Goal: Task Accomplishment & Management: Manage account settings

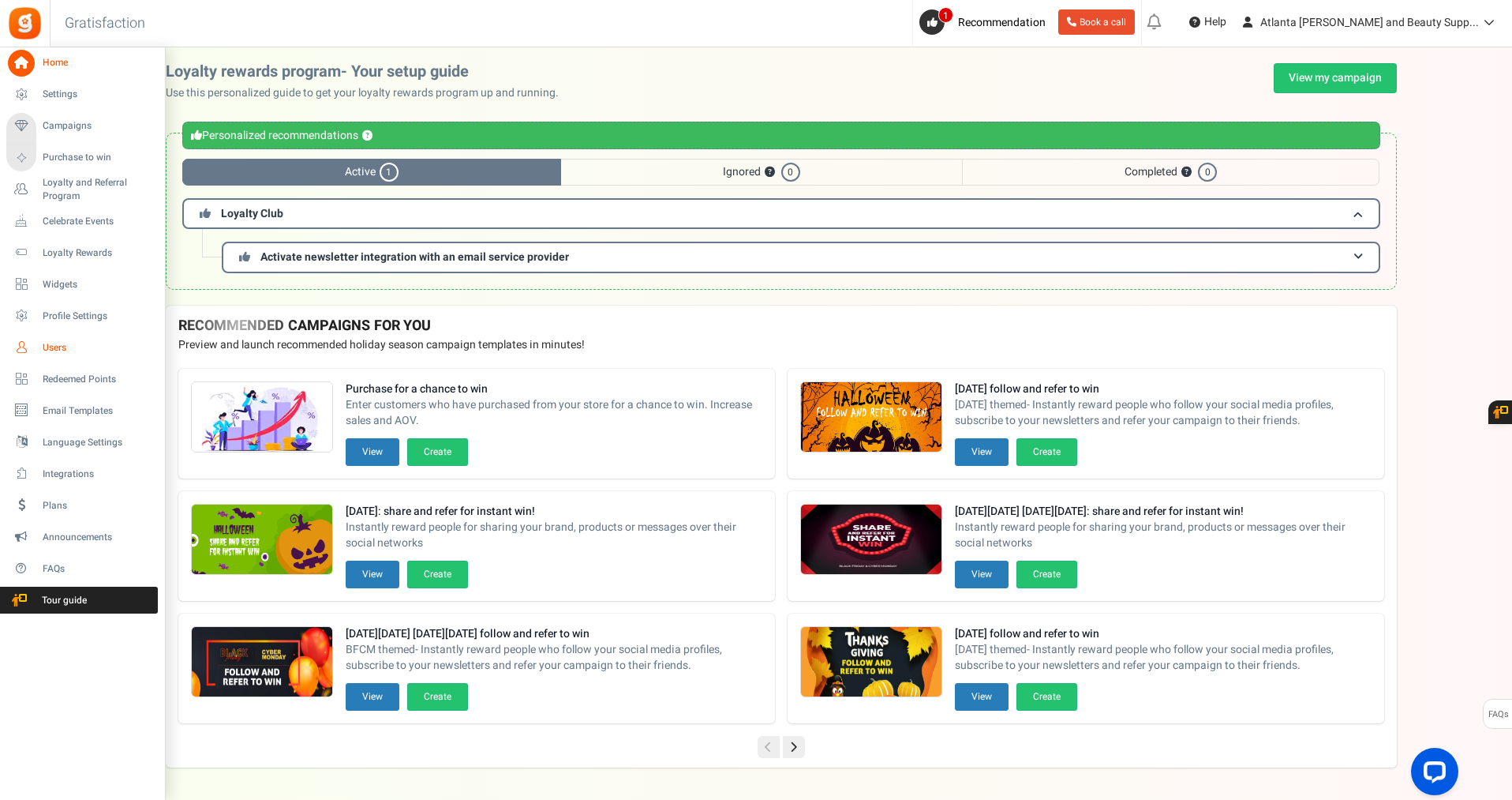
click at [53, 347] on span "Users" at bounding box center [98, 347] width 111 height 13
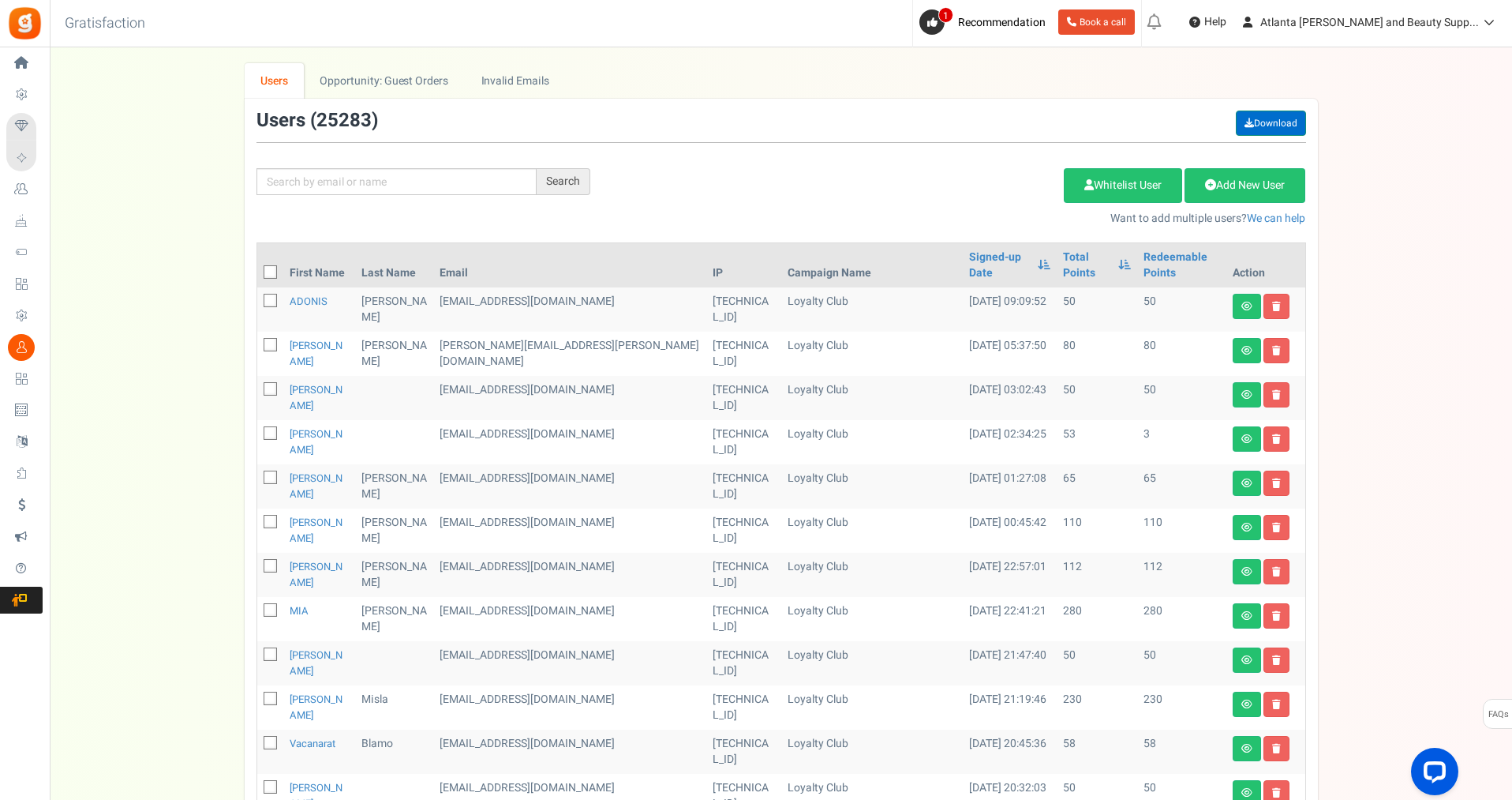
click at [1282, 129] on link "Download" at bounding box center [1270, 123] width 70 height 25
click at [419, 186] on input "text" at bounding box center [396, 182] width 280 height 27
type input "kyana"
click at [565, 183] on div "Search" at bounding box center [563, 182] width 54 height 27
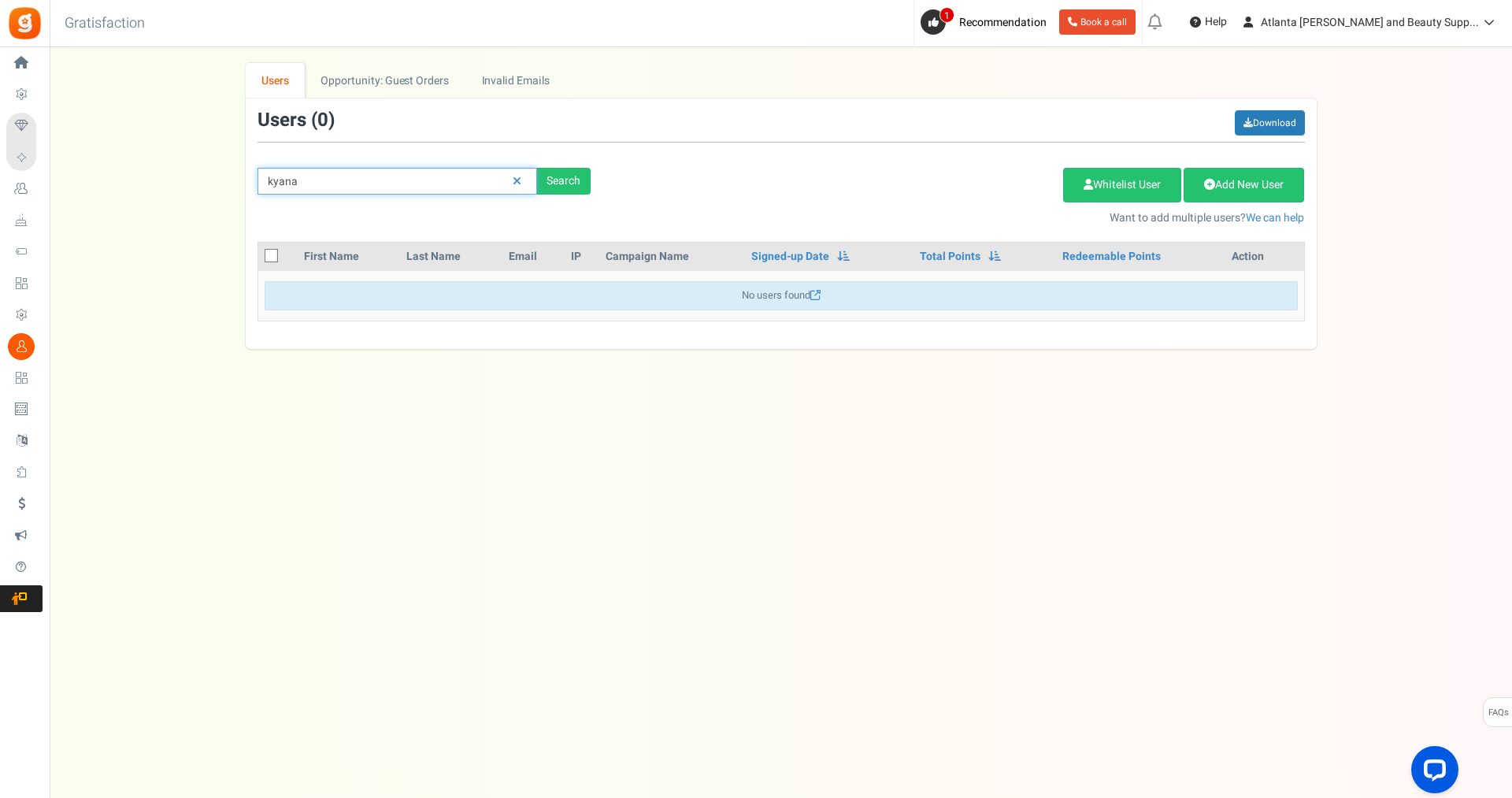
click at [348, 178] on input "kyana" at bounding box center [397, 181] width 280 height 27
drag, startPoint x: 322, startPoint y: 191, endPoint x: 239, endPoint y: 187, distance: 83.1
click at [239, 187] on div "We've rolled out a NEW FEATURE! convert potential guest orders to customers. Ch…" at bounding box center [781, 206] width 1431 height 286
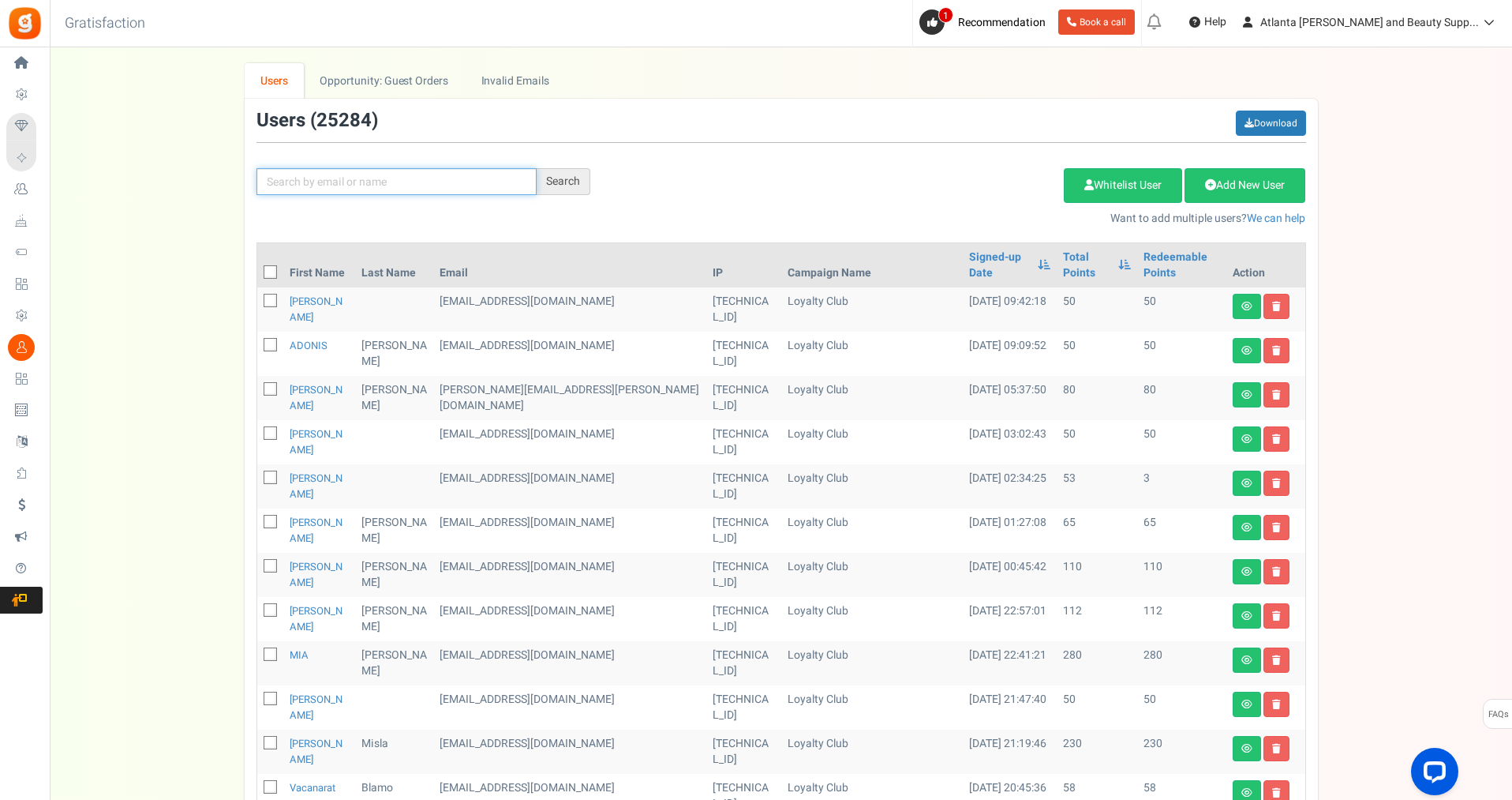
paste input "[EMAIL_ADDRESS][DOMAIN_NAME]"
type input "[EMAIL_ADDRESS][DOMAIN_NAME]"
click at [565, 189] on div "Search" at bounding box center [563, 182] width 54 height 27
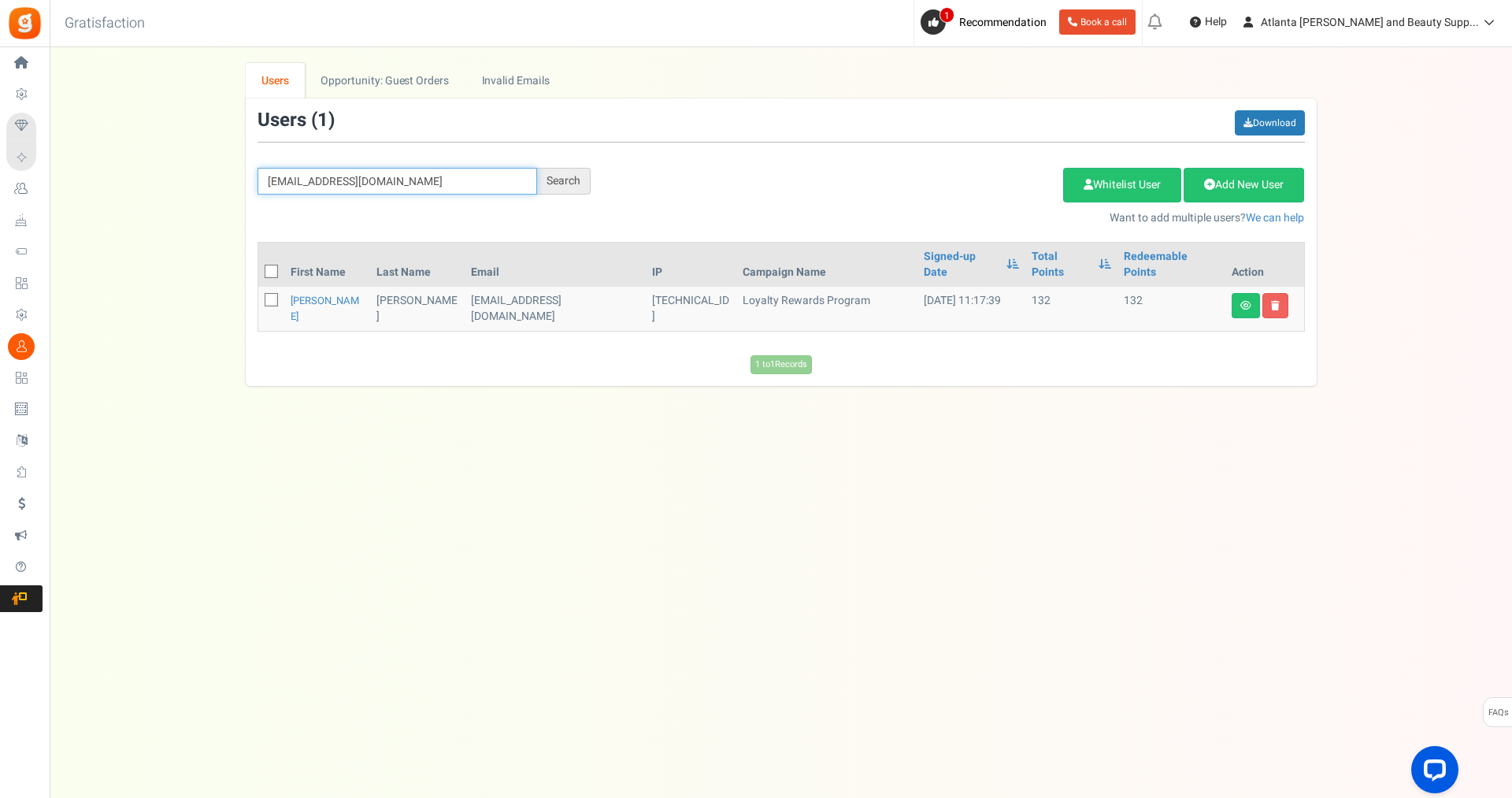
drag, startPoint x: 400, startPoint y: 177, endPoint x: 250, endPoint y: 189, distance: 150.5
click at [251, 189] on div "[EMAIL_ADDRESS][DOMAIN_NAME] Search" at bounding box center [424, 181] width 357 height 27
click at [393, 179] on input "[EMAIL_ADDRESS][DOMAIN_NAME]" at bounding box center [397, 181] width 280 height 27
click at [393, 178] on input "[EMAIL_ADDRESS][DOMAIN_NAME]" at bounding box center [397, 181] width 280 height 27
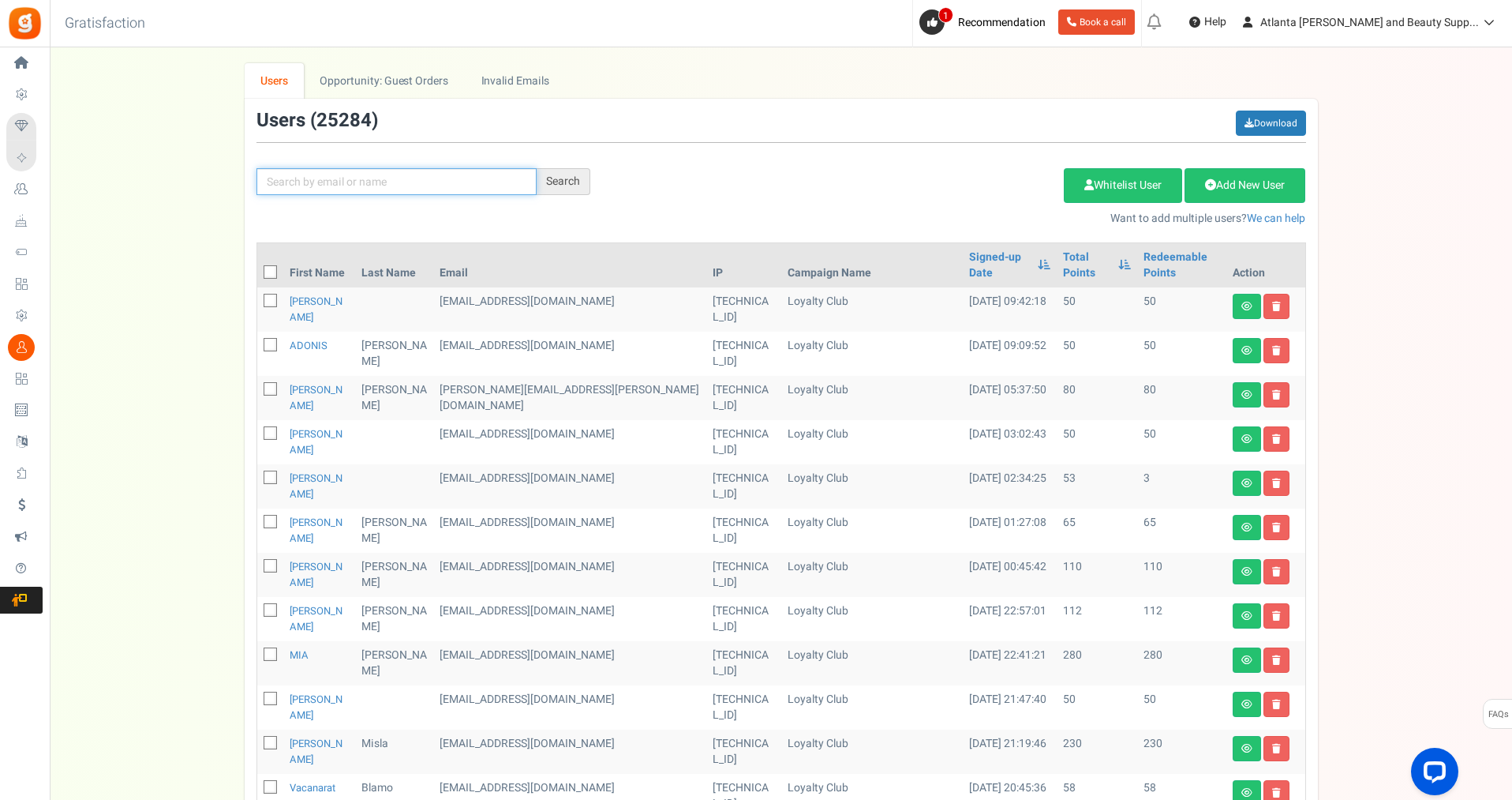
paste input "[EMAIL_ADDRESS][DOMAIN_NAME]"
type input "[EMAIL_ADDRESS][DOMAIN_NAME]"
click at [576, 174] on div "Search" at bounding box center [563, 182] width 54 height 27
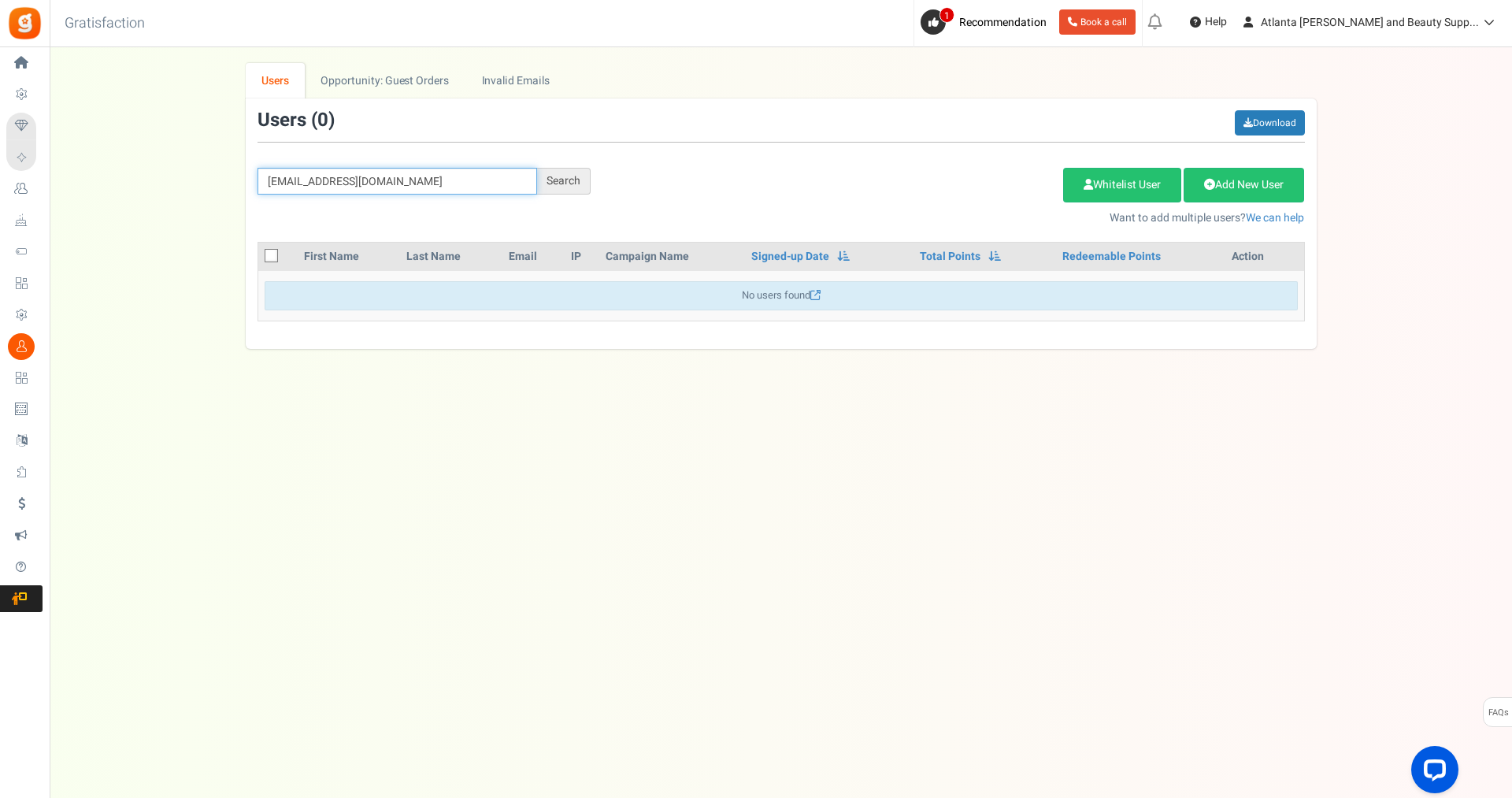
drag, startPoint x: 412, startPoint y: 177, endPoint x: 204, endPoint y: 172, distance: 208.1
click at [207, 173] on div "We've rolled out a NEW FEATURE! convert potential guest orders to customers. Ch…" at bounding box center [781, 206] width 1431 height 286
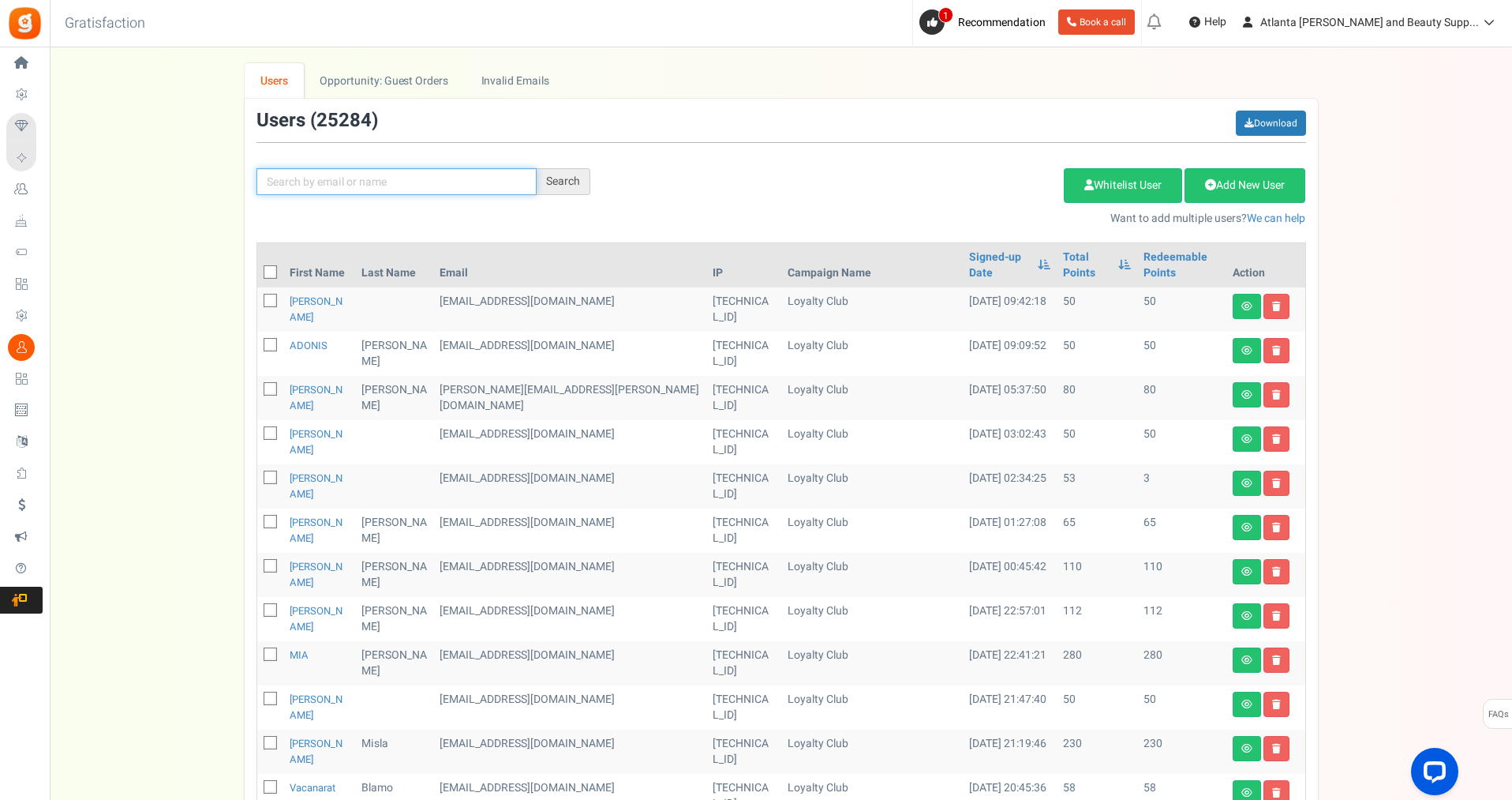
paste input "[EMAIL_ADDRESS][DOMAIN_NAME]"
type input "[EMAIL_ADDRESS][DOMAIN_NAME]"
click at [580, 191] on div "Search" at bounding box center [563, 182] width 54 height 27
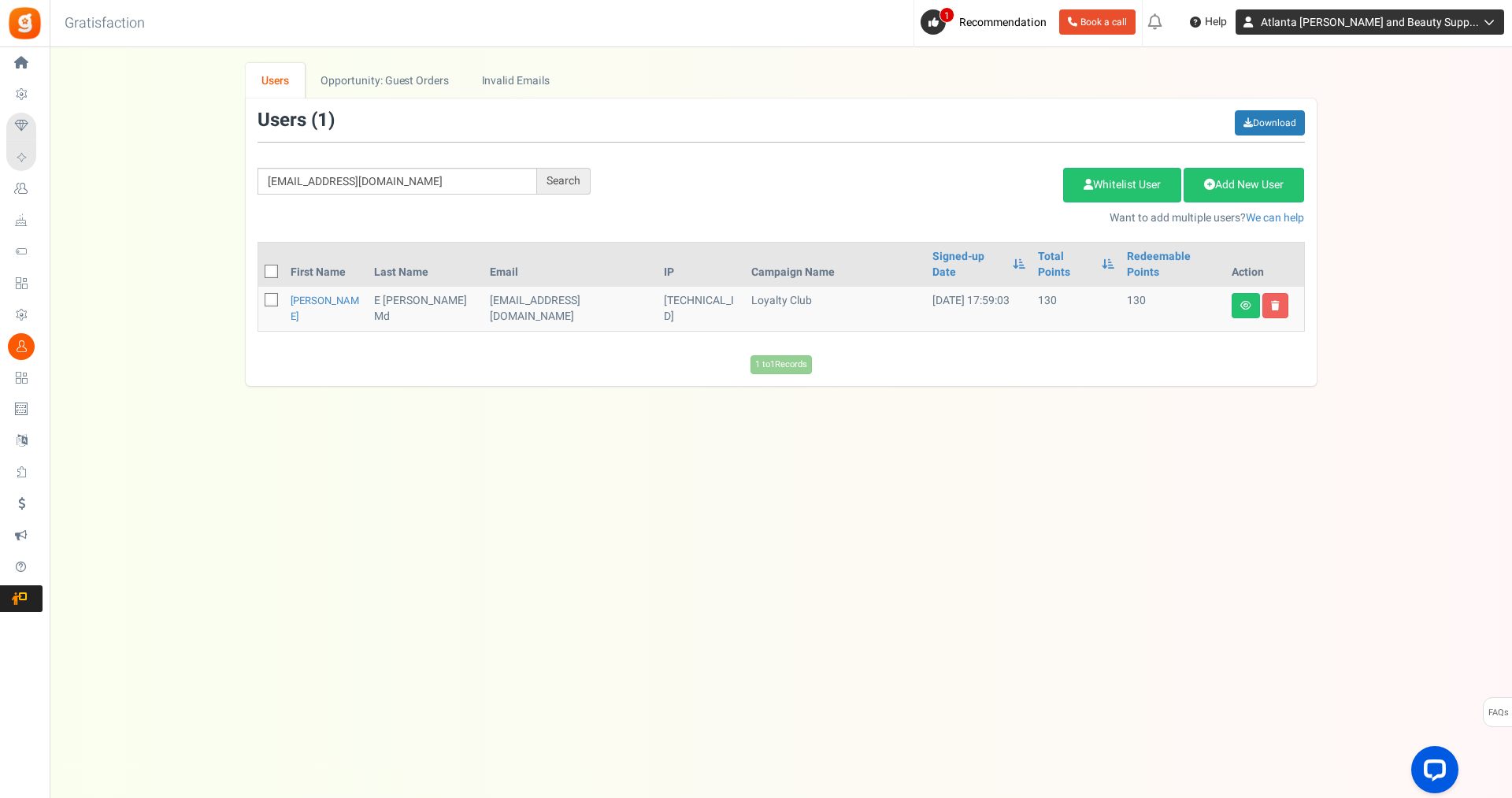
click at [1378, 19] on span "Atlanta [PERSON_NAME] and Beauty Supp..." at bounding box center [1370, 22] width 218 height 17
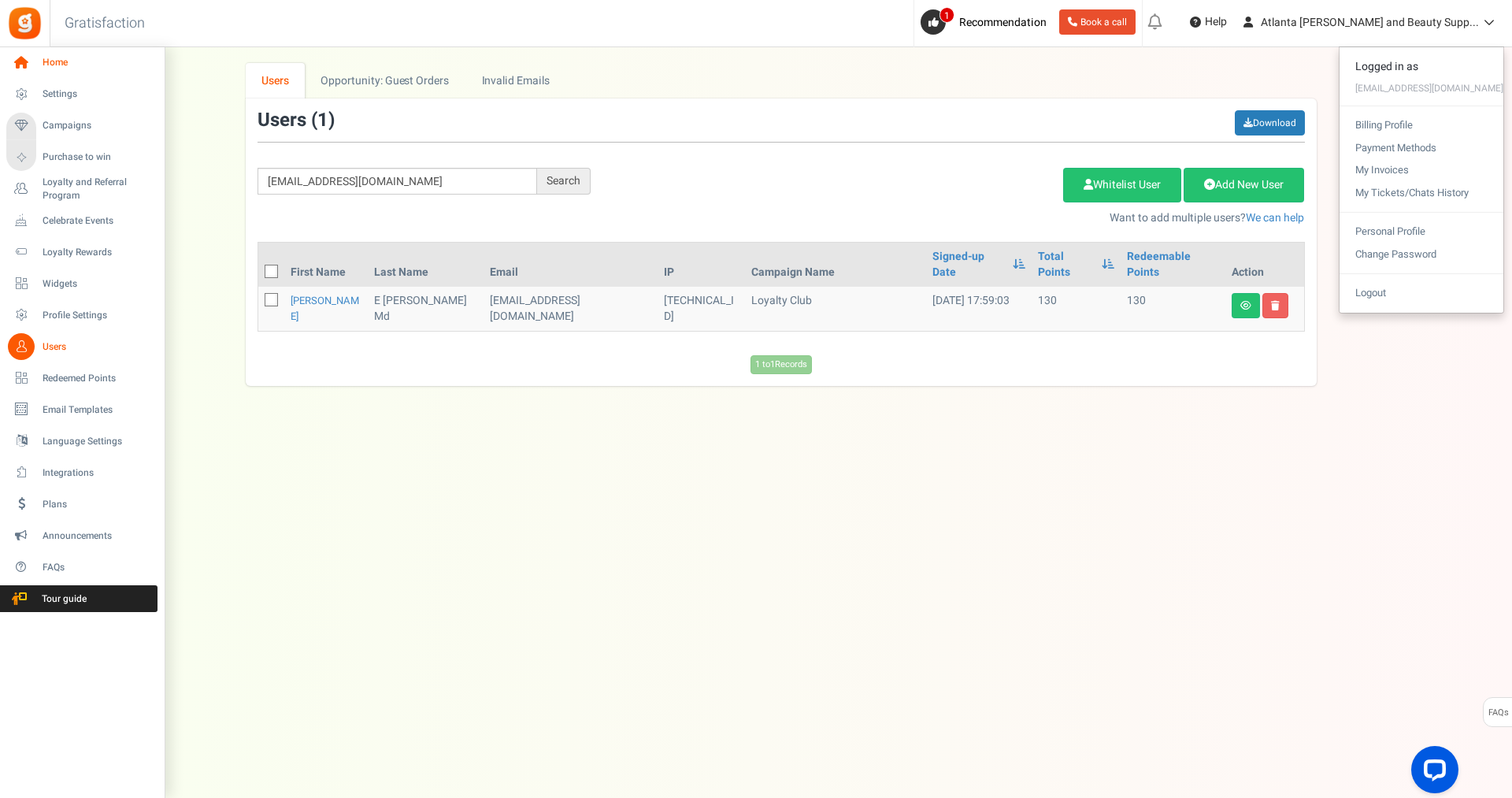
click at [29, 57] on icon at bounding box center [20, 62] width 27 height 27
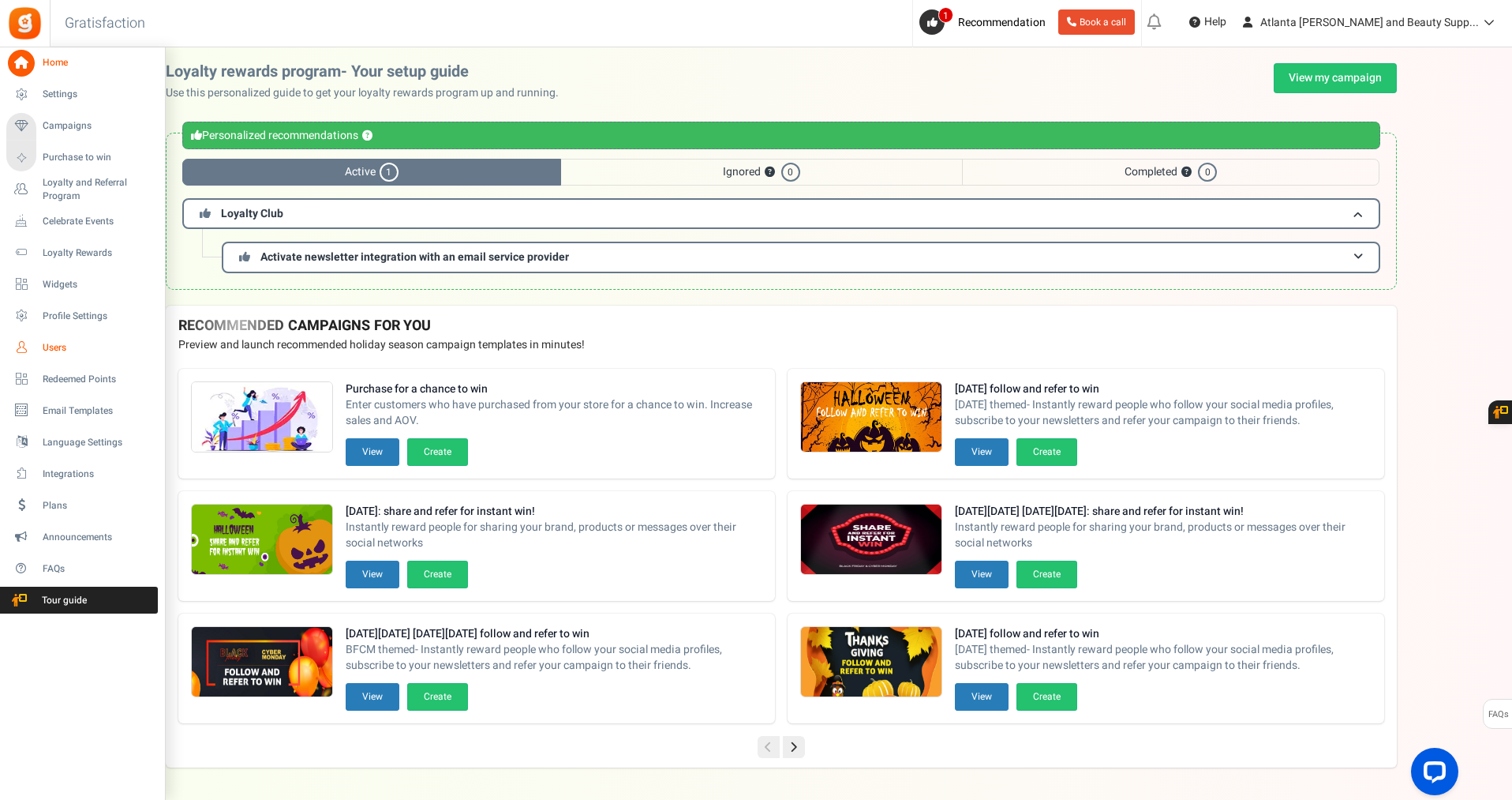
click at [55, 345] on span "Users" at bounding box center [98, 347] width 111 height 13
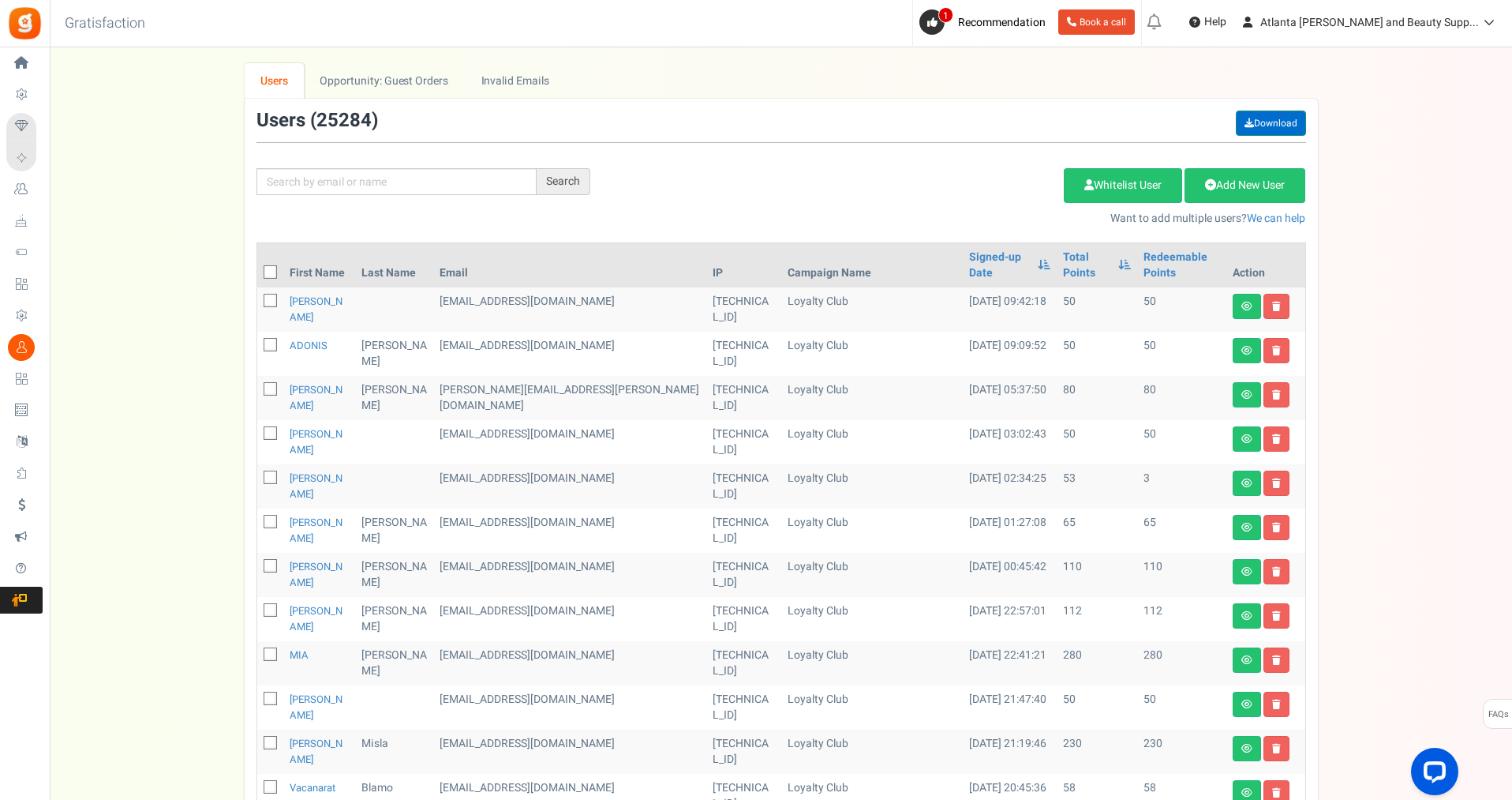
click at [1272, 127] on link "Download" at bounding box center [1270, 123] width 70 height 25
click at [1453, 26] on span "Atlanta [PERSON_NAME] and Beauty Supp..." at bounding box center [1370, 22] width 219 height 17
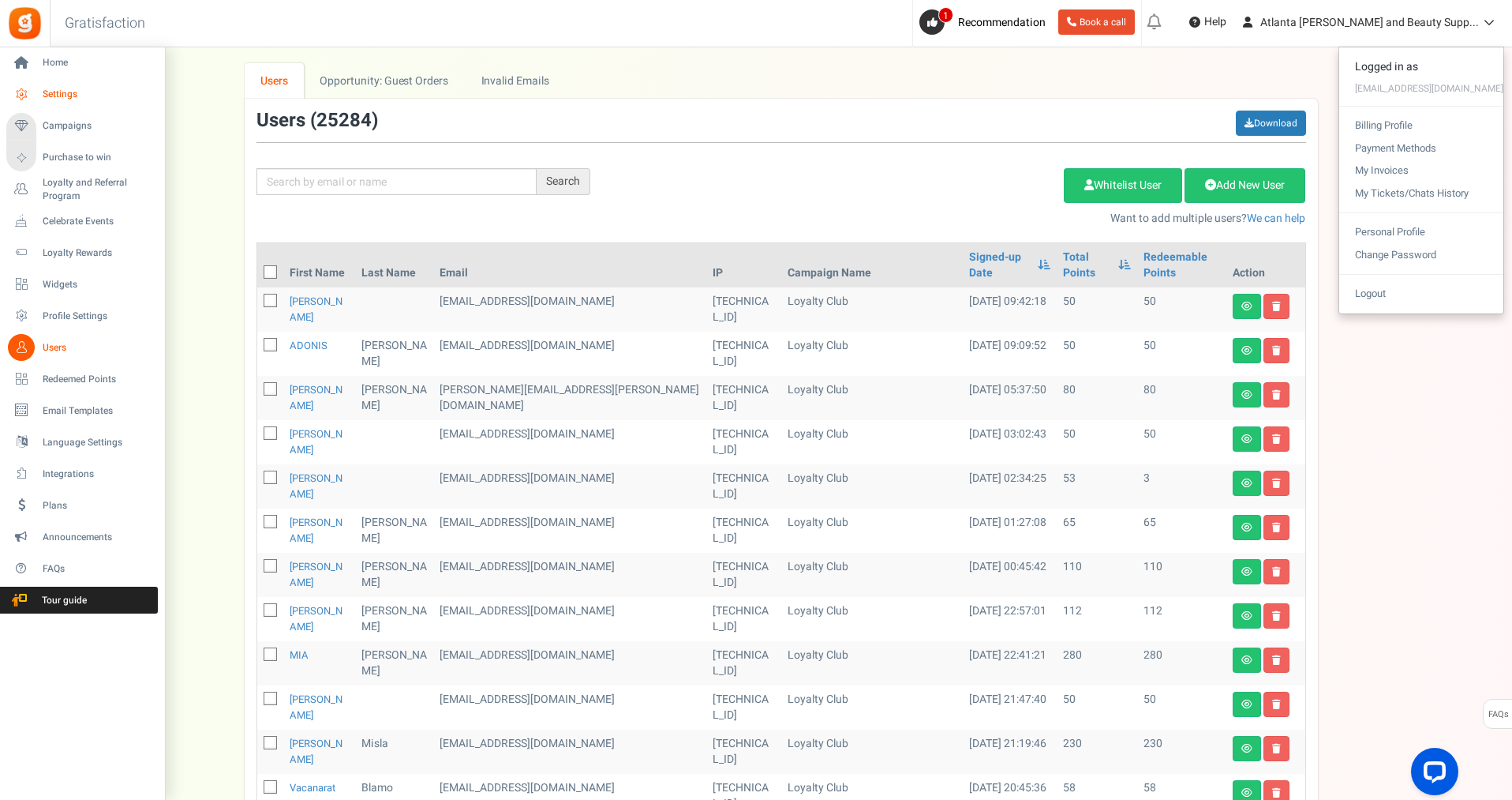
click at [60, 96] on span "Settings" at bounding box center [98, 94] width 111 height 13
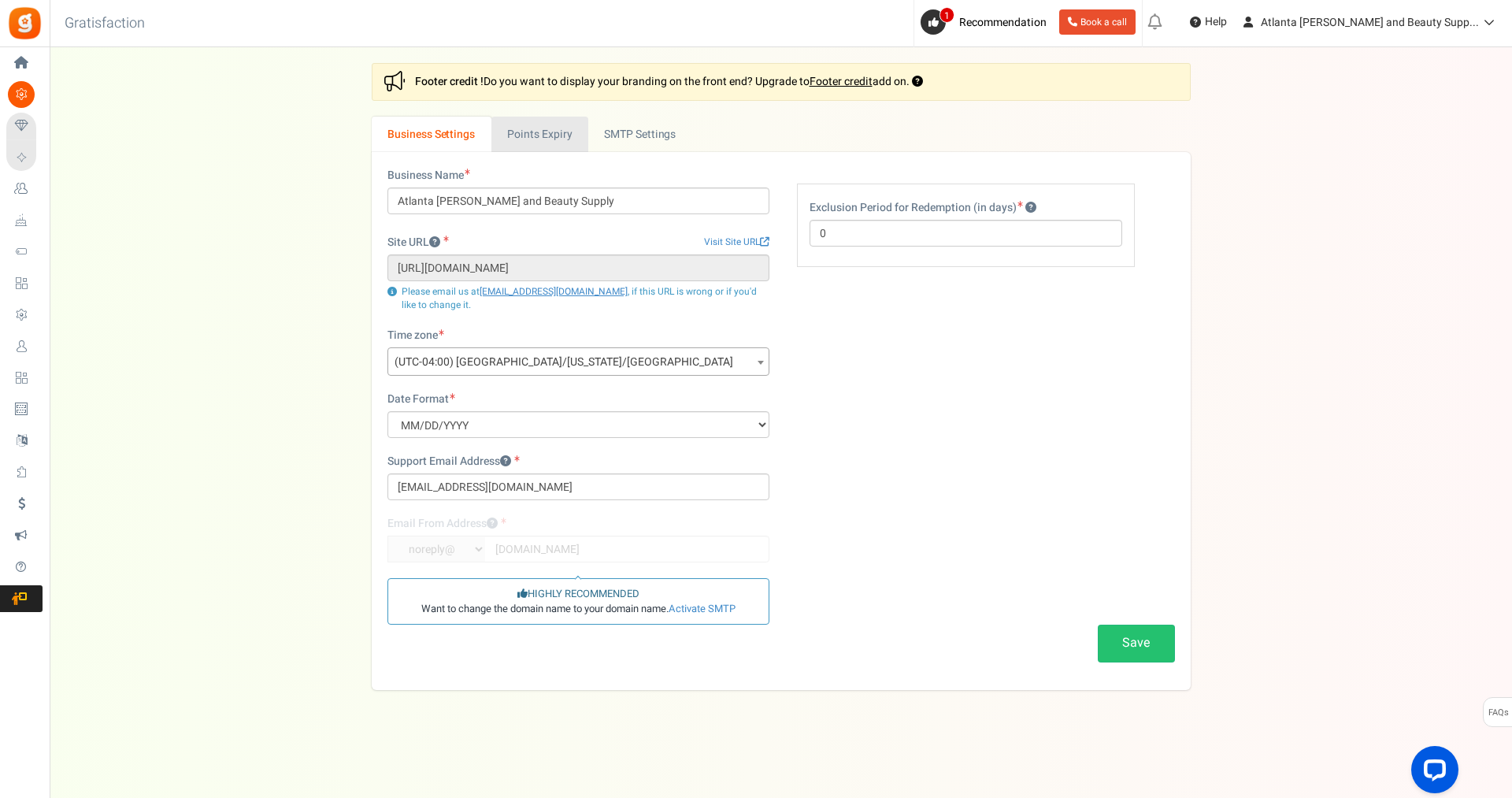
click at [535, 141] on link "Points Expiry" at bounding box center [540, 134] width 97 height 35
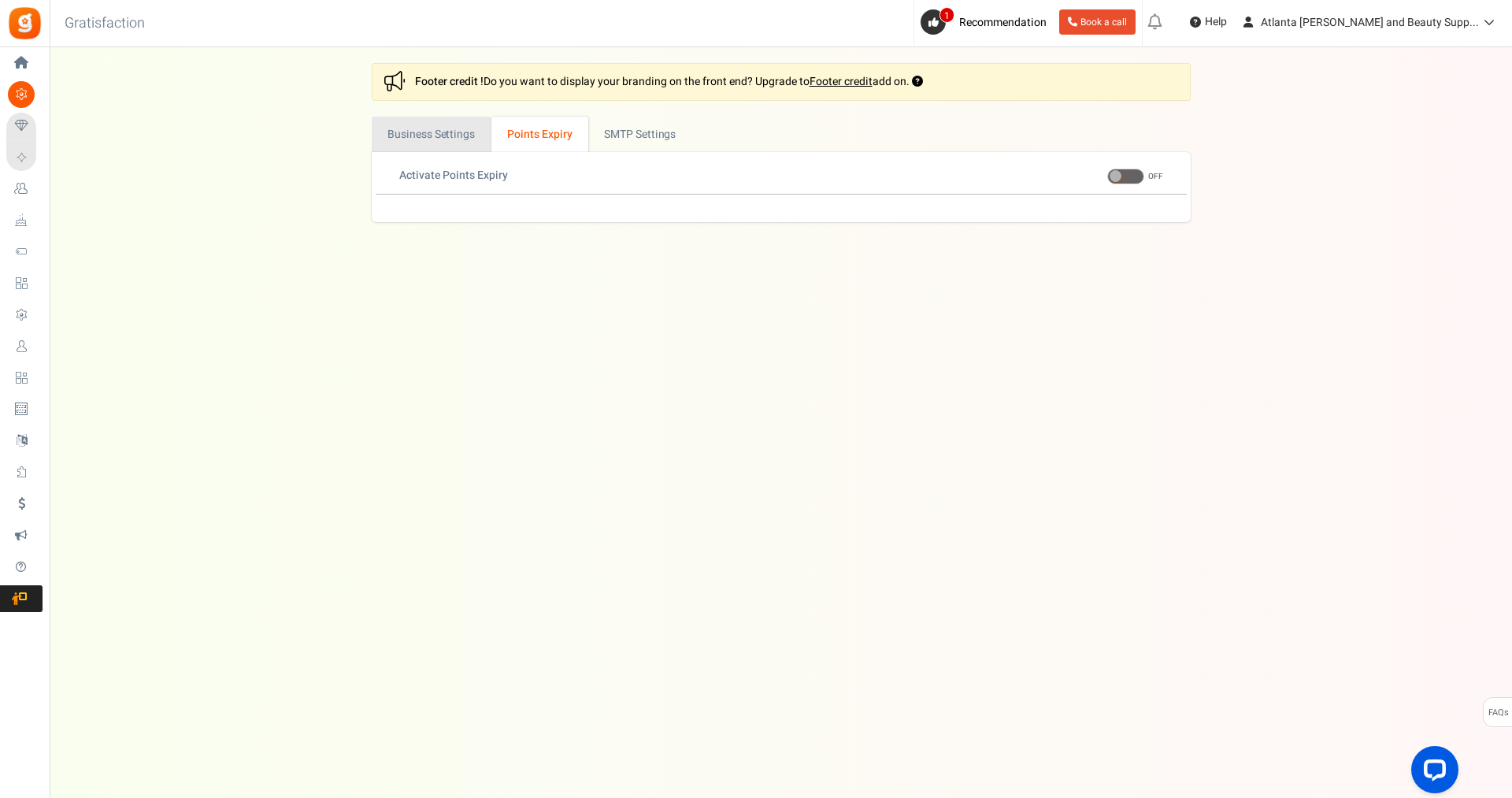
click at [437, 125] on link "Business Settings" at bounding box center [431, 134] width 120 height 35
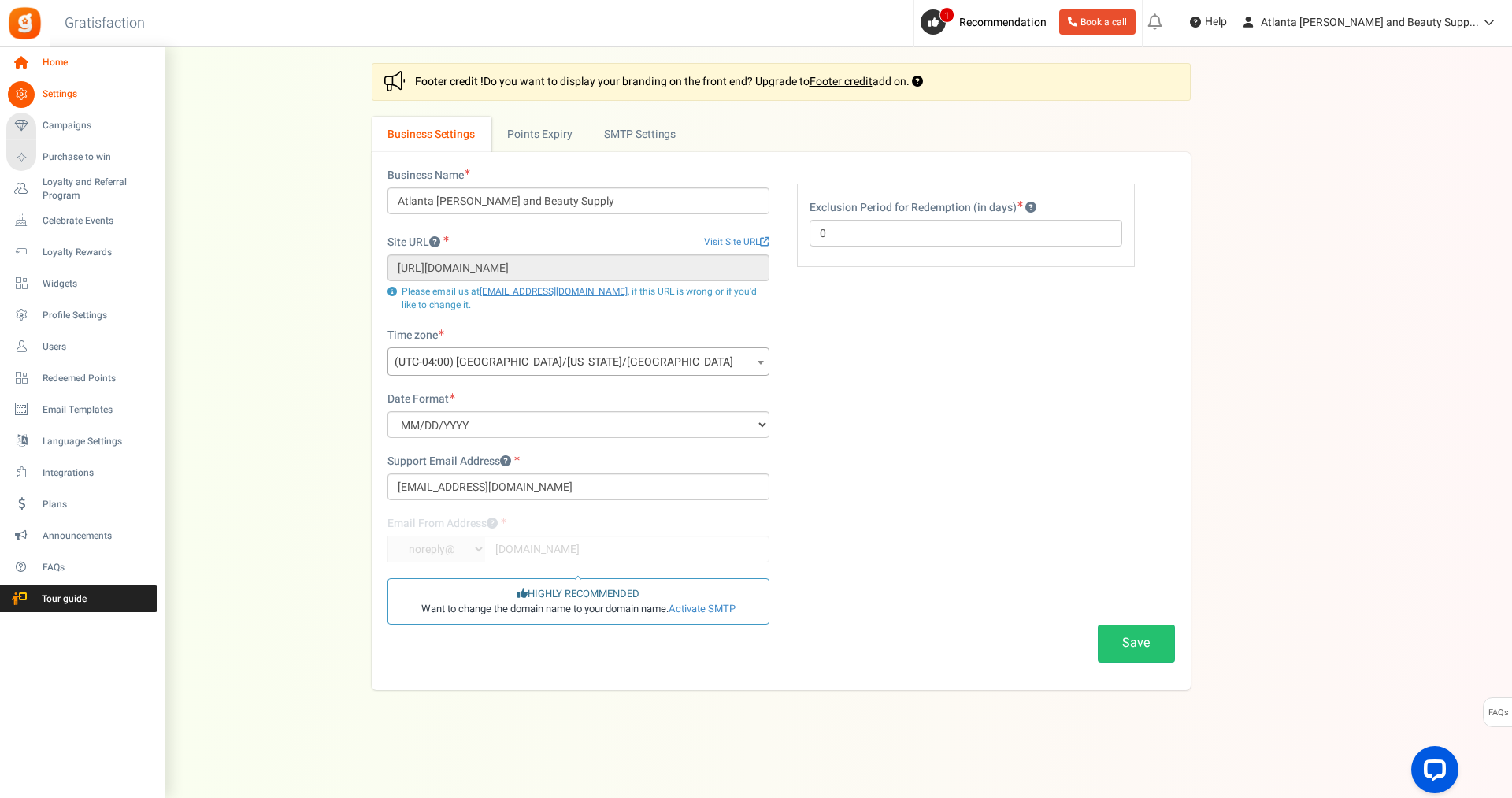
click at [46, 63] on span "Home" at bounding box center [98, 62] width 111 height 13
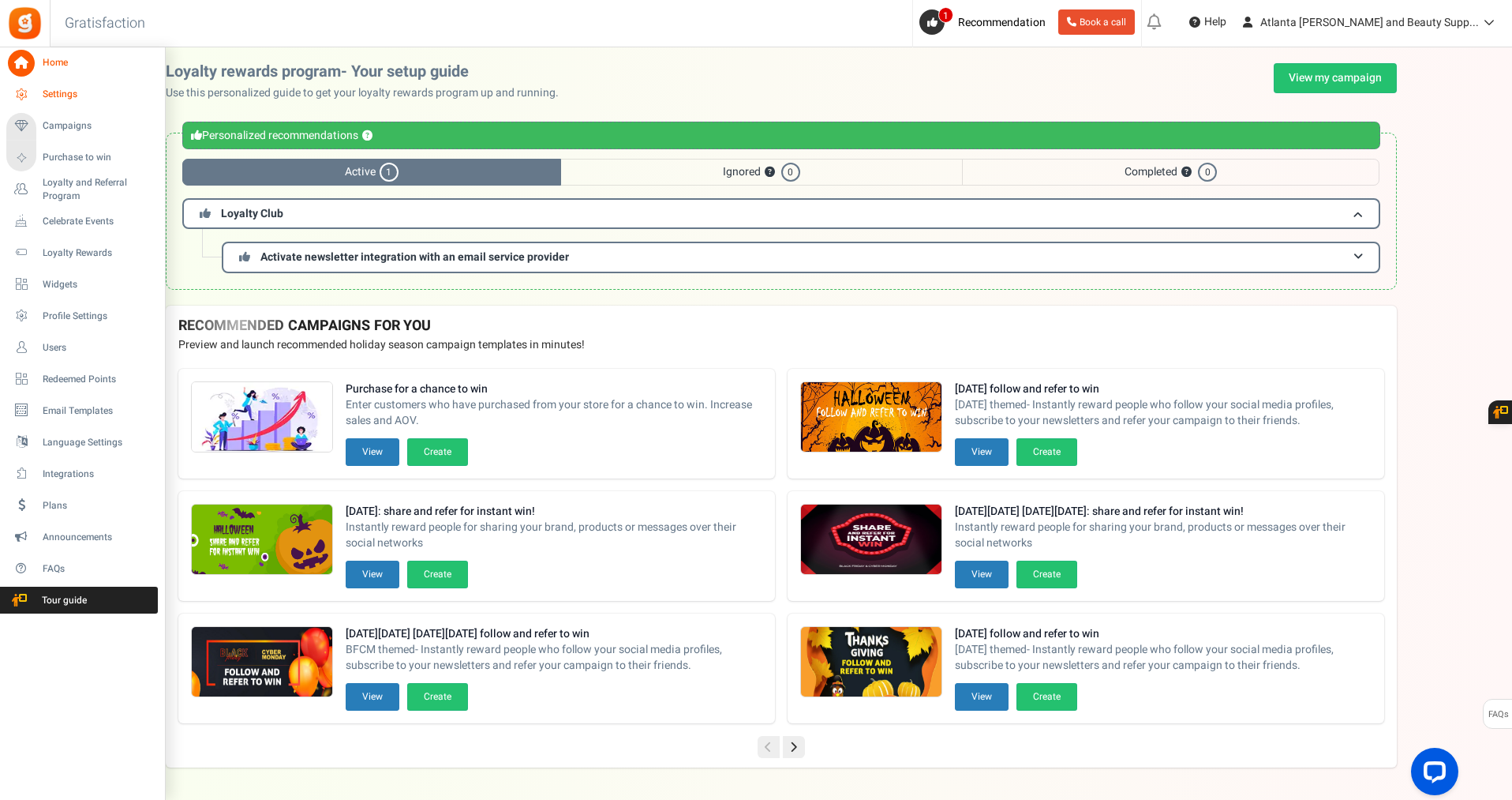
click at [57, 94] on span "Settings" at bounding box center [98, 94] width 111 height 13
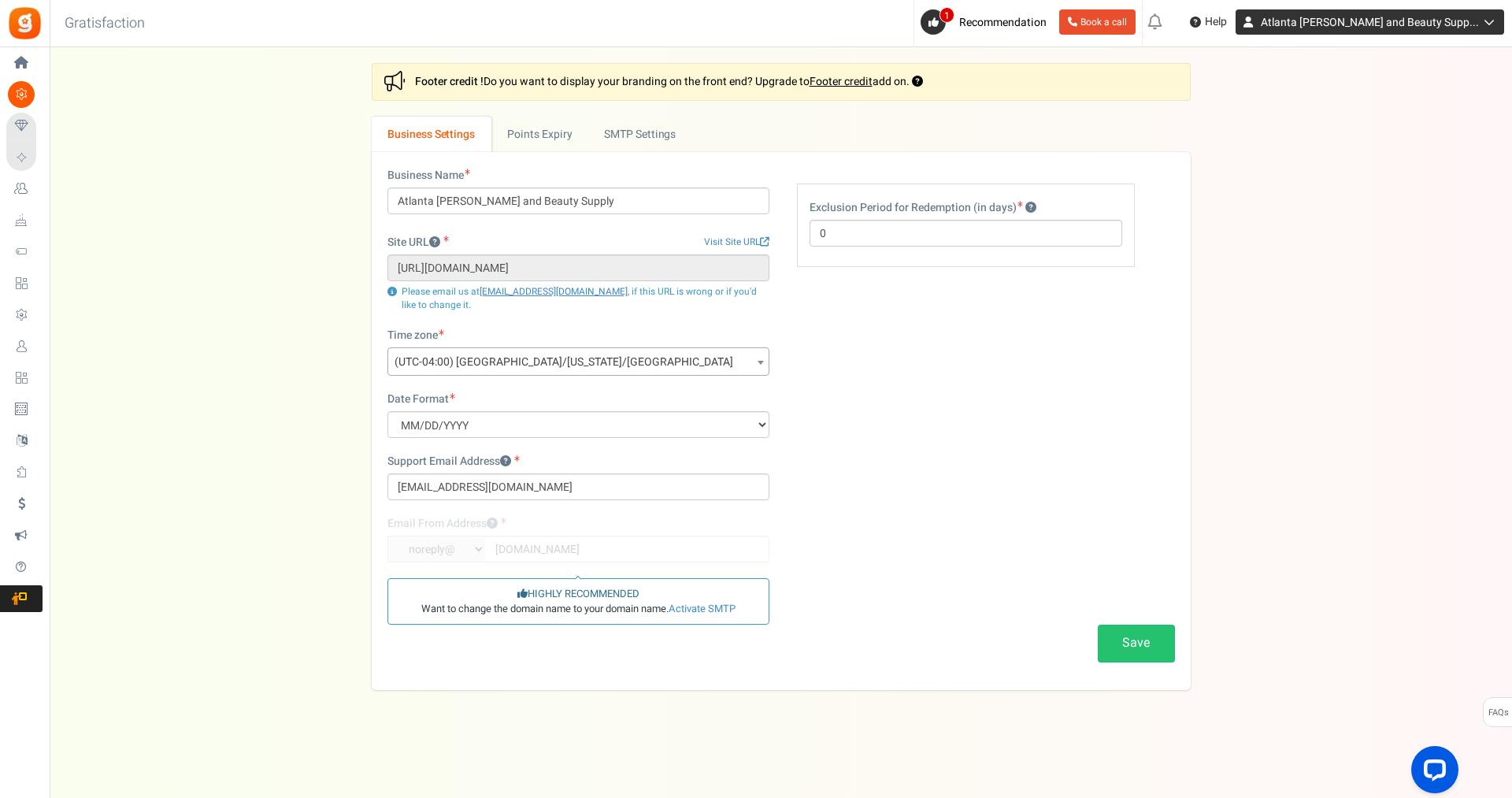
click at [1336, 18] on span "Atlanta [PERSON_NAME] and Beauty Supp..." at bounding box center [1370, 22] width 218 height 17
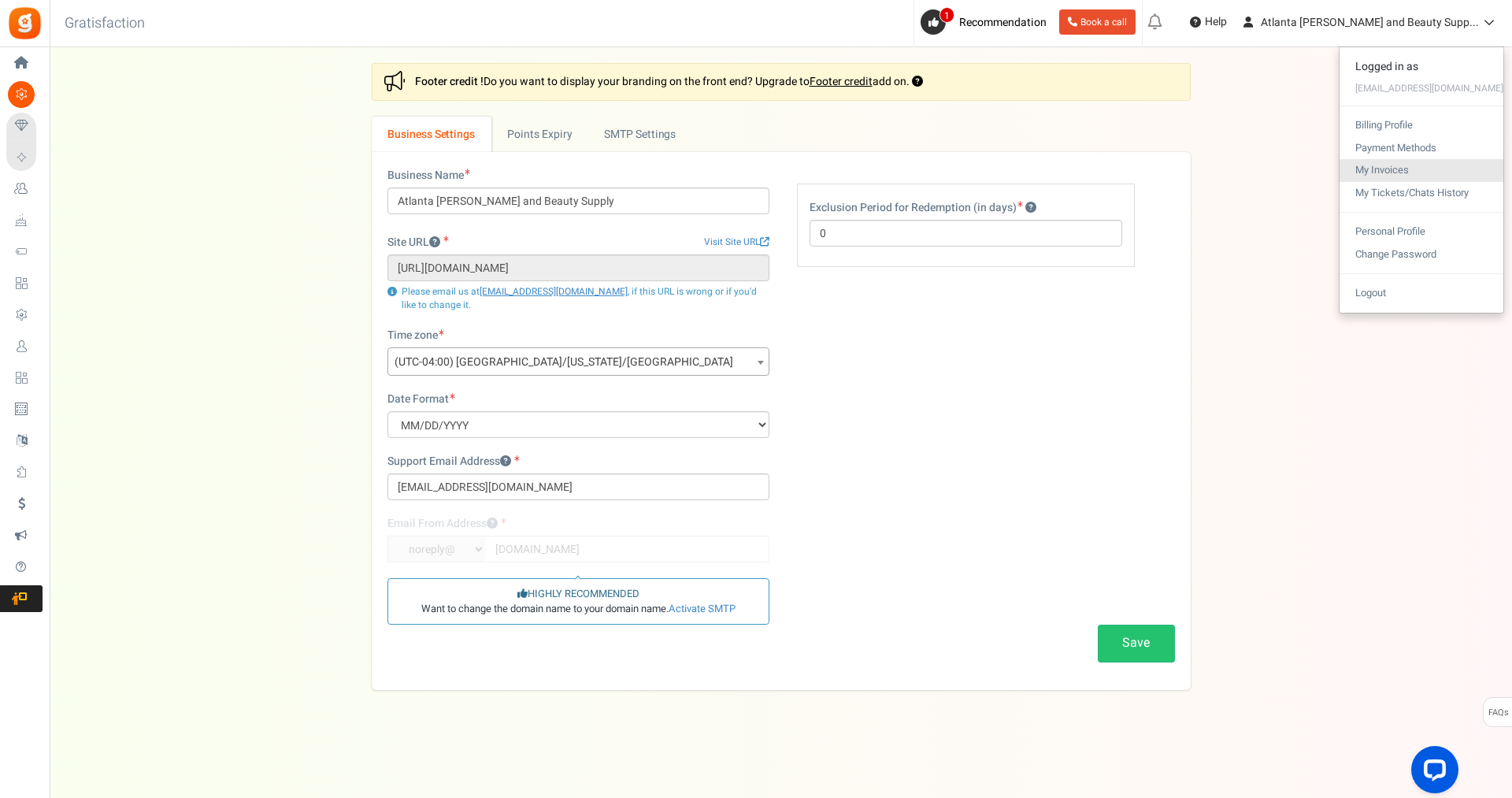
click at [1400, 175] on link "My Invoices" at bounding box center [1422, 170] width 164 height 23
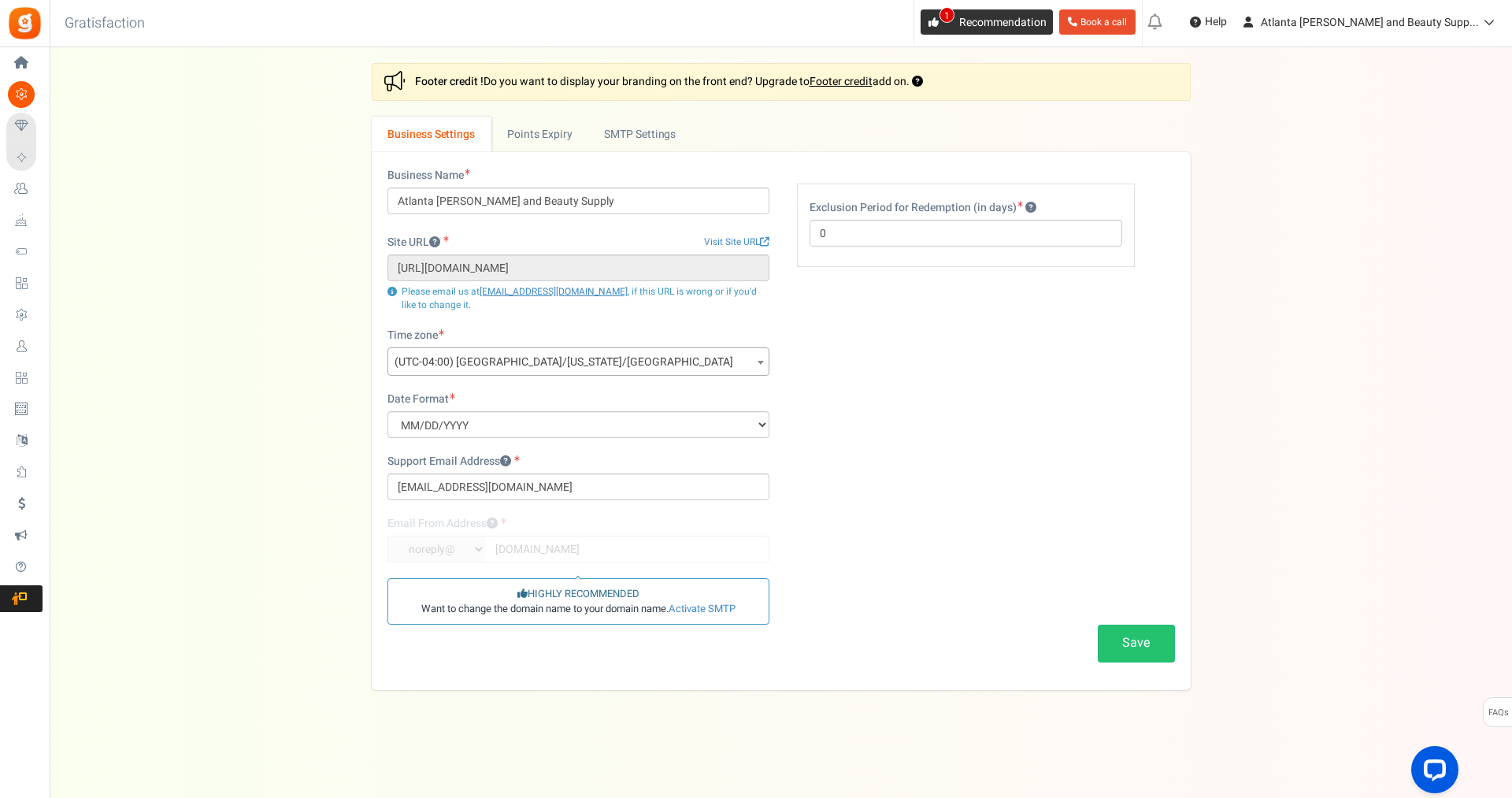
click at [1018, 20] on span "Recommendation" at bounding box center [1003, 22] width 87 height 17
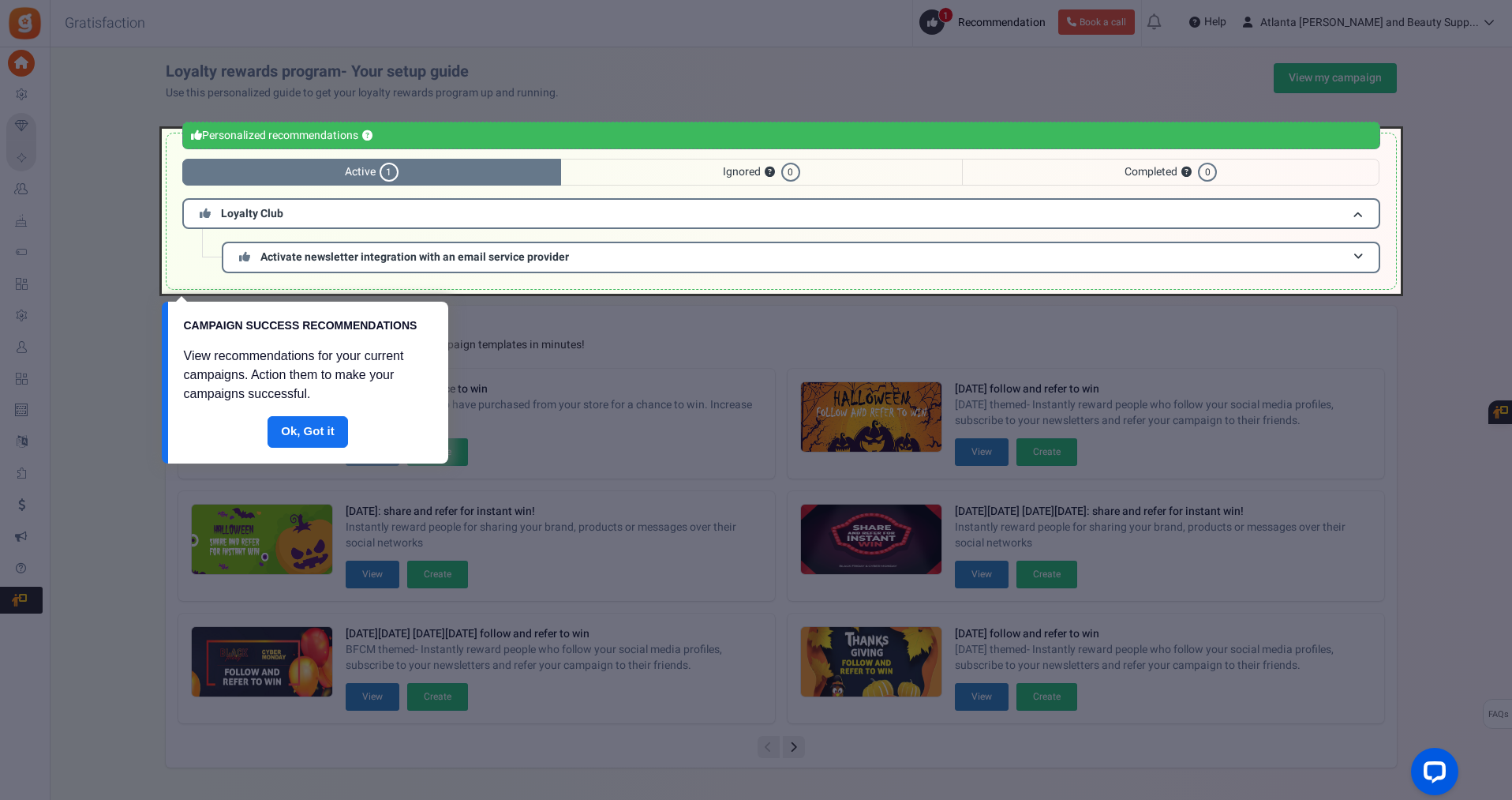
drag, startPoint x: 300, startPoint y: 430, endPoint x: 407, endPoint y: 400, distance: 111.1
click at [298, 430] on link "Done" at bounding box center [307, 432] width 80 height 32
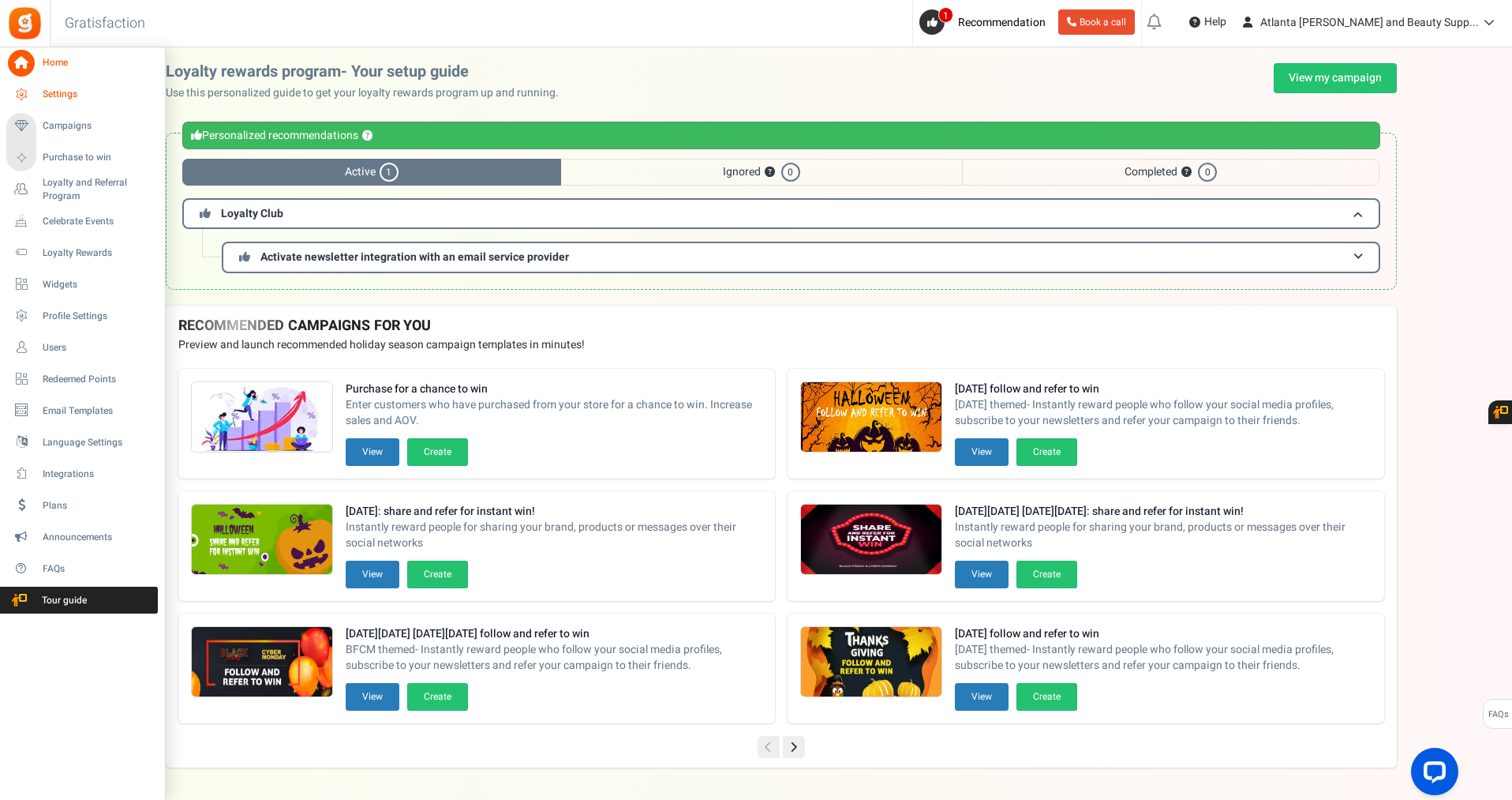
click at [61, 88] on span "Settings" at bounding box center [98, 94] width 111 height 13
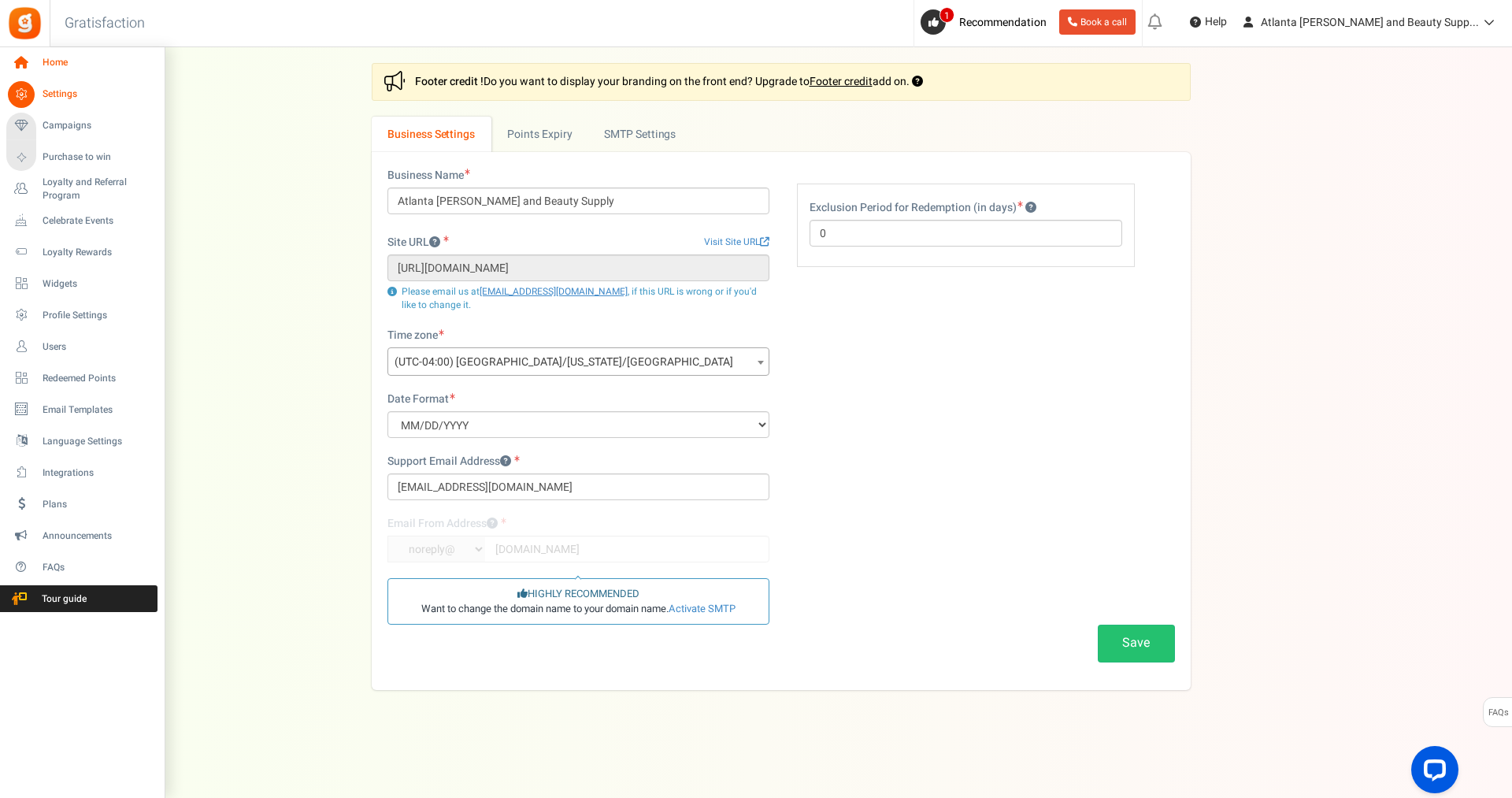
click at [60, 59] on span "Home" at bounding box center [98, 62] width 111 height 13
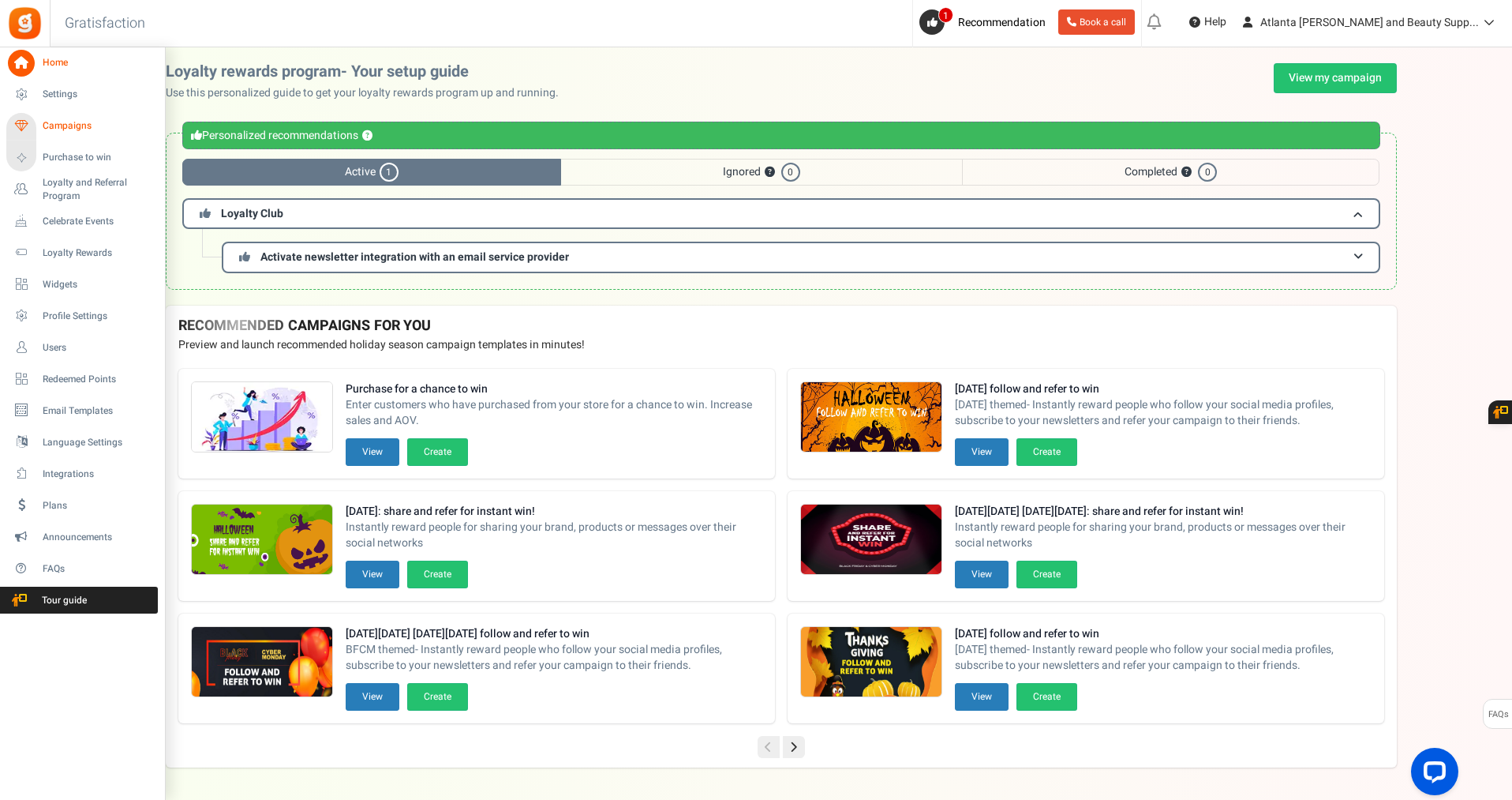
click at [57, 127] on span "Campaigns" at bounding box center [98, 126] width 111 height 13
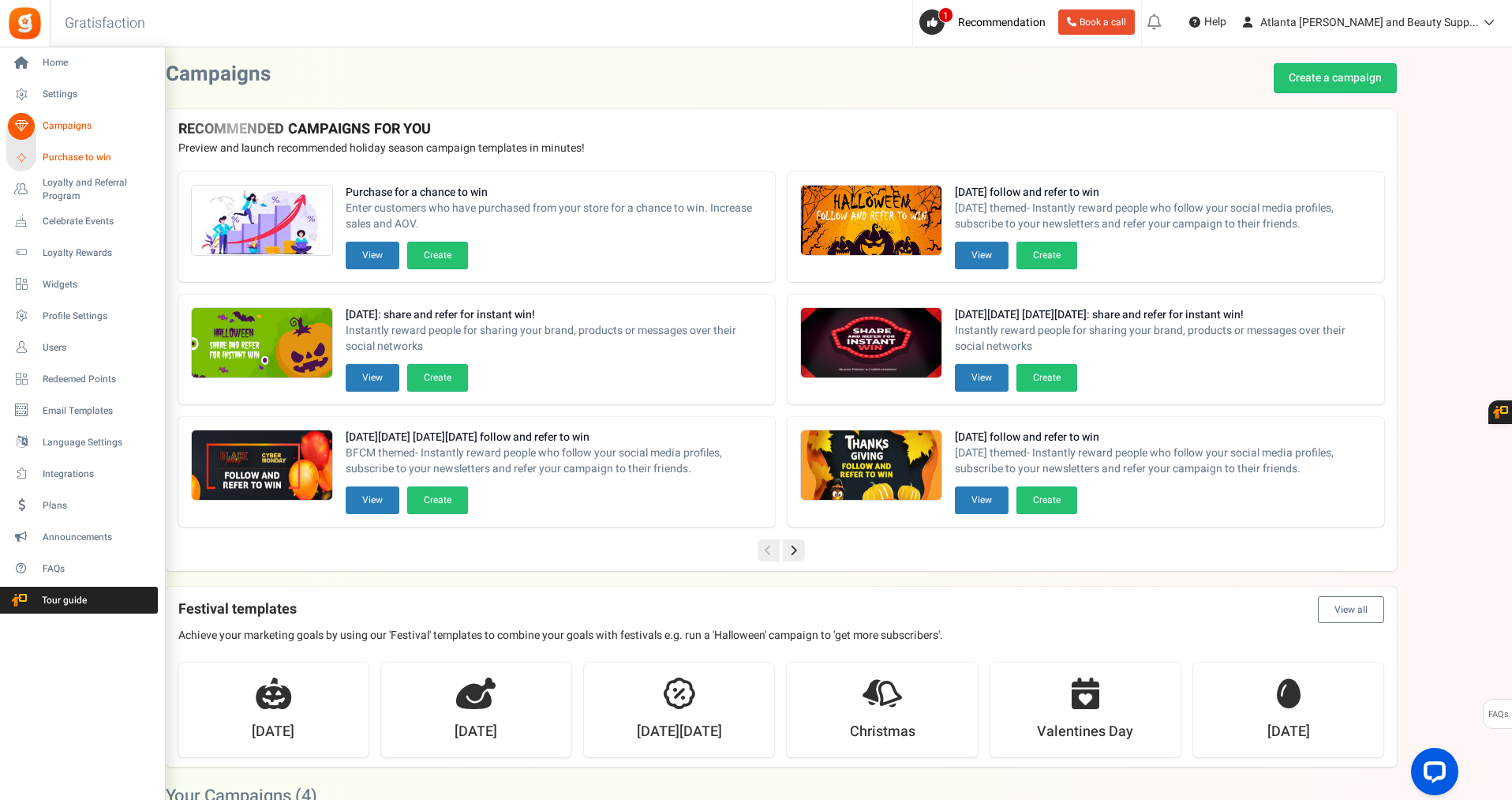
click at [59, 160] on span "Purchase to win" at bounding box center [98, 157] width 111 height 13
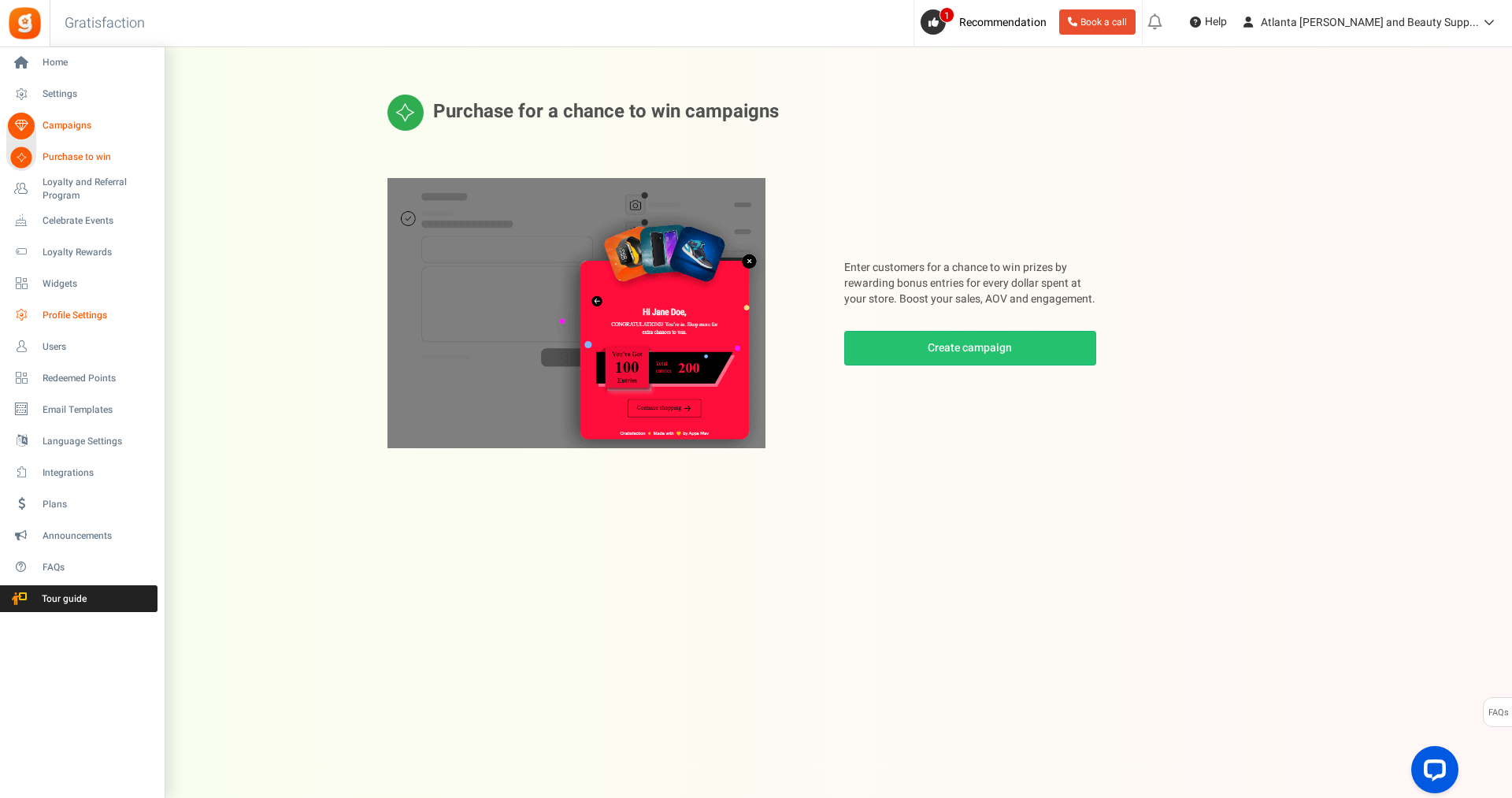
click at [79, 317] on span "Profile Settings" at bounding box center [98, 315] width 111 height 13
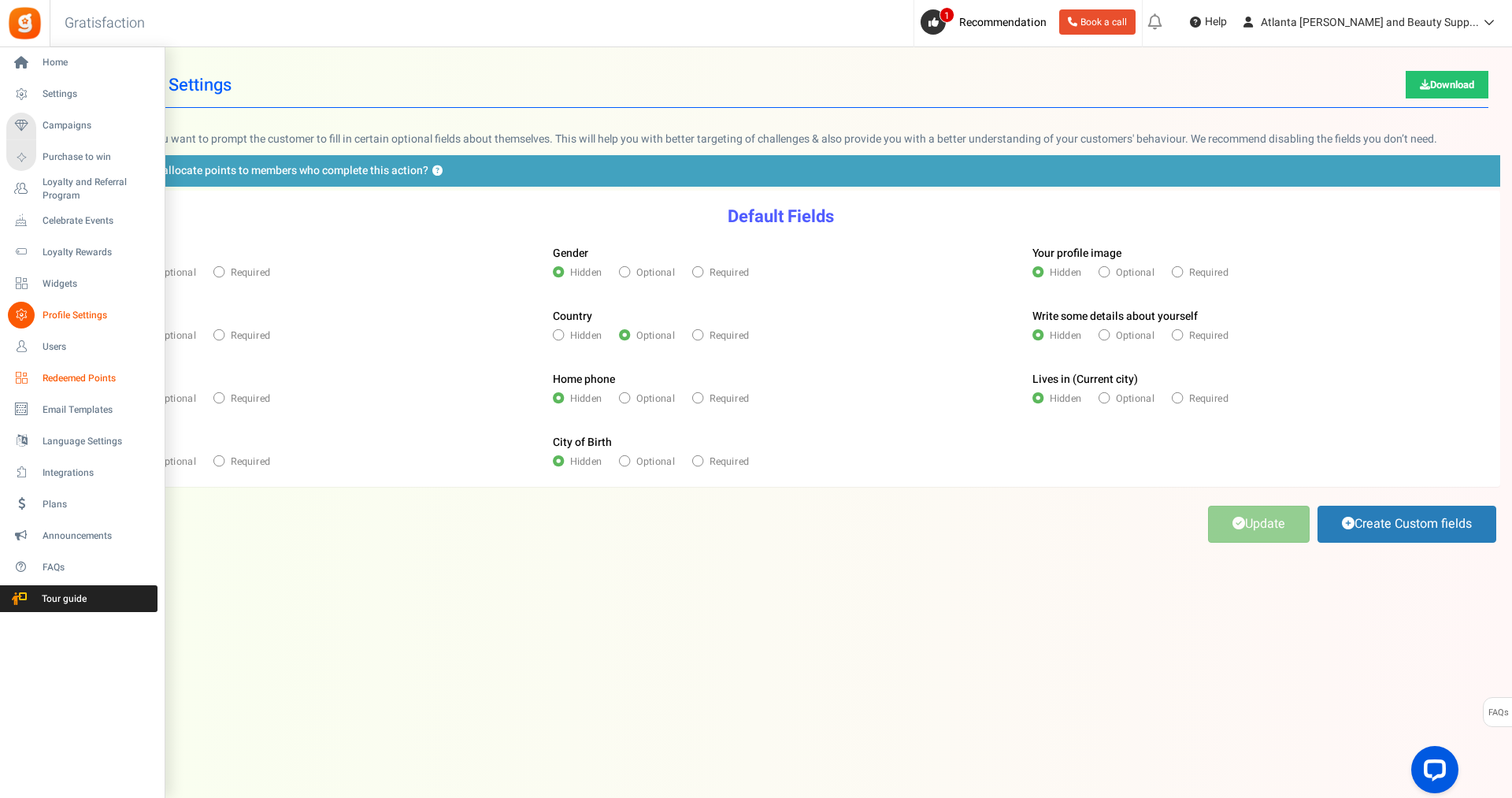
click at [66, 377] on span "Redeemed Points" at bounding box center [98, 378] width 111 height 13
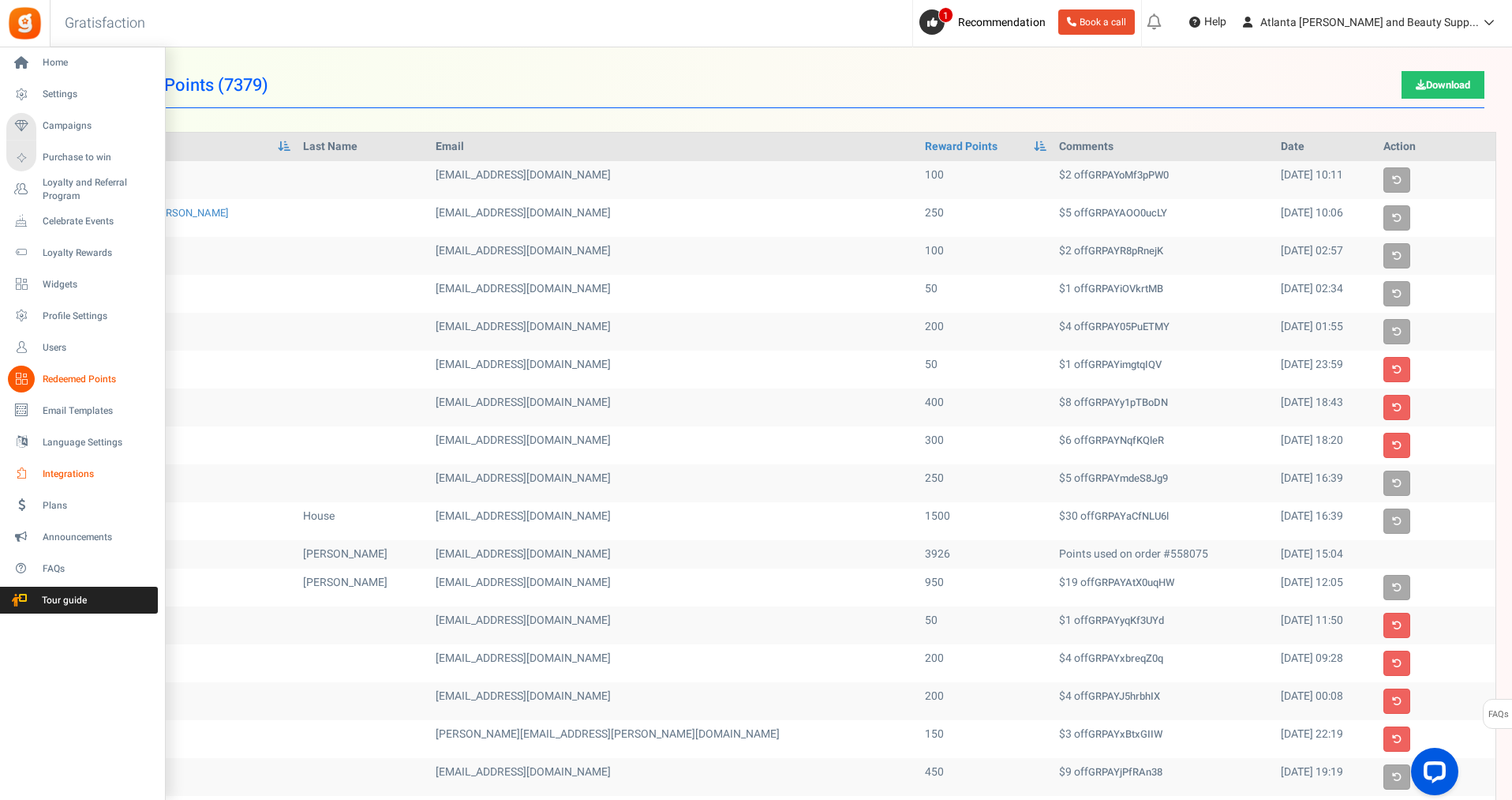
click at [68, 472] on span "Integrations" at bounding box center [98, 474] width 111 height 13
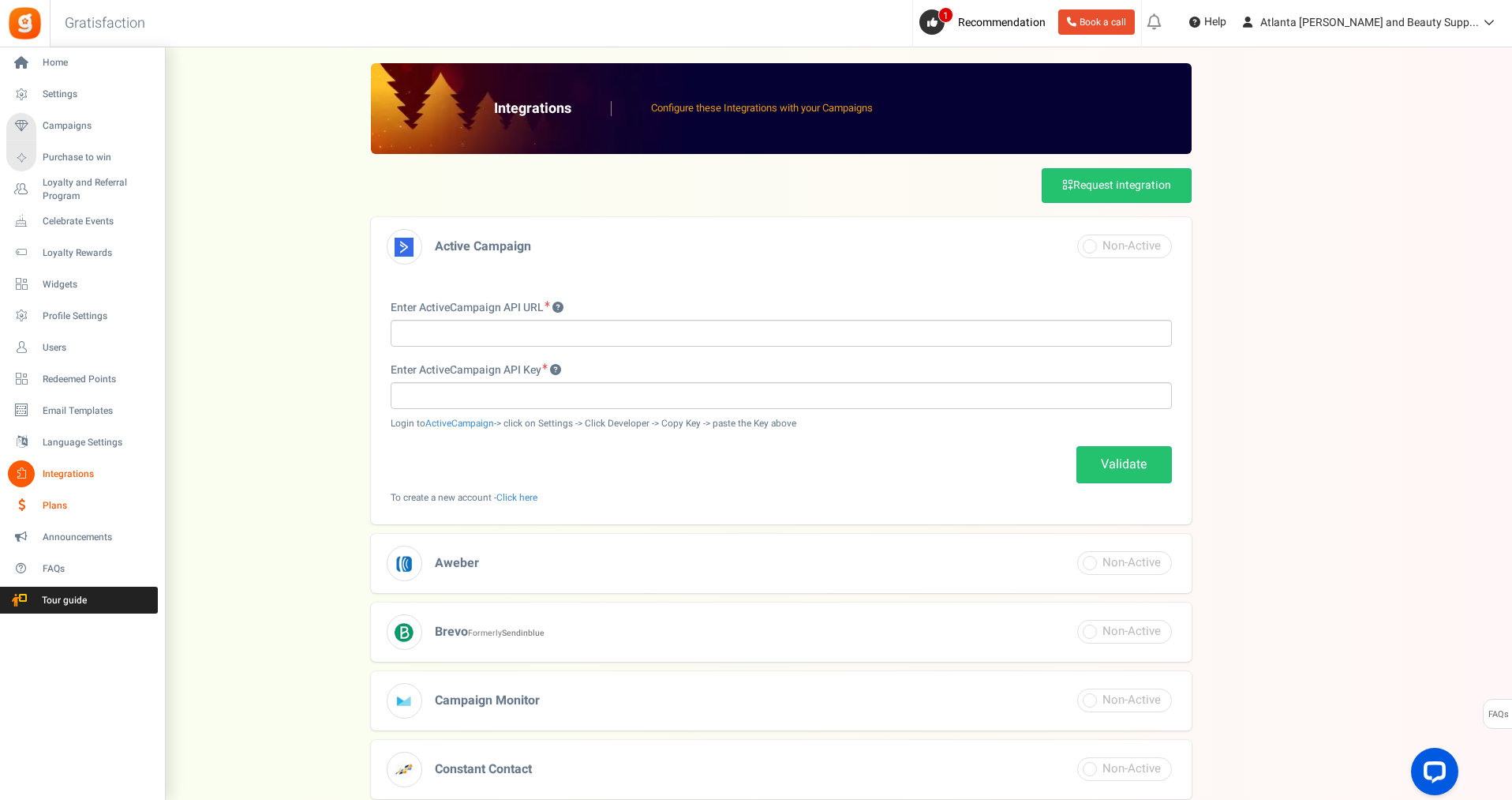
click at [45, 508] on span "Plans" at bounding box center [98, 506] width 111 height 13
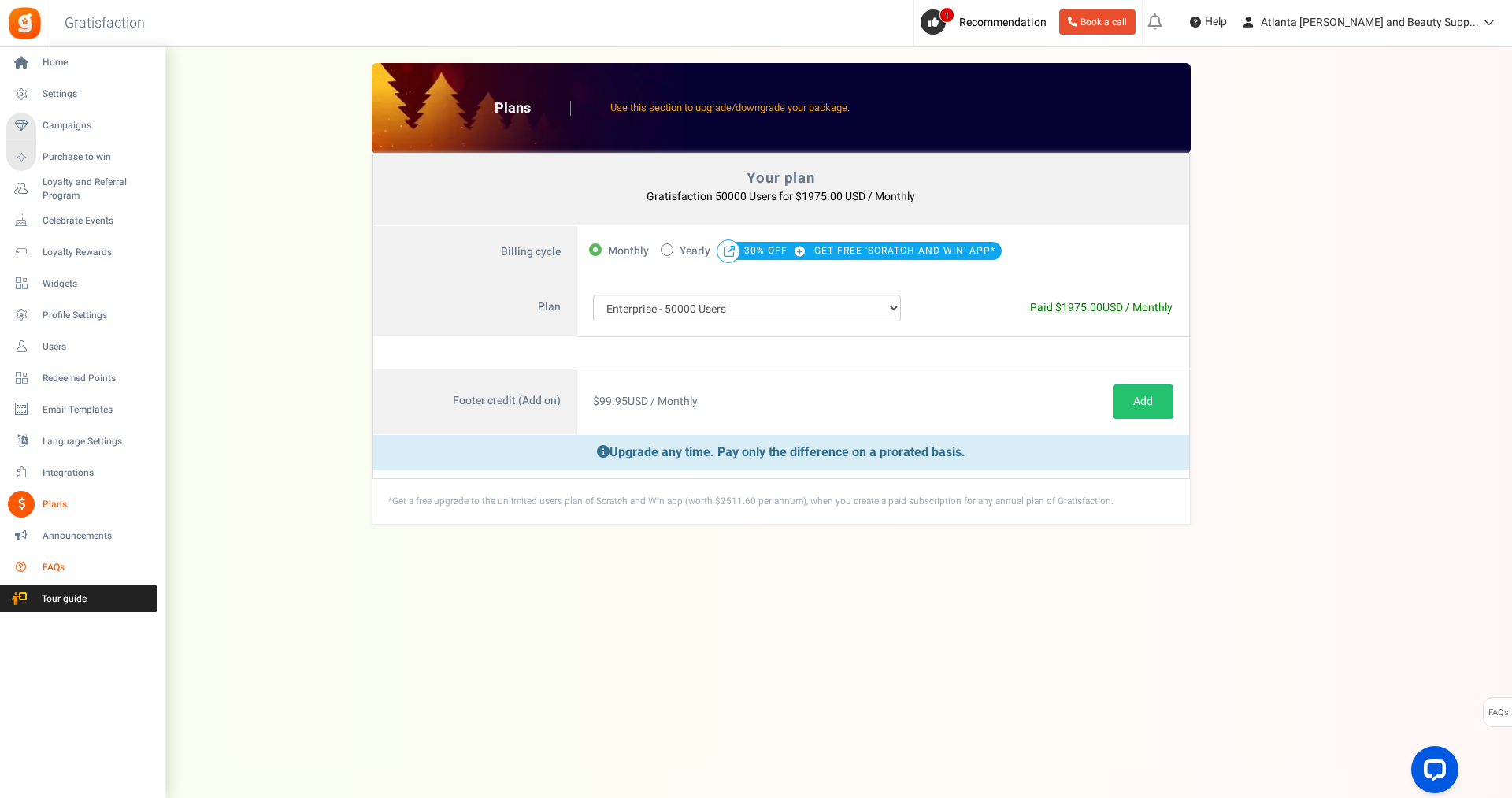
click at [44, 565] on span "FAQs" at bounding box center [98, 567] width 111 height 13
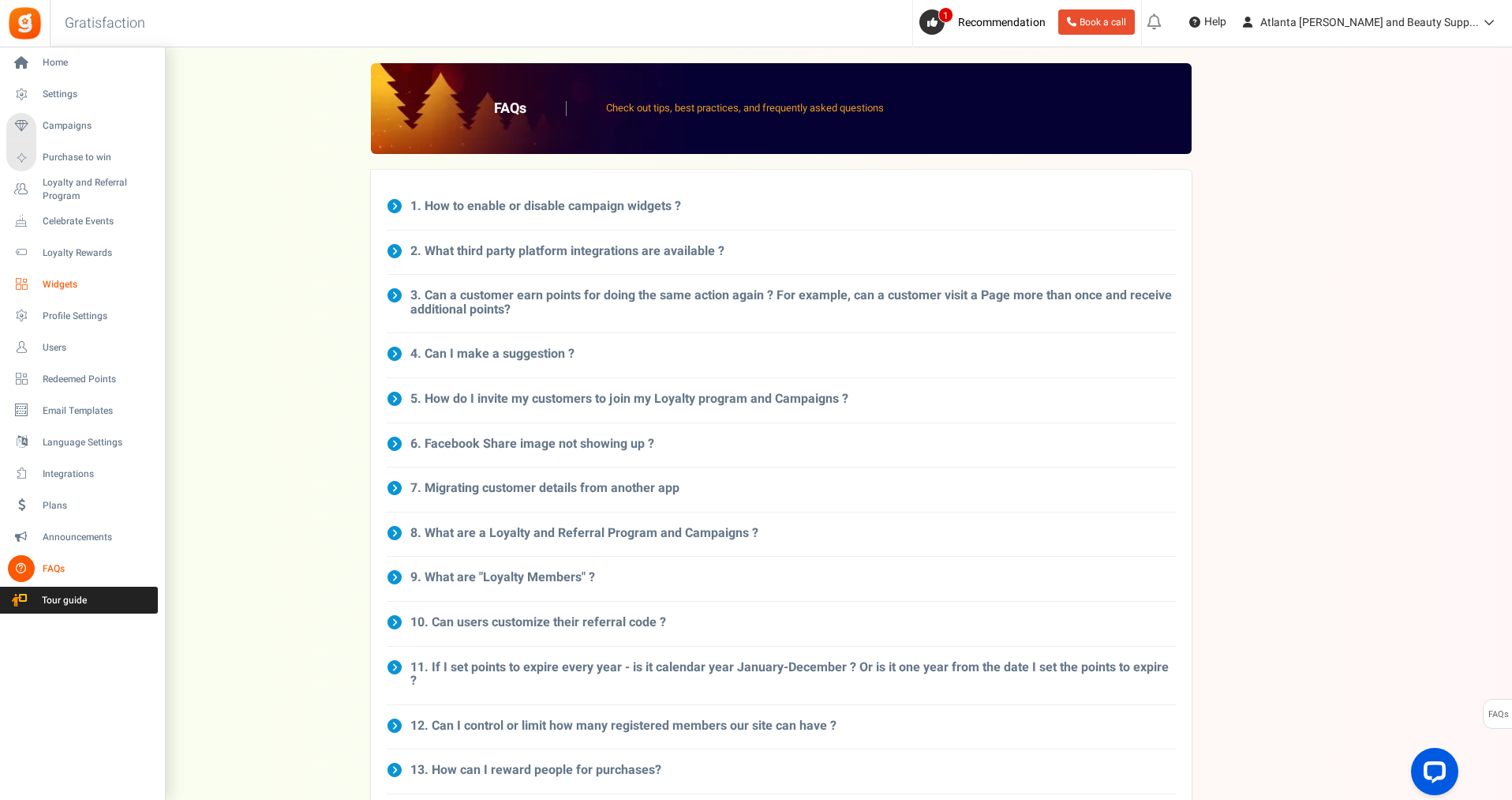
click at [48, 292] on link "Widgets" at bounding box center [82, 284] width 152 height 27
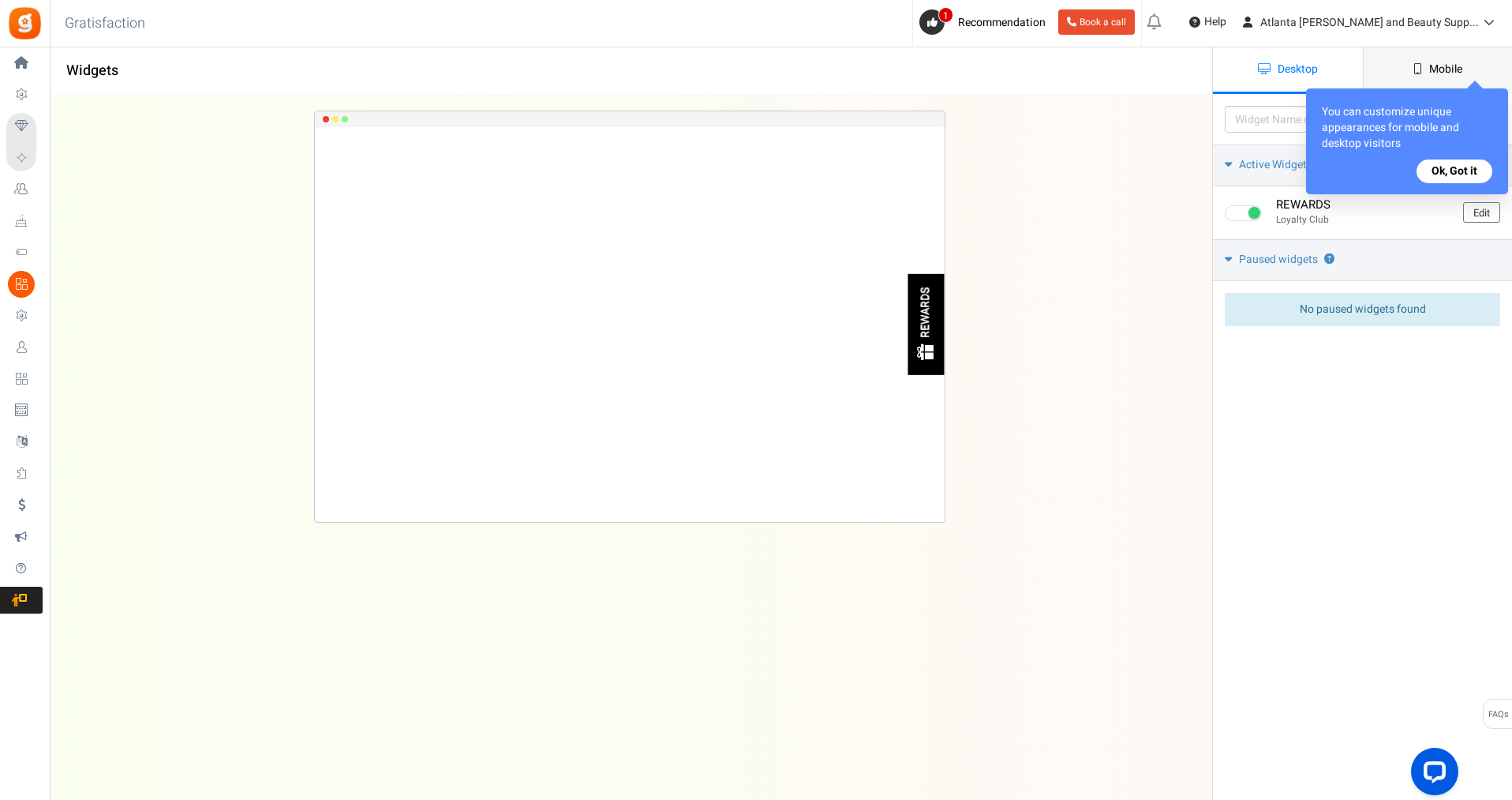
click at [1448, 68] on span "Mobile" at bounding box center [1446, 69] width 34 height 17
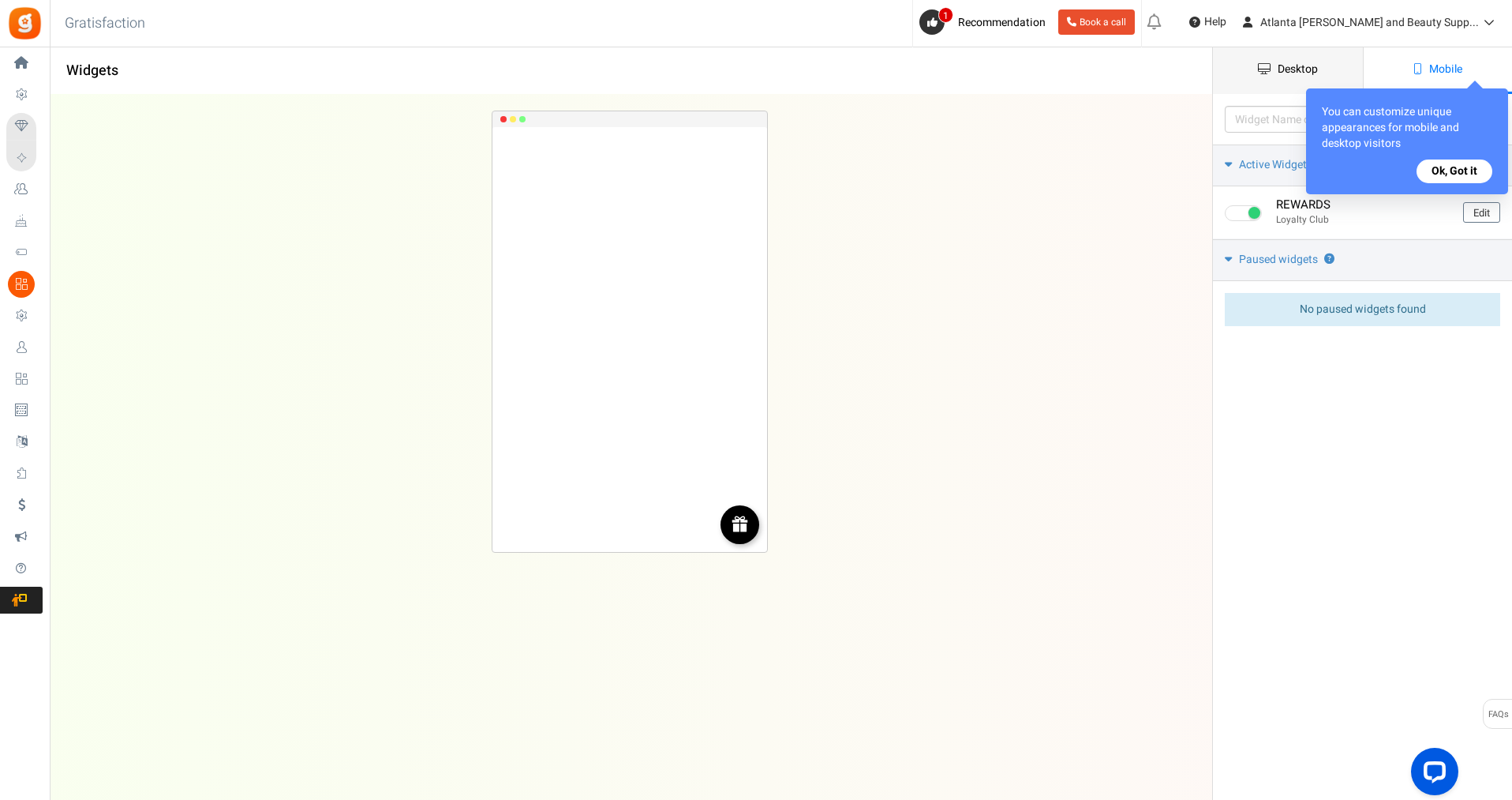
click at [1310, 64] on span "Desktop" at bounding box center [1297, 69] width 40 height 17
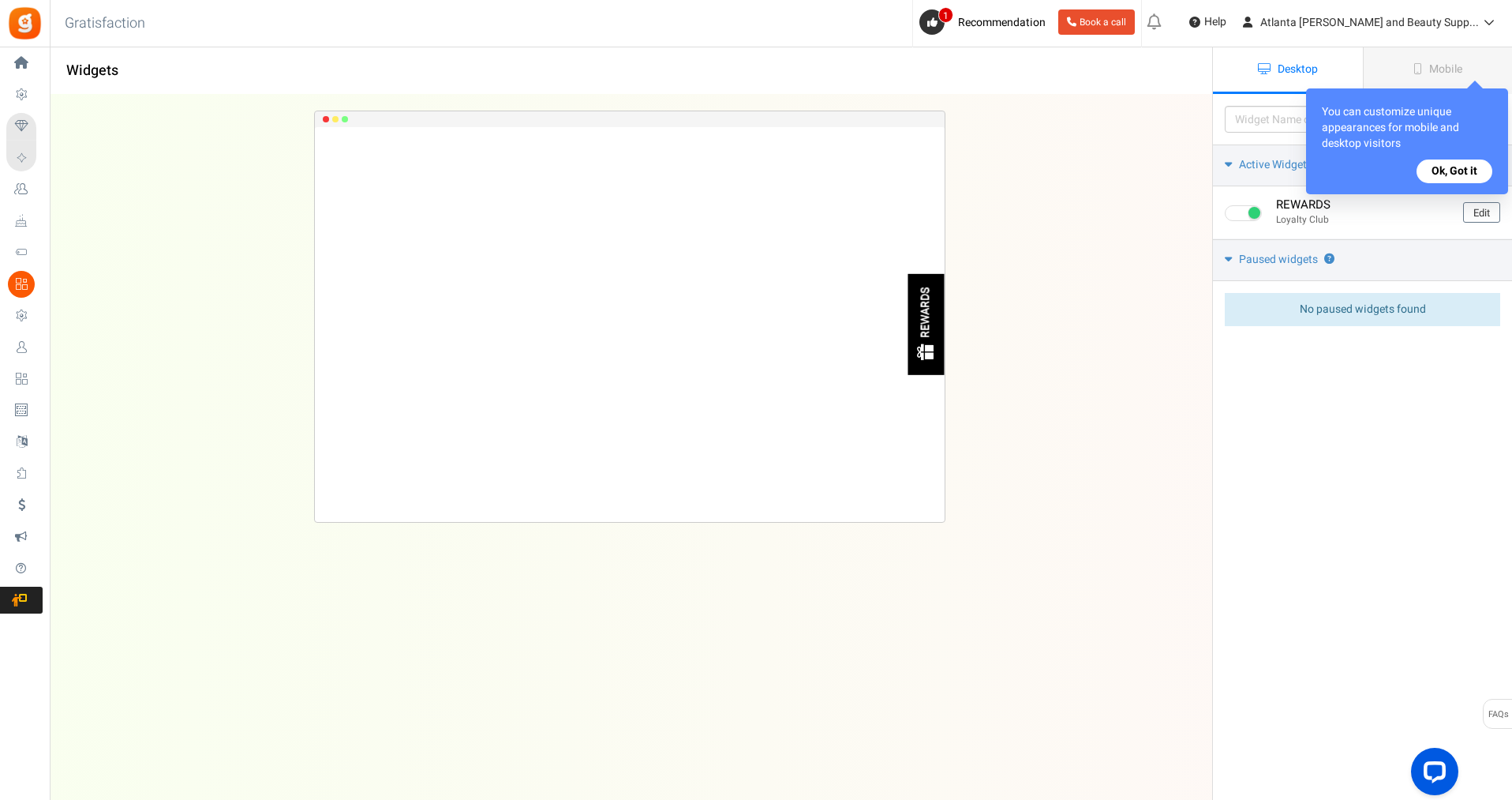
click at [1124, 294] on div "REWARDS Loading.. × To configure LightBox layout please Click here" at bounding box center [629, 415] width 1212 height 642
click at [1459, 167] on button "Ok, Got it" at bounding box center [1453, 170] width 75 height 23
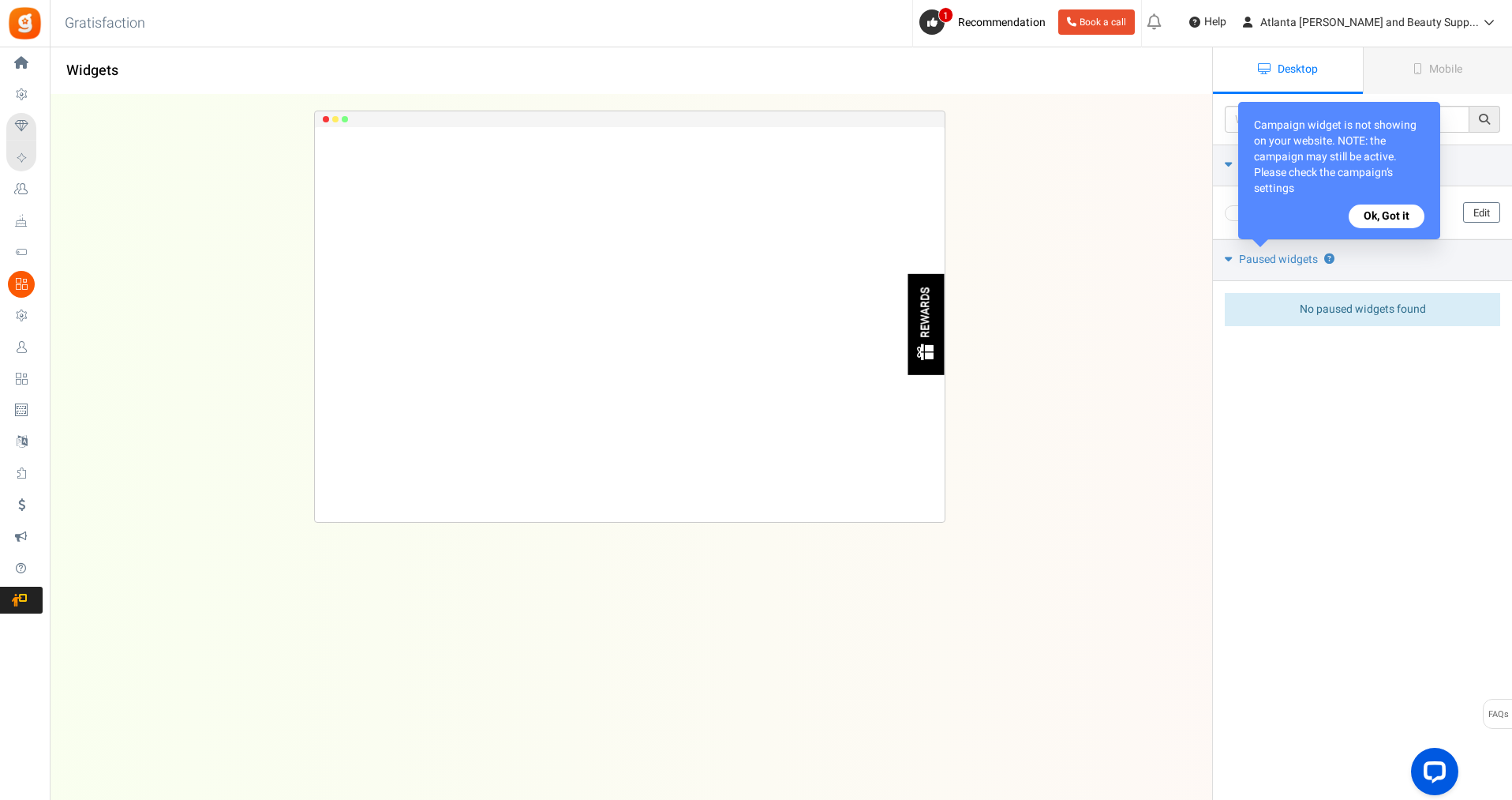
click at [1389, 210] on button "Ok, Got it" at bounding box center [1385, 216] width 75 height 23
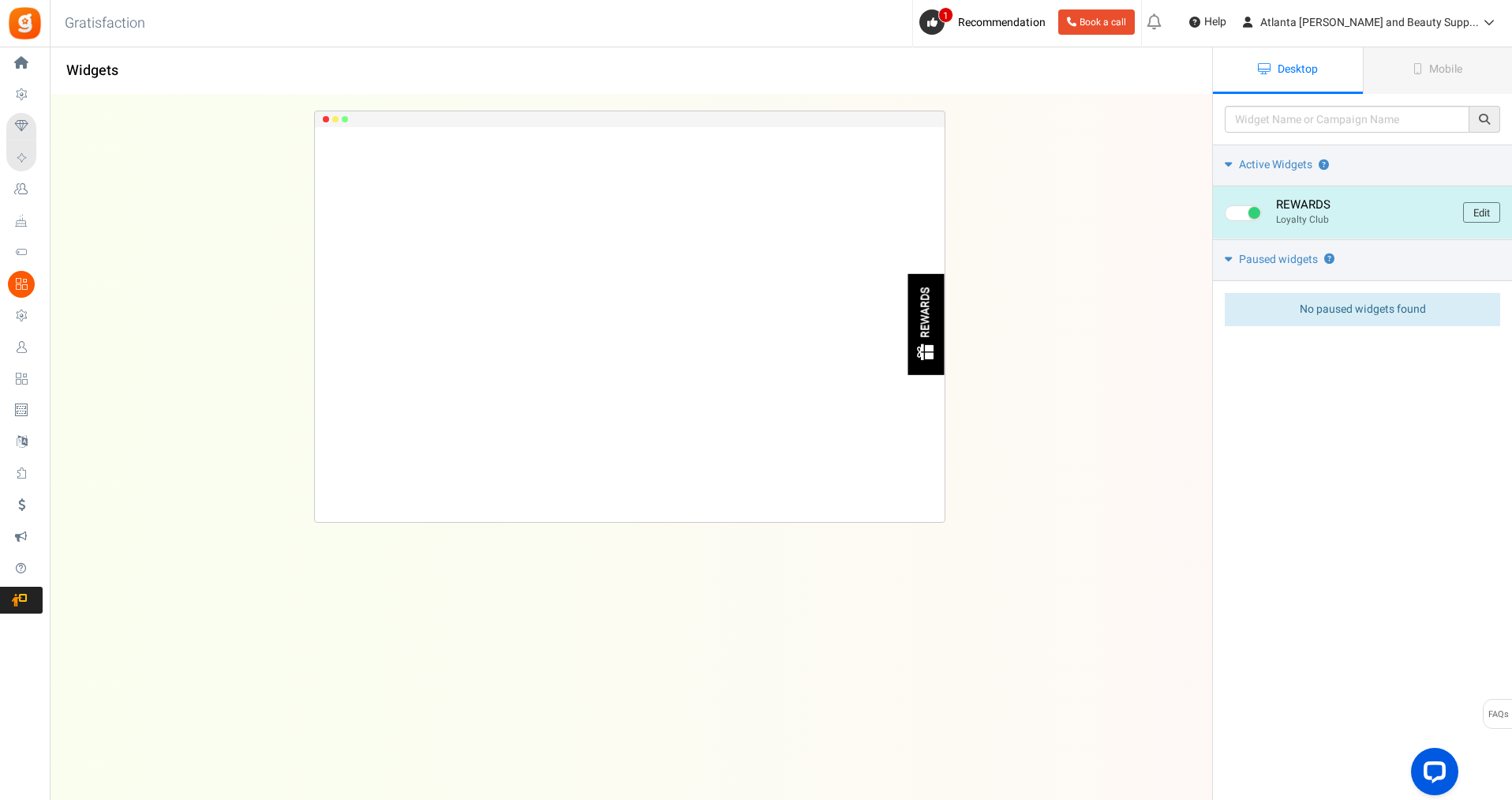
click at [1237, 210] on span at bounding box center [1243, 212] width 37 height 16
click at [1235, 210] on input "checkbox" at bounding box center [1229, 213] width 10 height 10
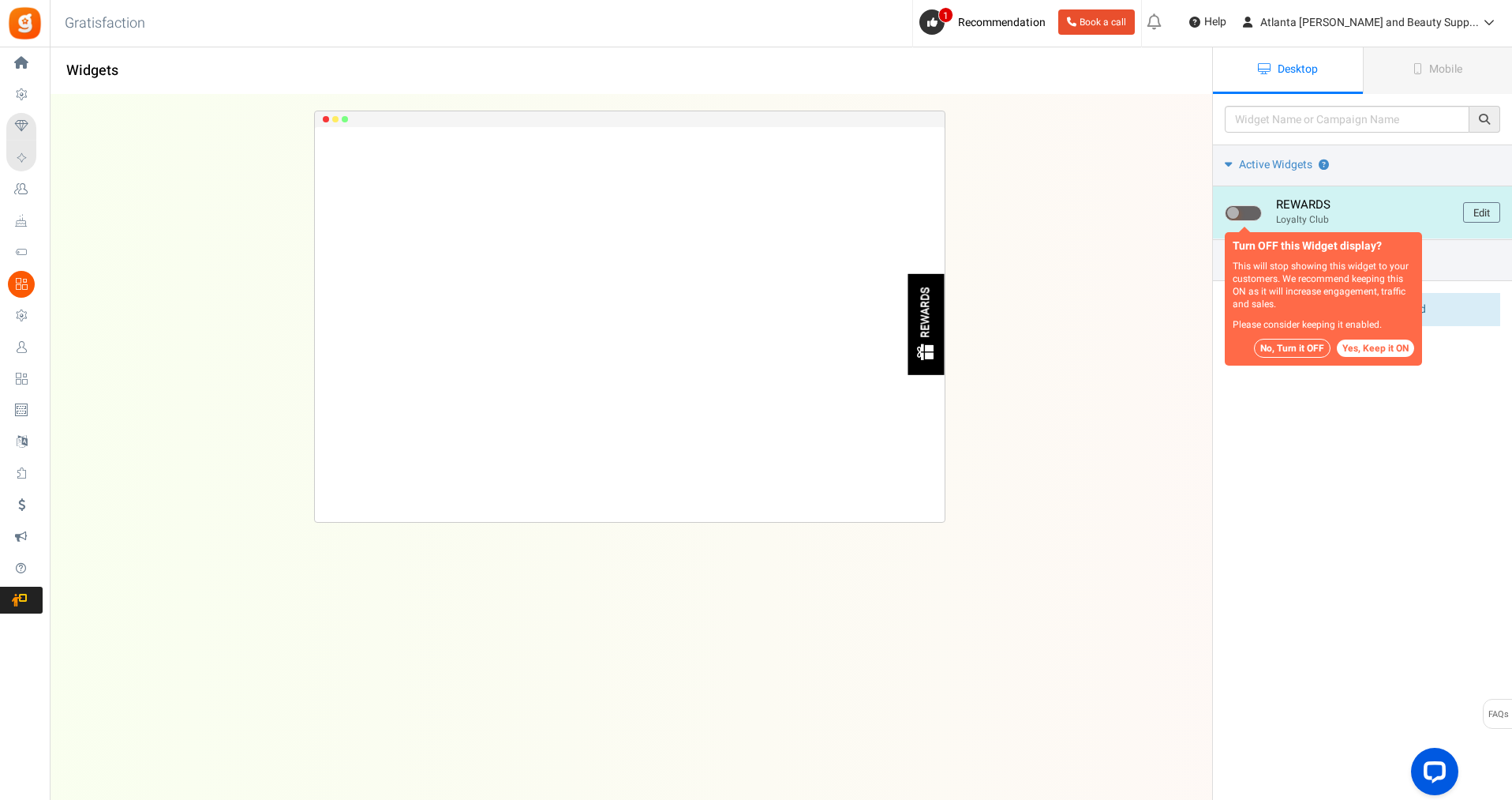
click at [1246, 212] on span at bounding box center [1243, 212] width 37 height 16
click at [1235, 212] on input "checkbox" at bounding box center [1229, 213] width 10 height 10
click at [1248, 207] on span at bounding box center [1243, 212] width 37 height 16
click at [1235, 209] on input "checkbox" at bounding box center [1229, 213] width 10 height 10
click at [1460, 205] on div "REWARDS Loyalty Club Edit" at bounding box center [1362, 212] width 299 height 53
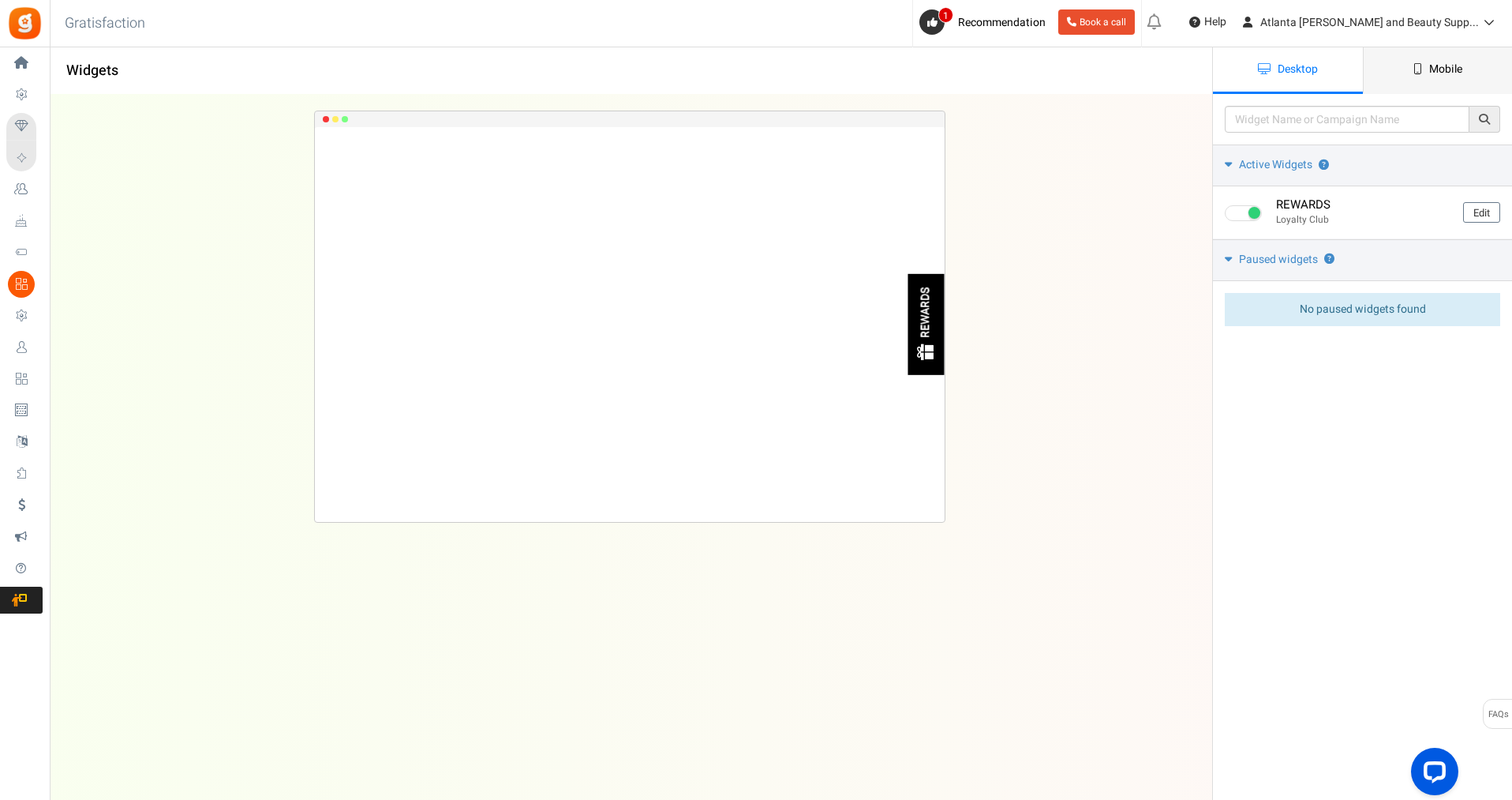
click at [1418, 58] on link "Mobile" at bounding box center [1438, 71] width 150 height 47
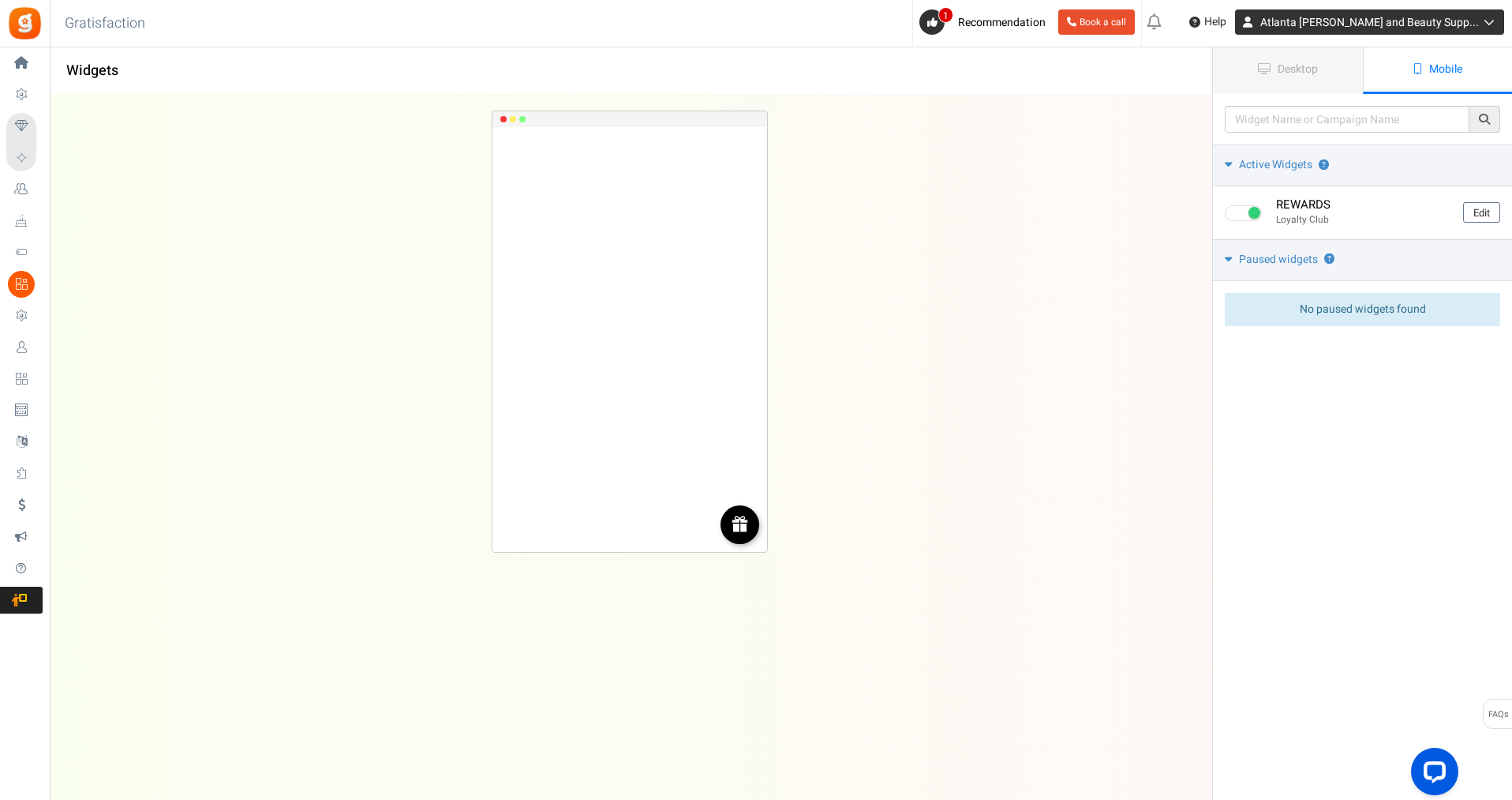
click at [1381, 19] on span "Atlanta [PERSON_NAME] and Beauty Supp..." at bounding box center [1370, 22] width 219 height 17
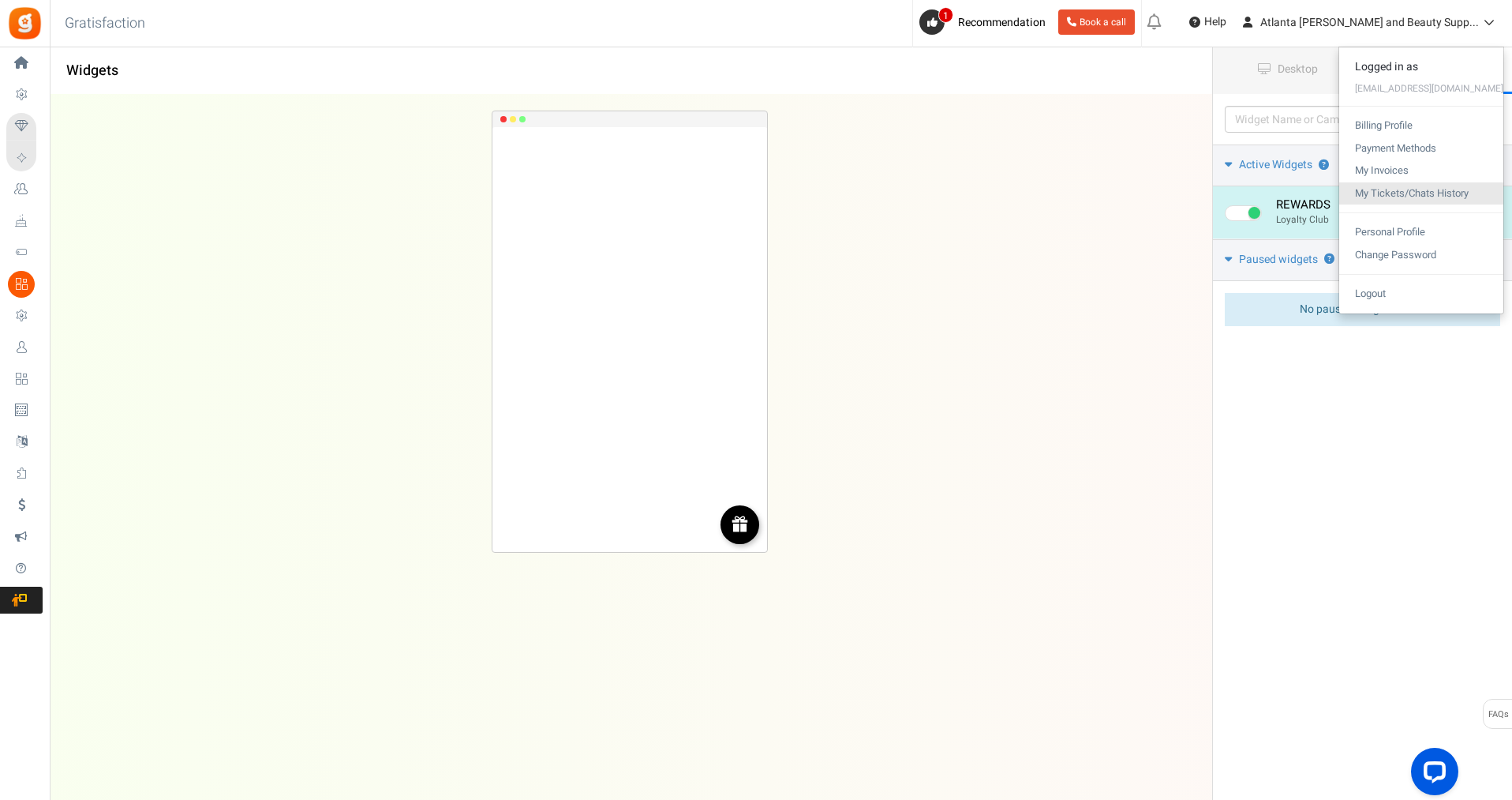
click at [1420, 195] on link "My Tickets/Chats History" at bounding box center [1421, 194] width 164 height 23
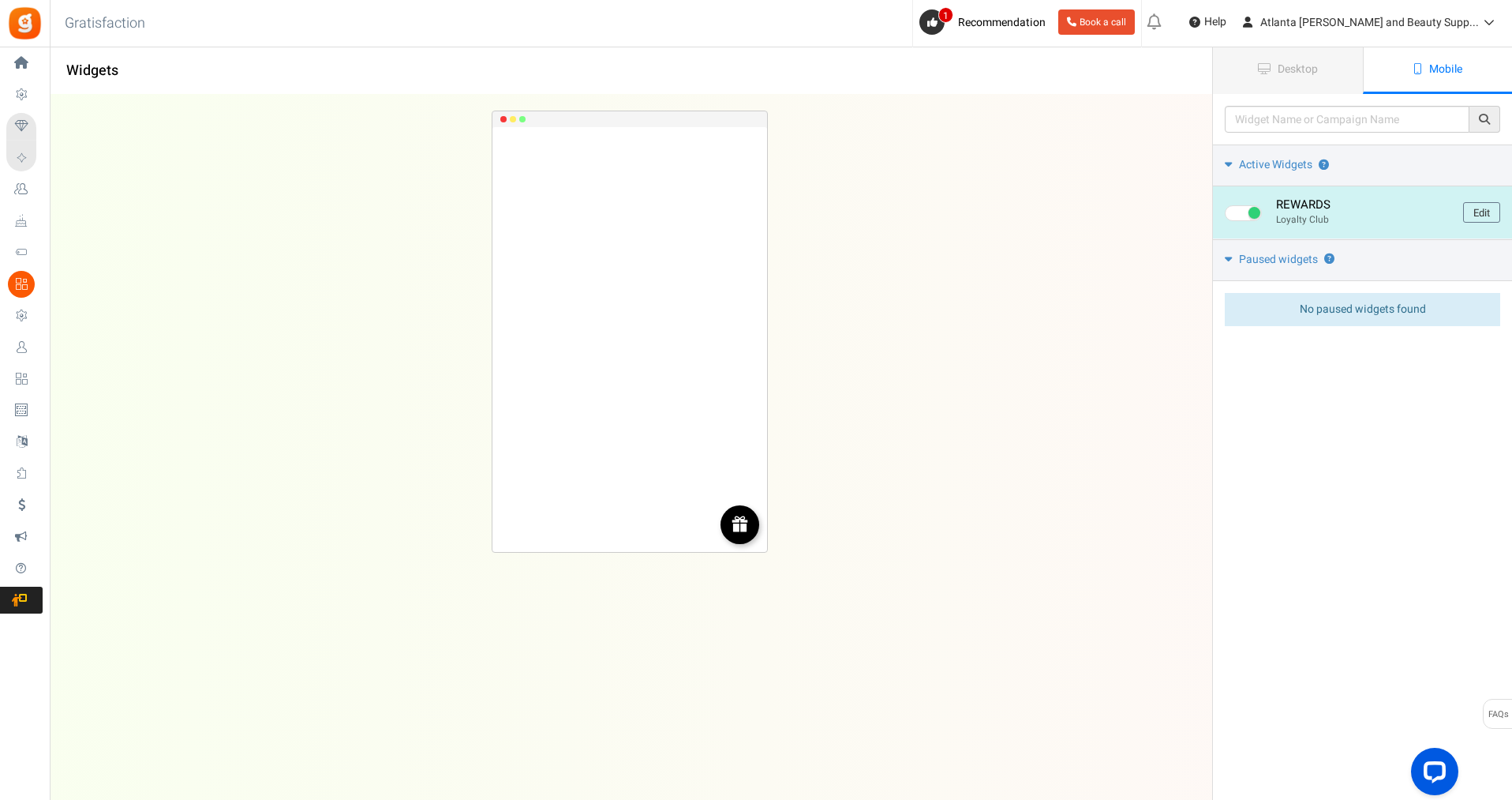
click at [1237, 211] on span at bounding box center [1243, 212] width 37 height 16
click at [1235, 211] on input "checkbox" at bounding box center [1229, 213] width 10 height 10
checkbox input "false"
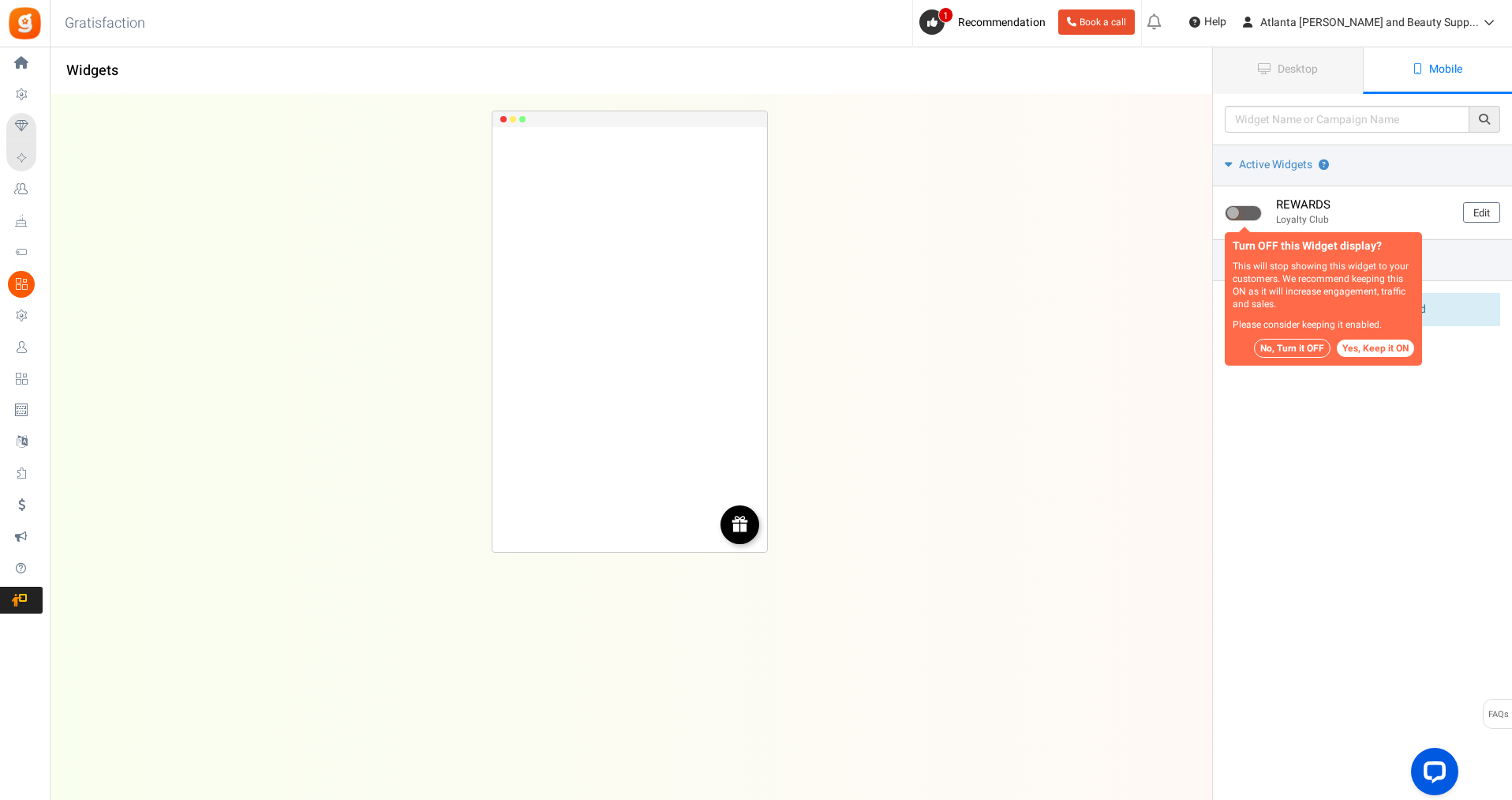
click at [1305, 346] on button "No, Turn it OFF" at bounding box center [1292, 348] width 76 height 19
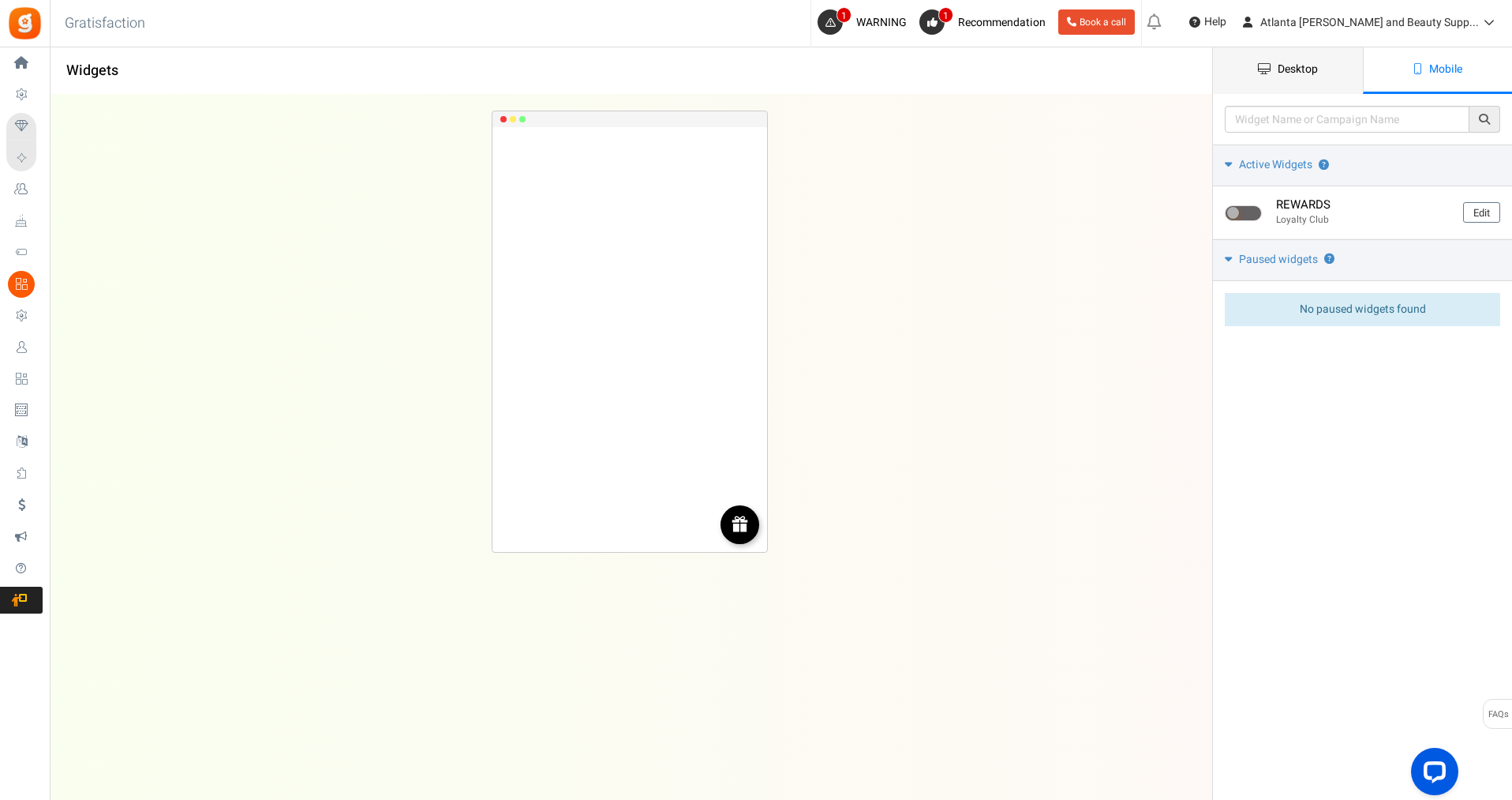
click at [1305, 68] on span "Desktop" at bounding box center [1297, 69] width 40 height 17
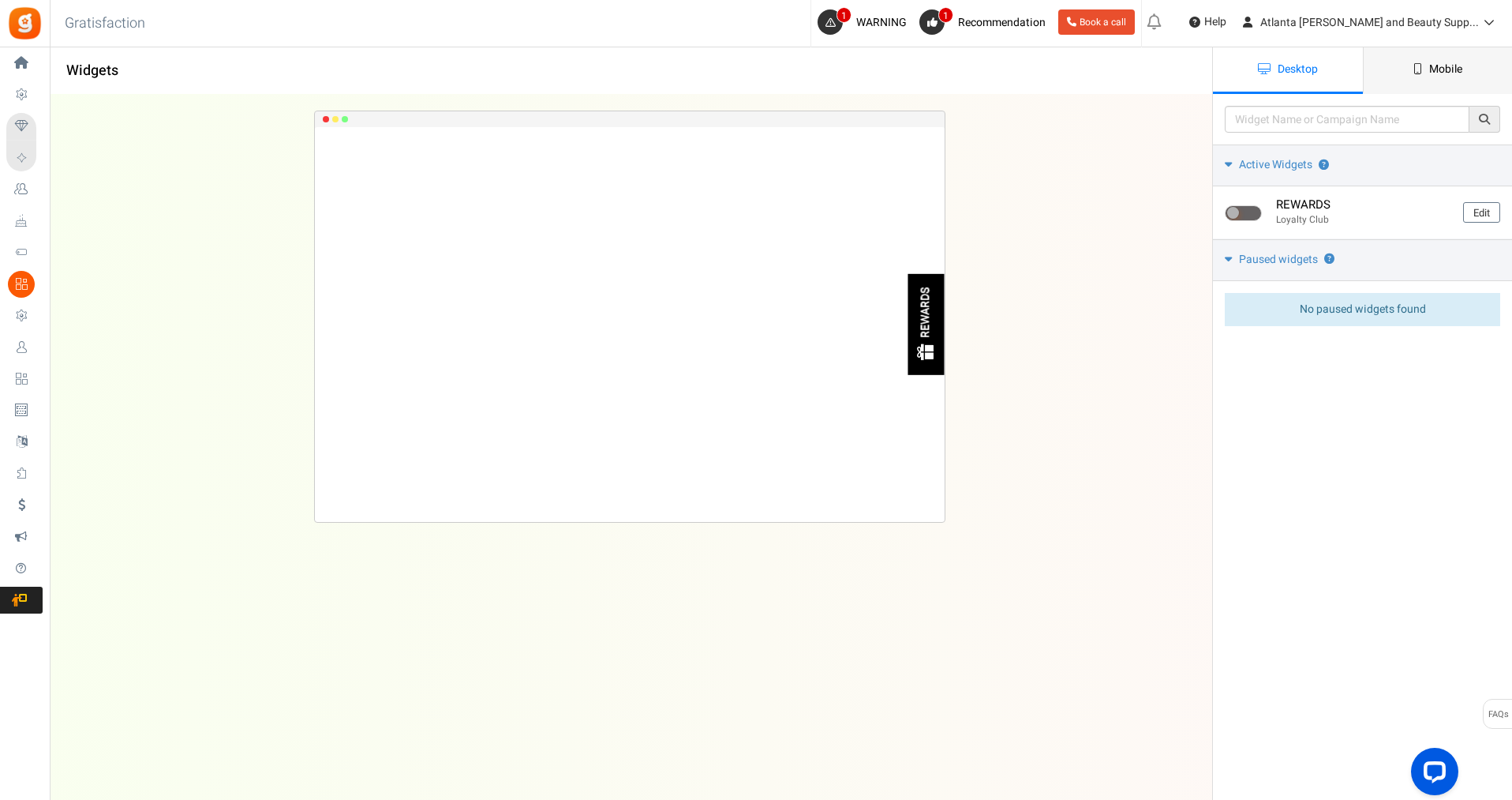
click at [1417, 75] on link "Mobile" at bounding box center [1438, 71] width 150 height 47
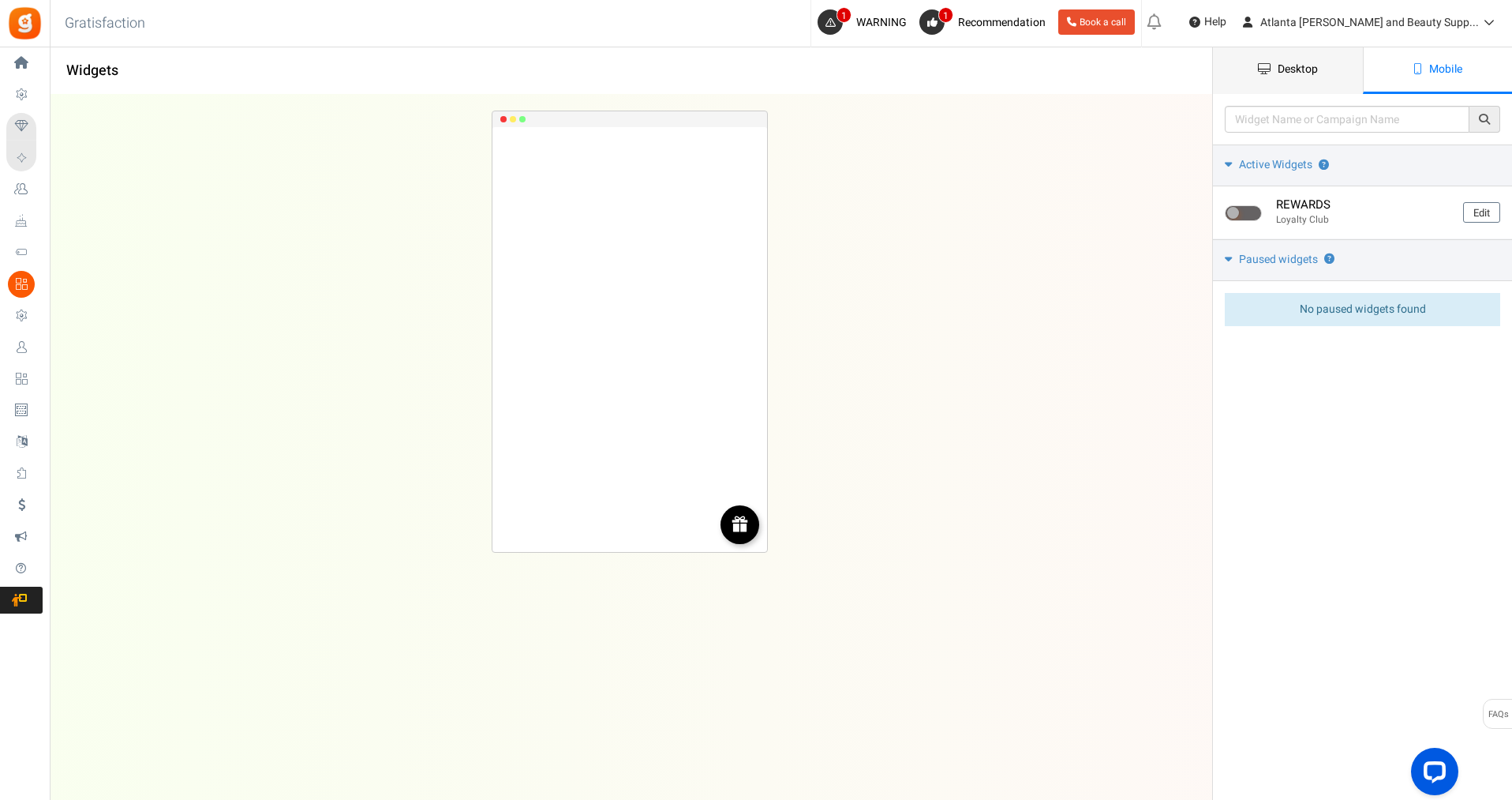
click at [1303, 72] on span "Desktop" at bounding box center [1297, 69] width 40 height 17
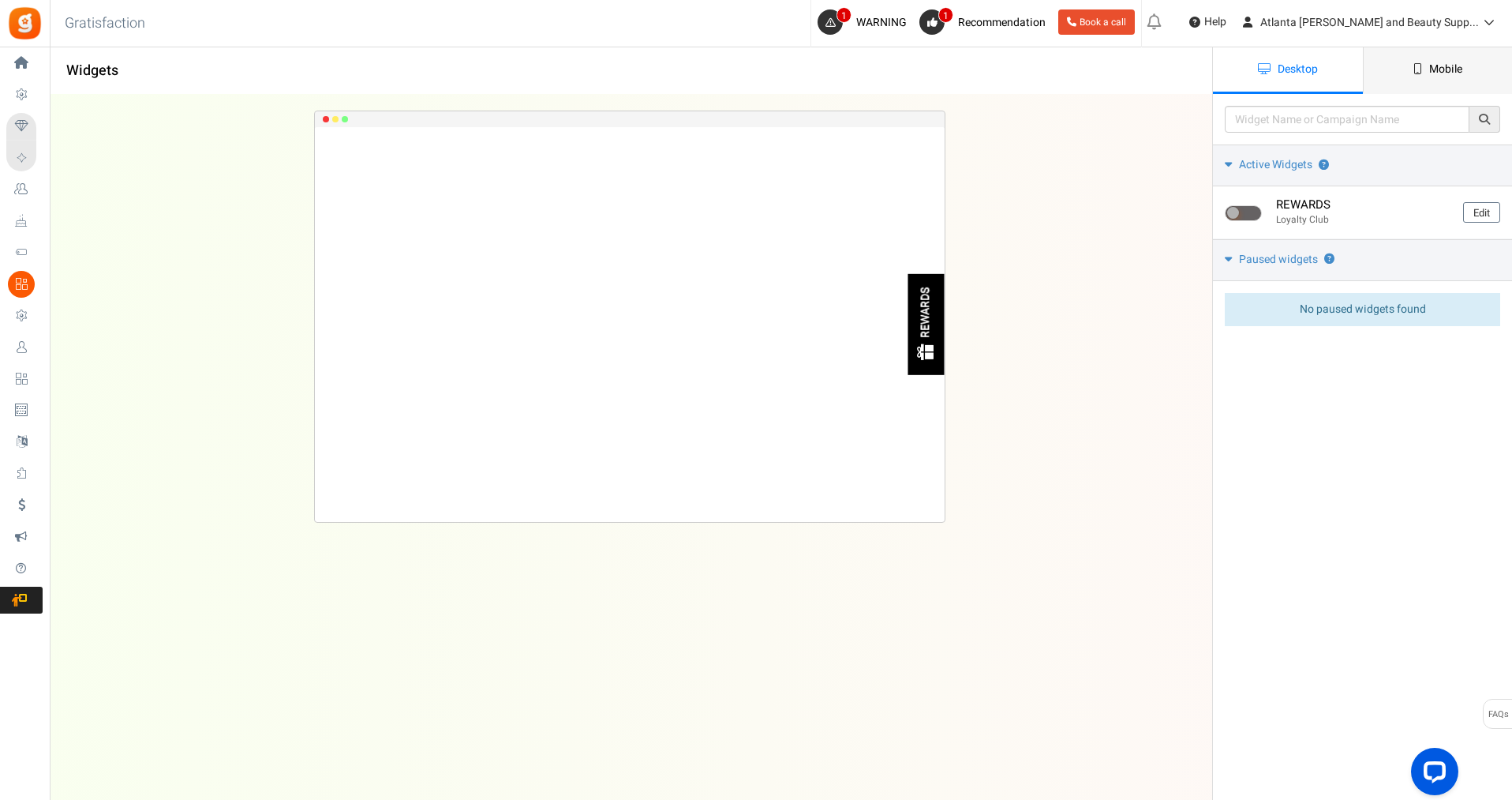
click at [1414, 61] on link "Mobile" at bounding box center [1438, 71] width 150 height 47
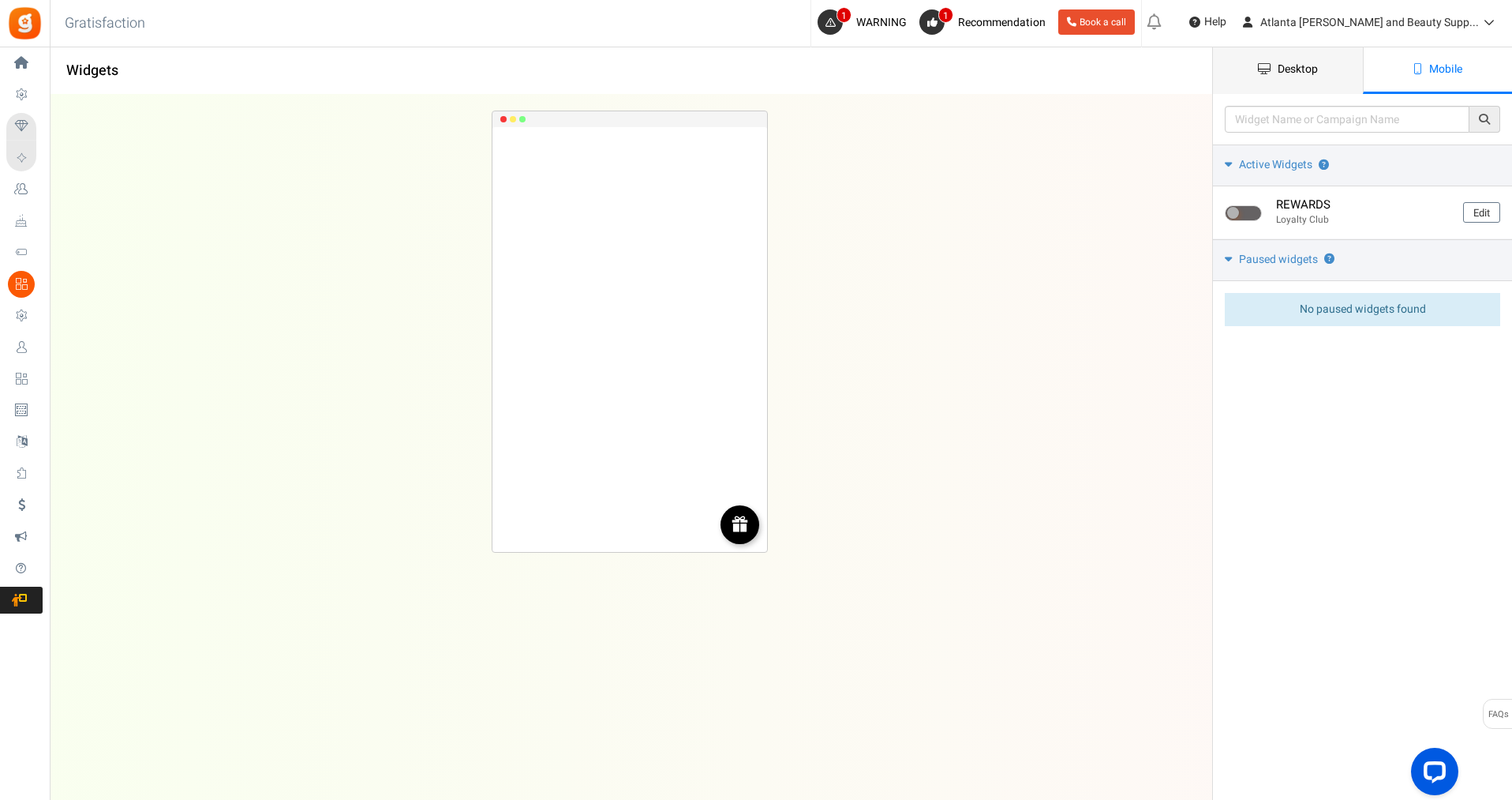
click at [1329, 72] on link "Desktop" at bounding box center [1288, 71] width 150 height 47
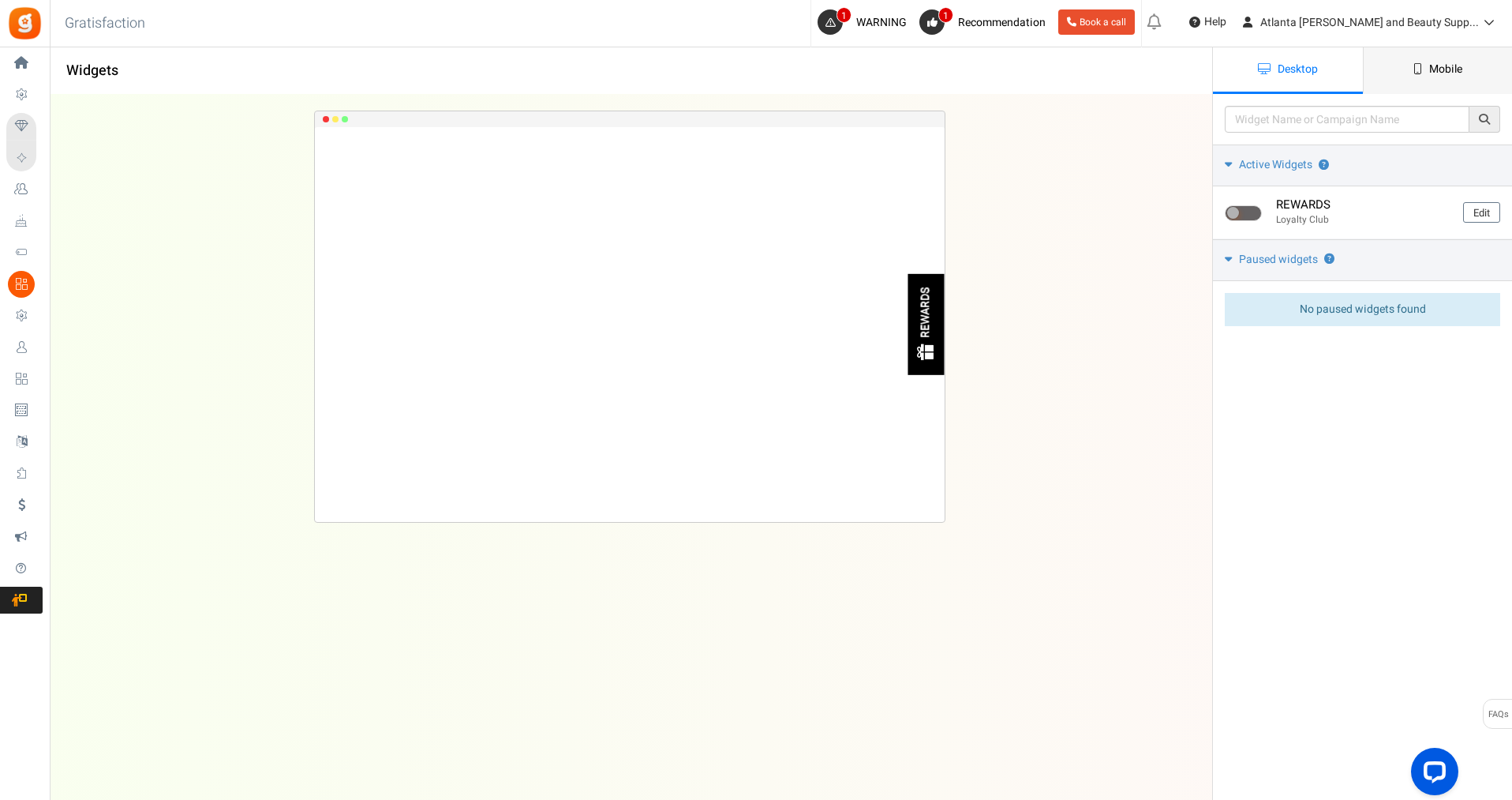
click at [1415, 60] on link "Mobile" at bounding box center [1438, 71] width 150 height 47
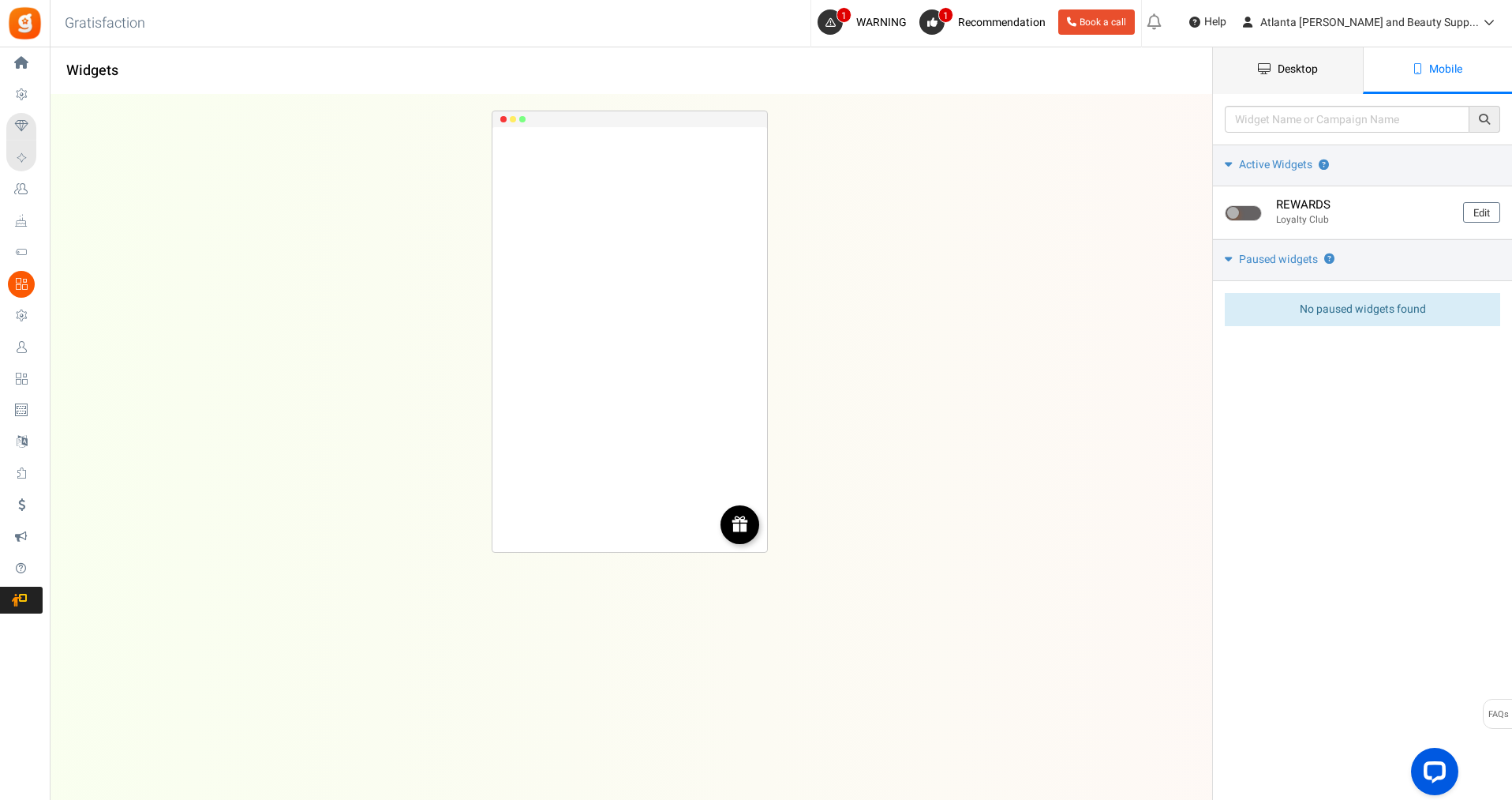
click at [1290, 69] on span "Desktop" at bounding box center [1297, 69] width 40 height 17
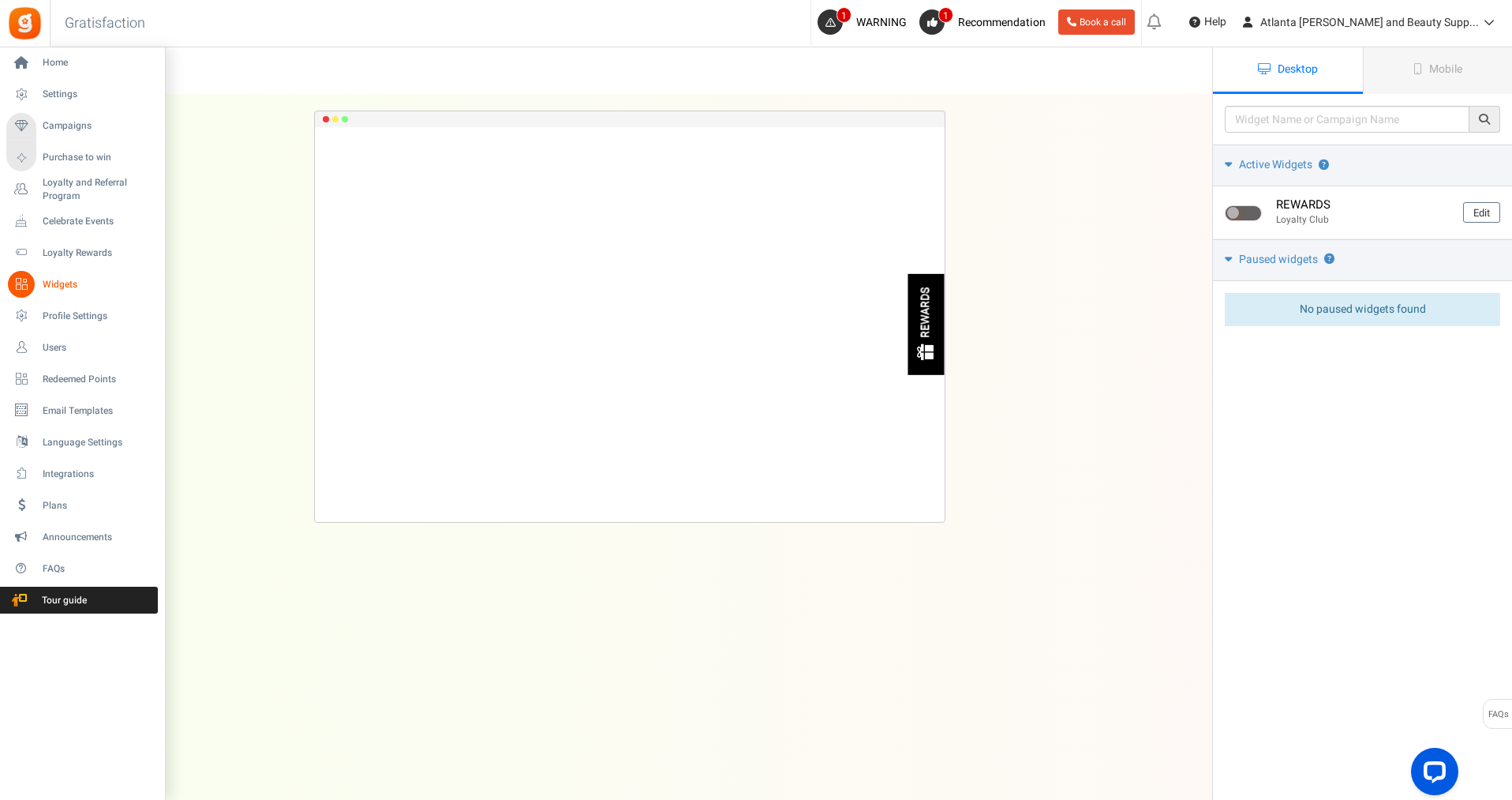
click at [65, 291] on span "Widgets" at bounding box center [98, 284] width 111 height 13
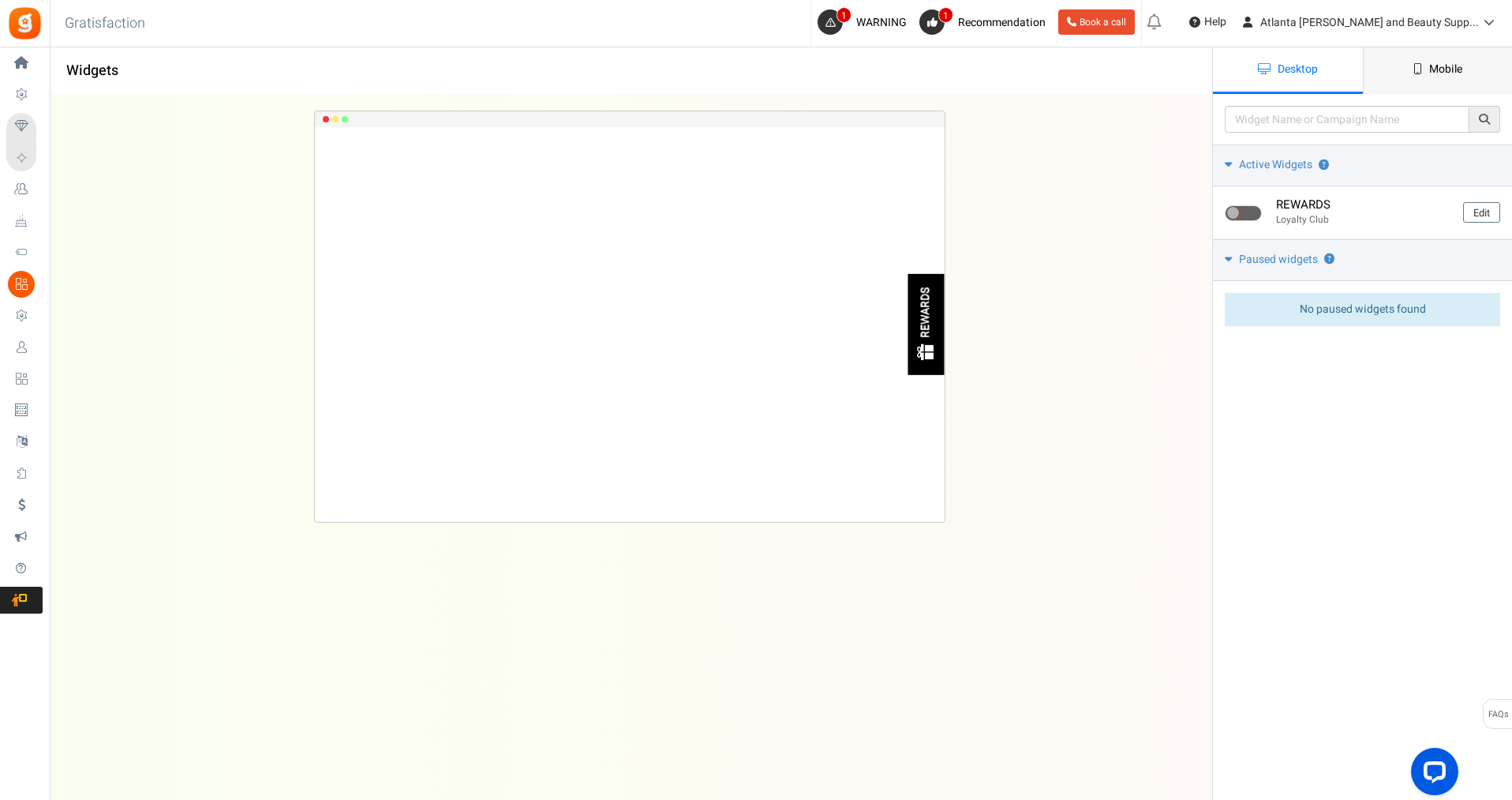
click at [1429, 67] on span "Mobile" at bounding box center [1446, 69] width 34 height 17
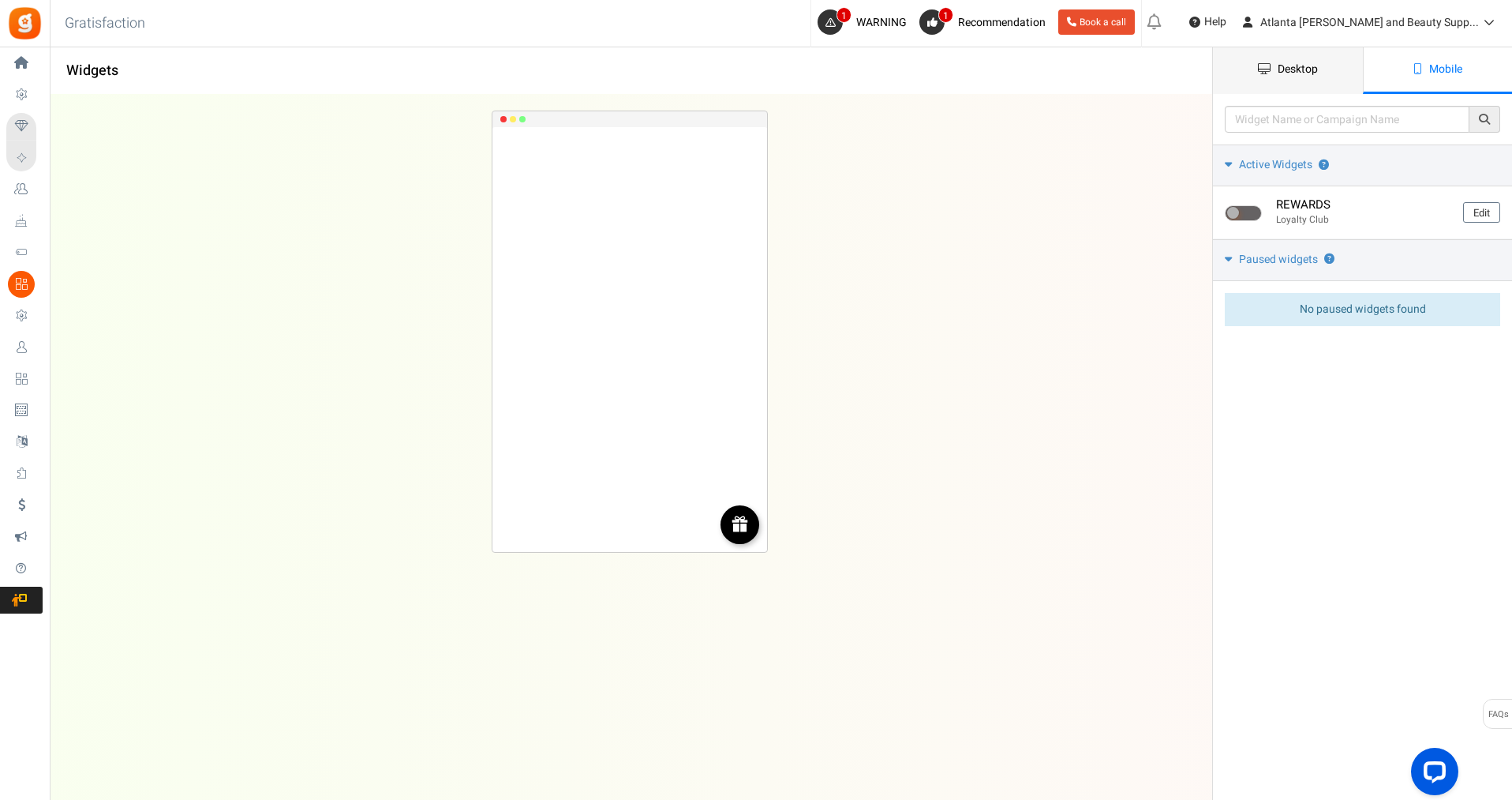
click at [1273, 74] on link "Desktop" at bounding box center [1288, 71] width 150 height 47
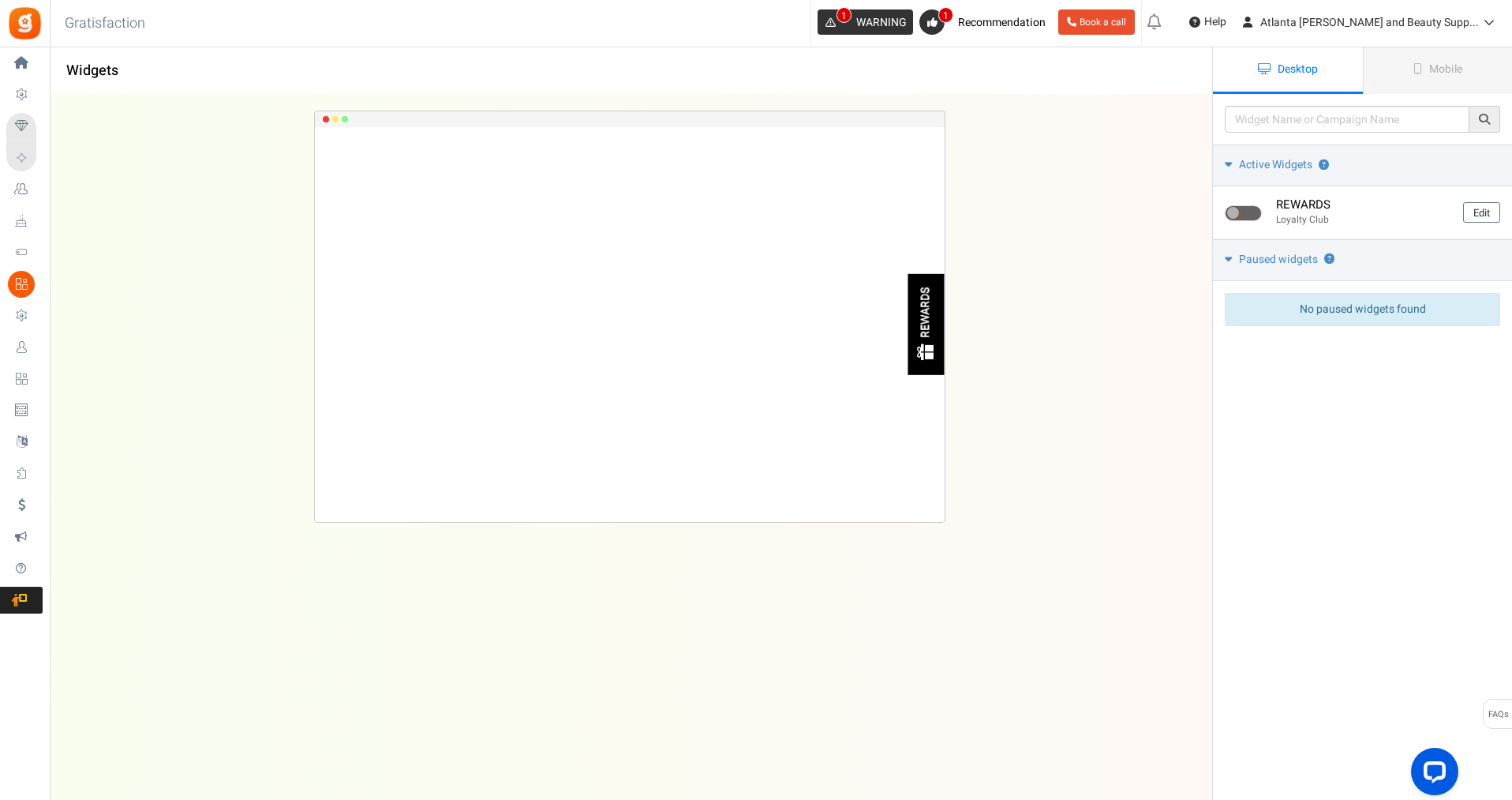
click at [907, 23] on span "WARNING" at bounding box center [882, 22] width 50 height 17
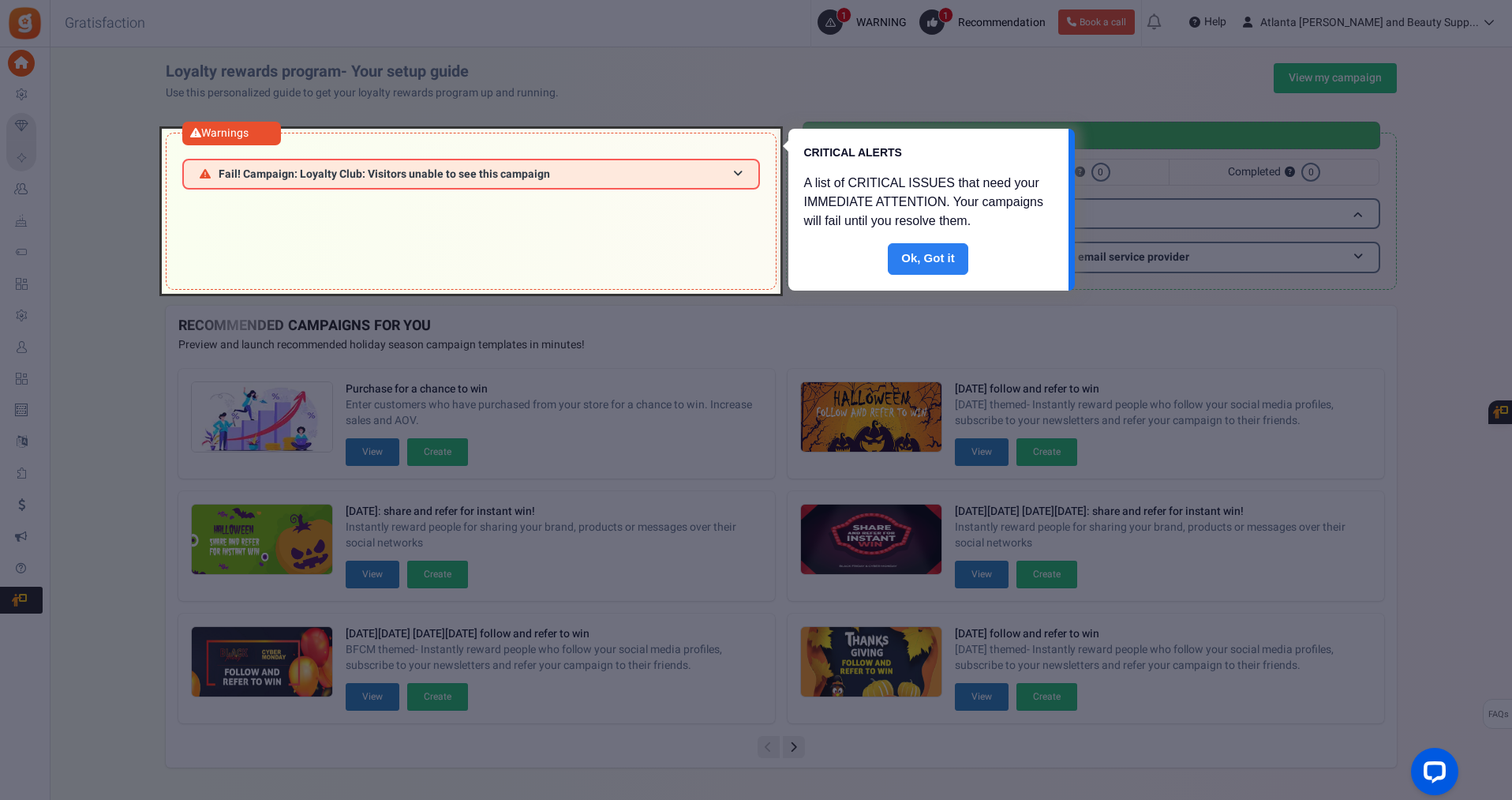
click at [935, 255] on link "Done" at bounding box center [927, 259] width 80 height 32
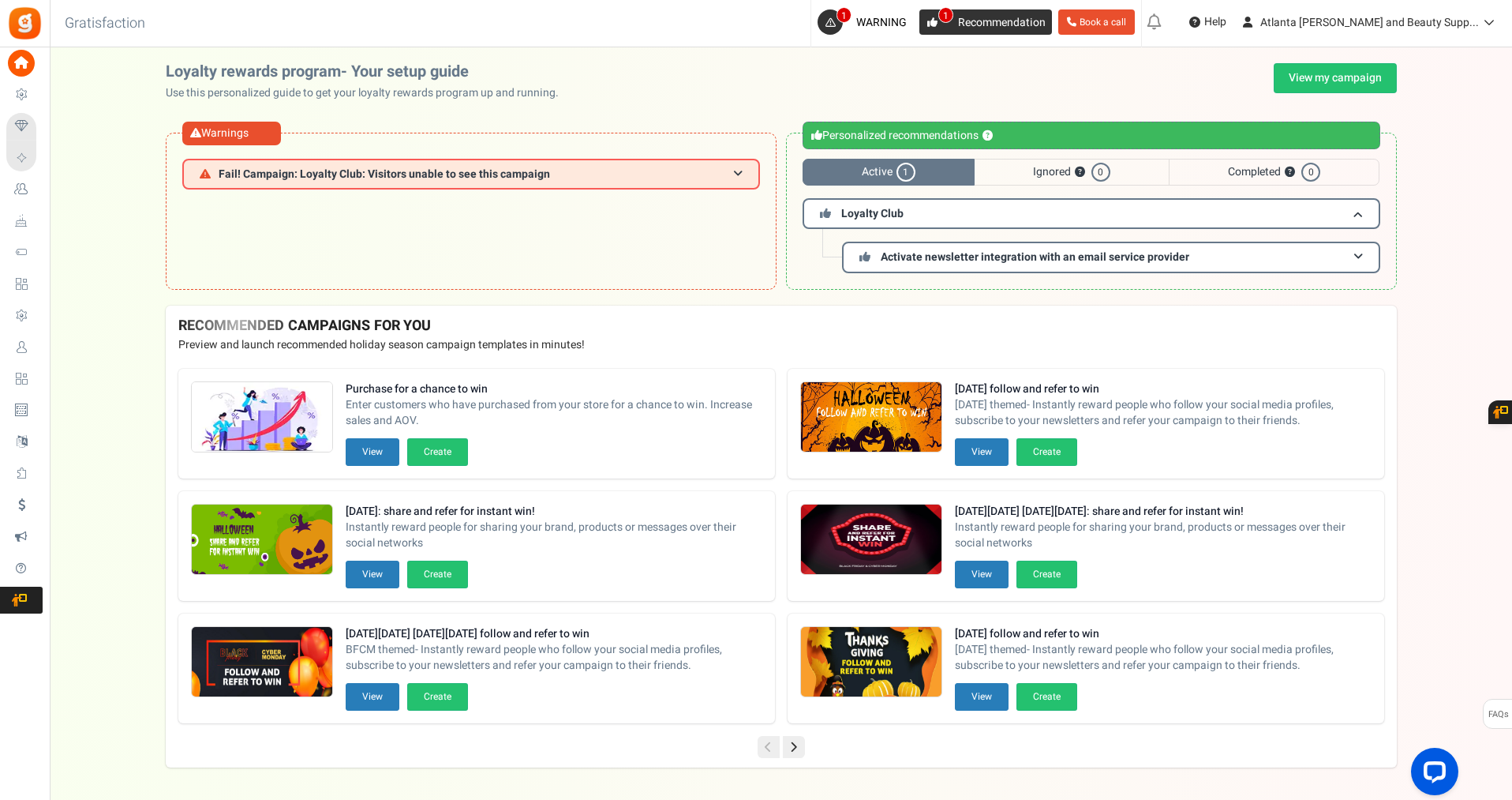
click at [1046, 21] on span "Recommendation" at bounding box center [1002, 22] width 88 height 17
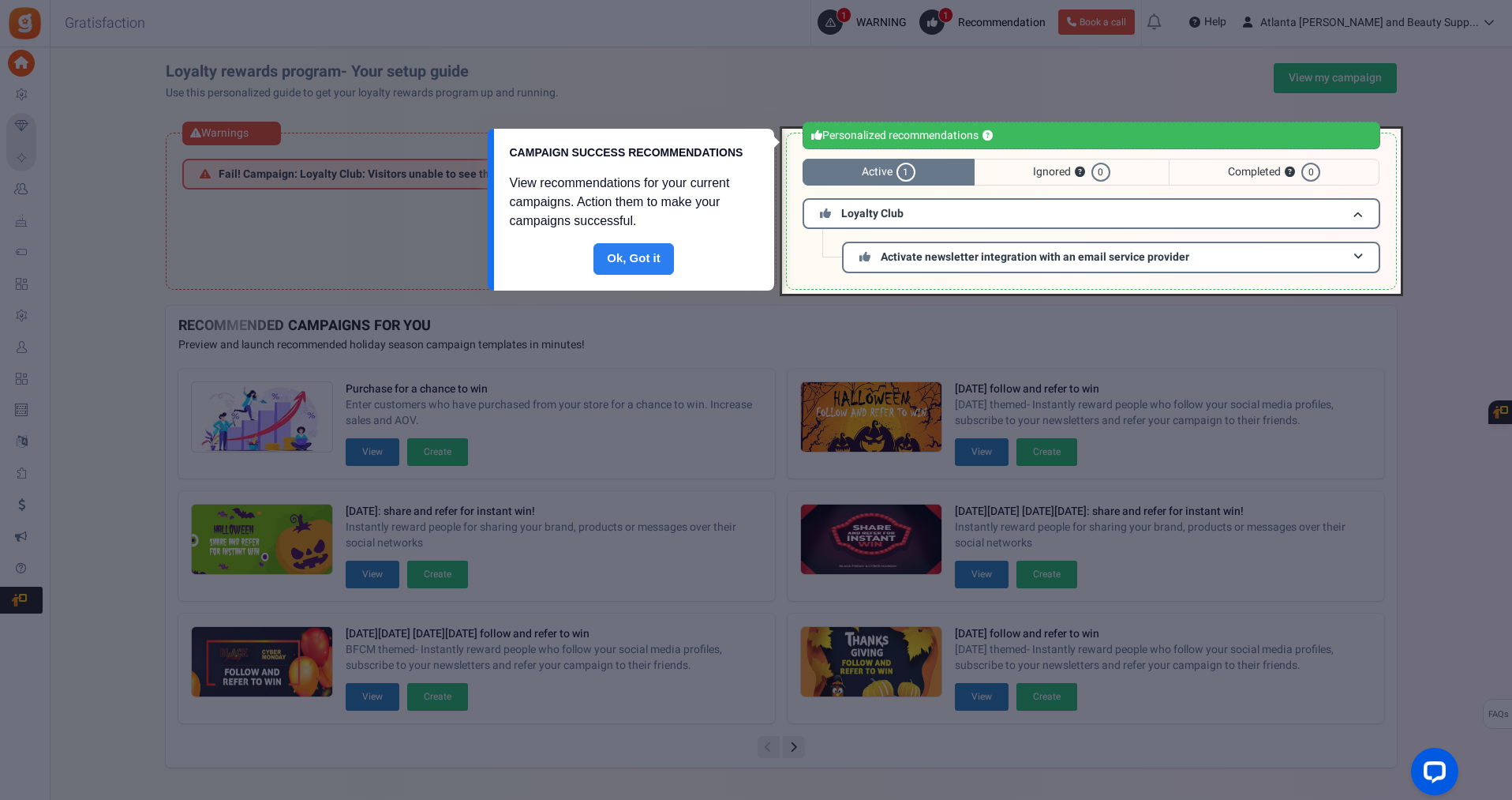
click at [632, 251] on link "Done" at bounding box center [633, 259] width 80 height 32
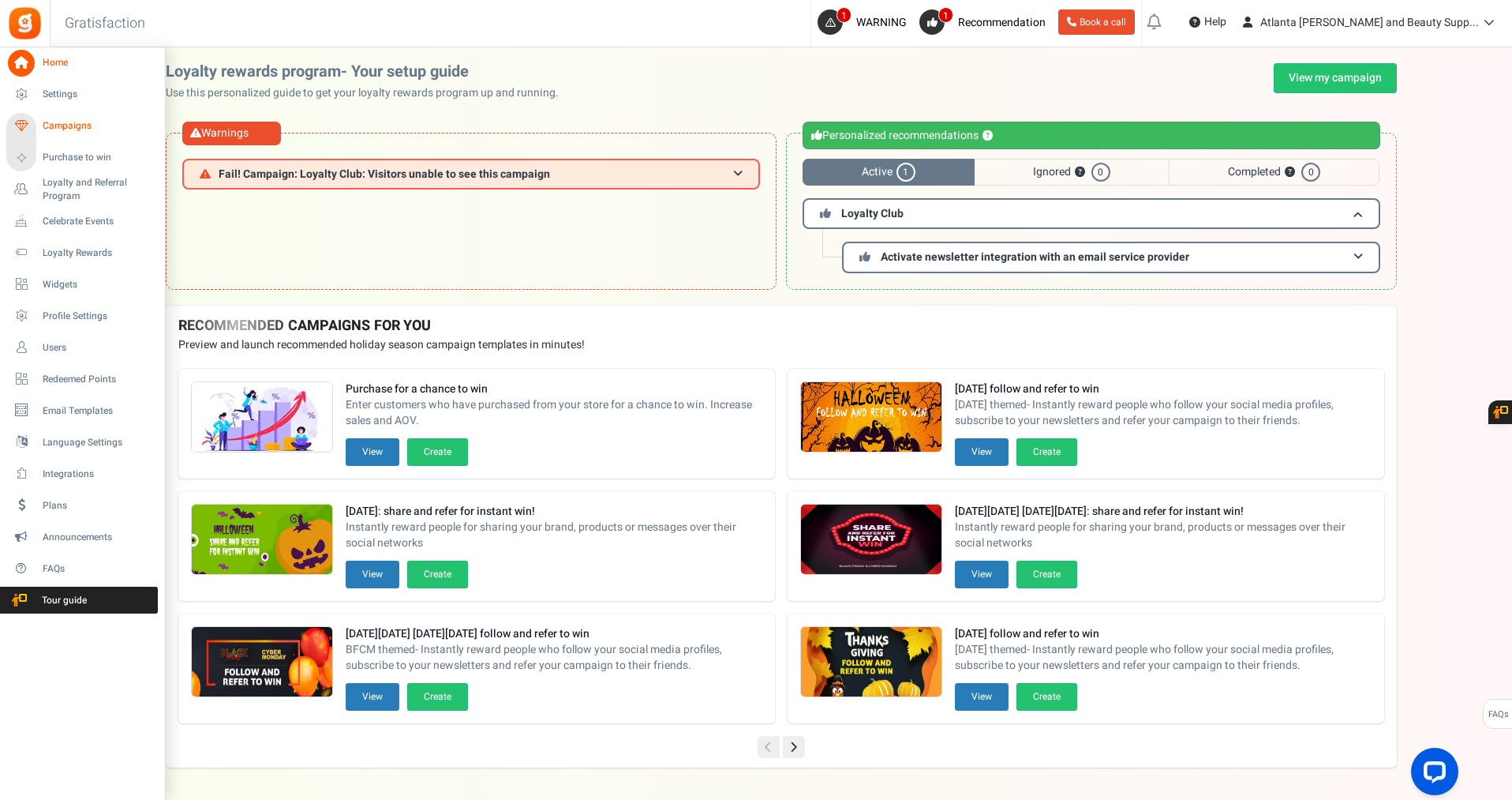
click at [63, 128] on span "Campaigns" at bounding box center [98, 126] width 111 height 13
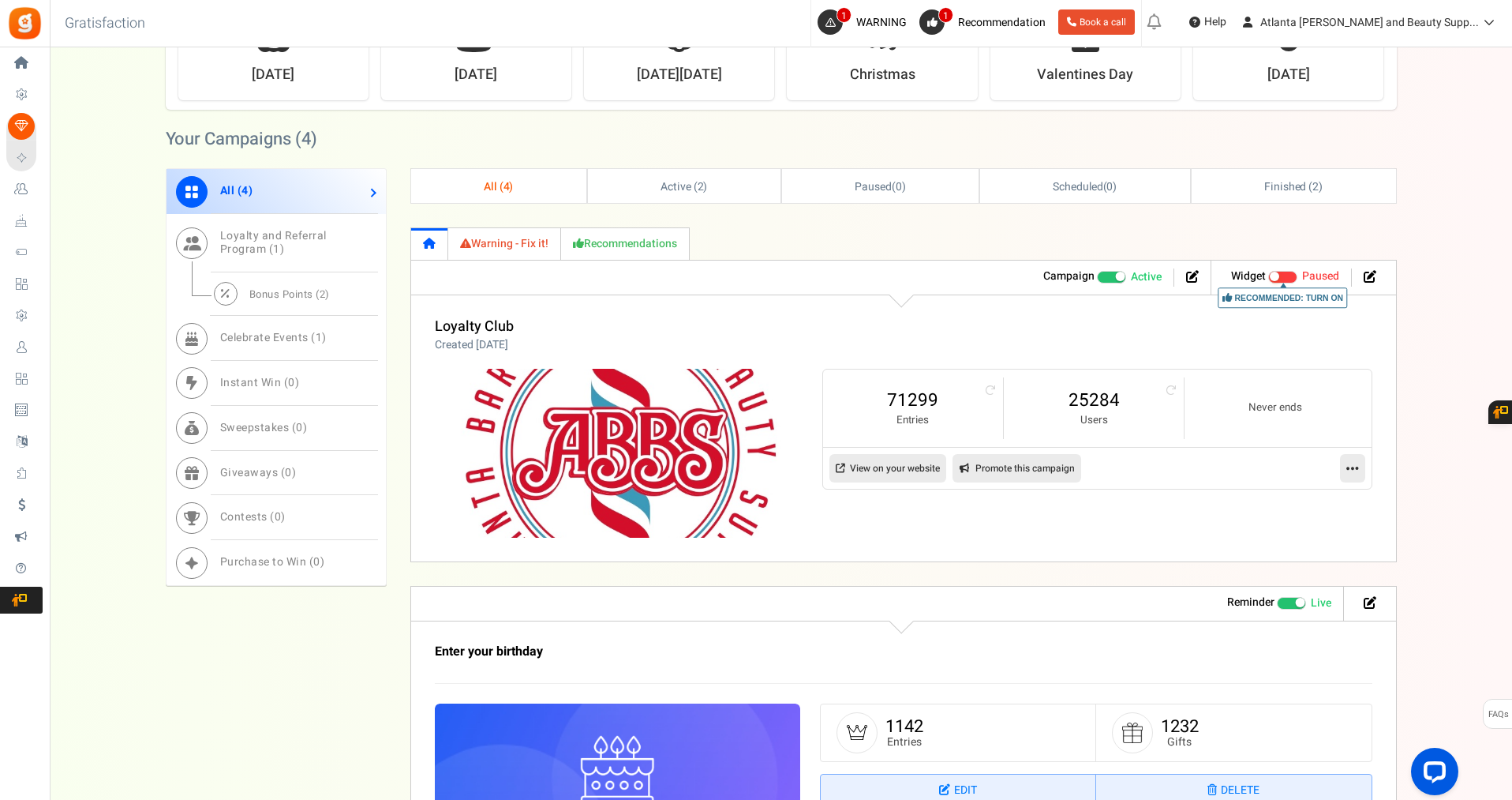
scroll to position [651, 0]
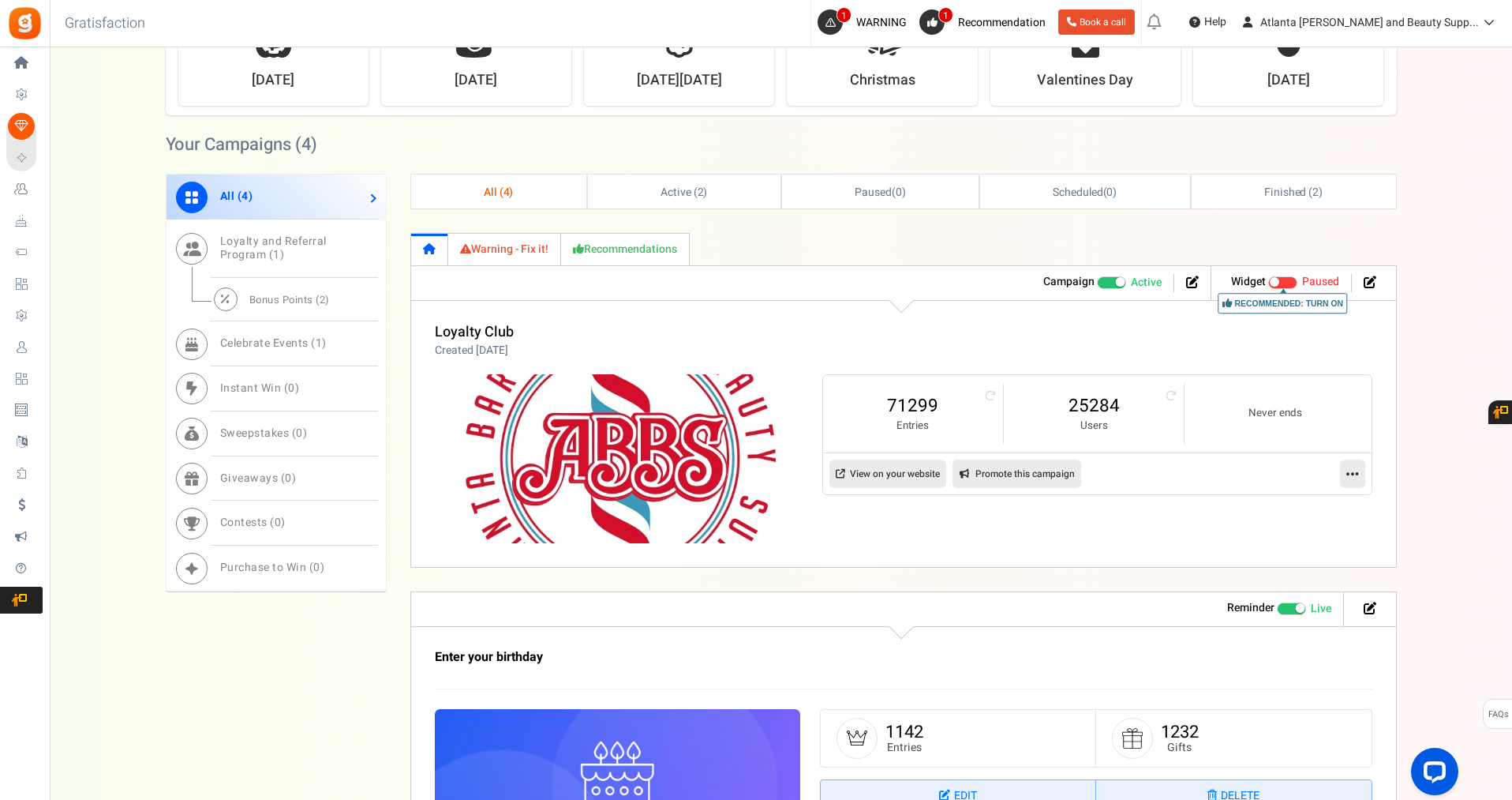
click at [1105, 283] on span at bounding box center [1112, 283] width 30 height 13
click at [1097, 283] on input "Active Paused" at bounding box center [1097, 281] width 0 height 10
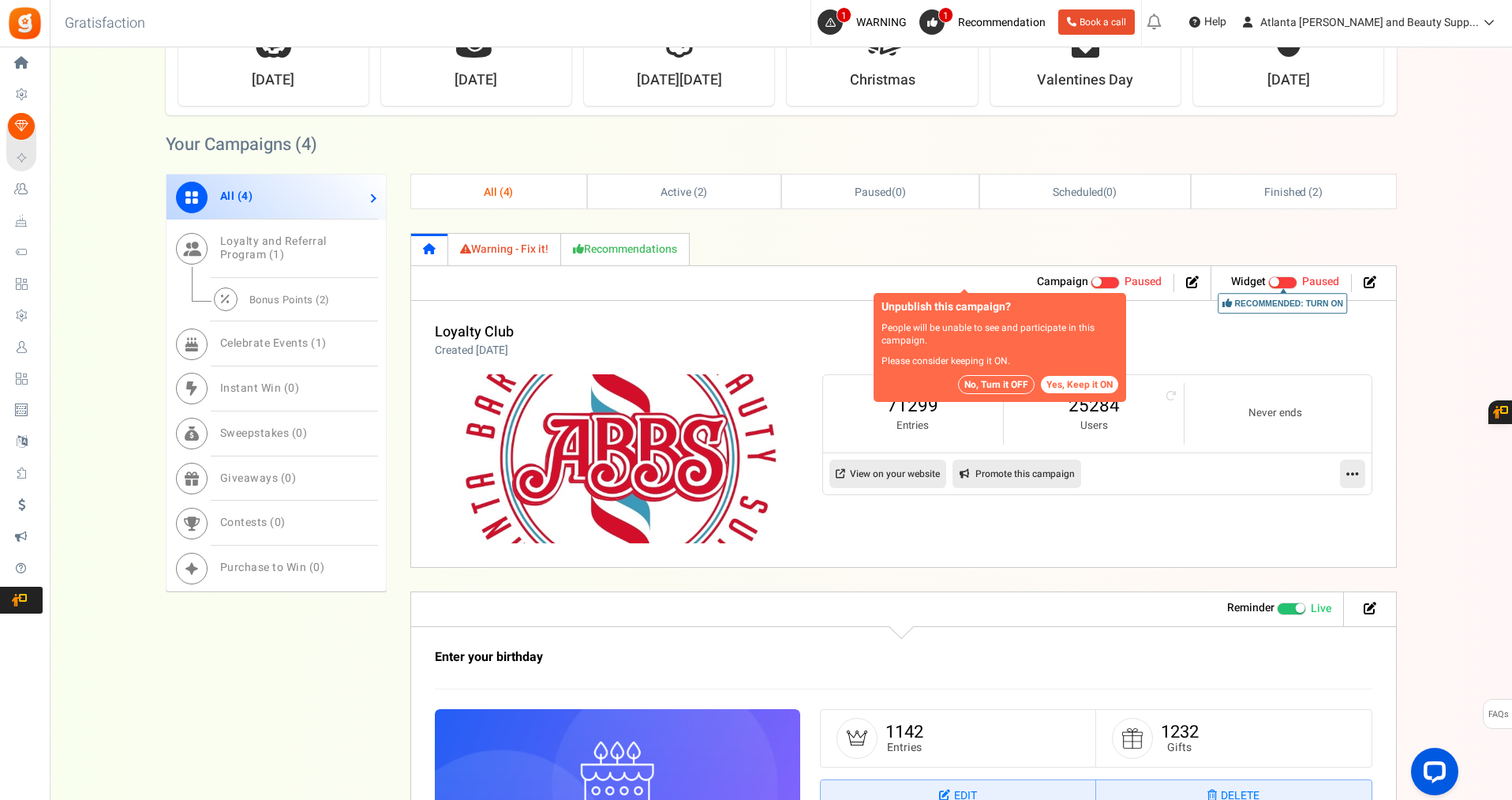
click at [1004, 385] on button "No, Turn it OFF" at bounding box center [996, 385] width 76 height 19
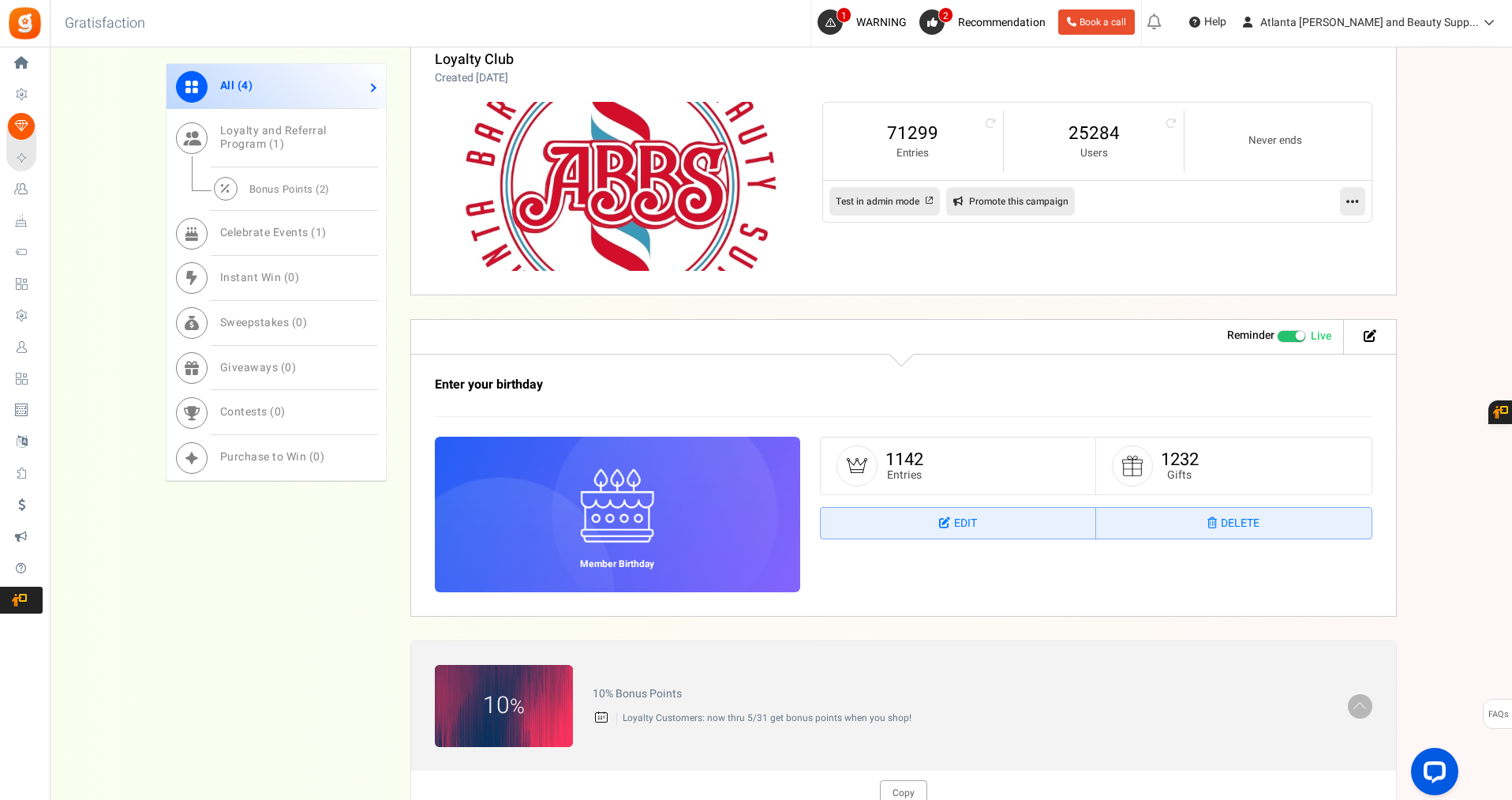
scroll to position [809, 0]
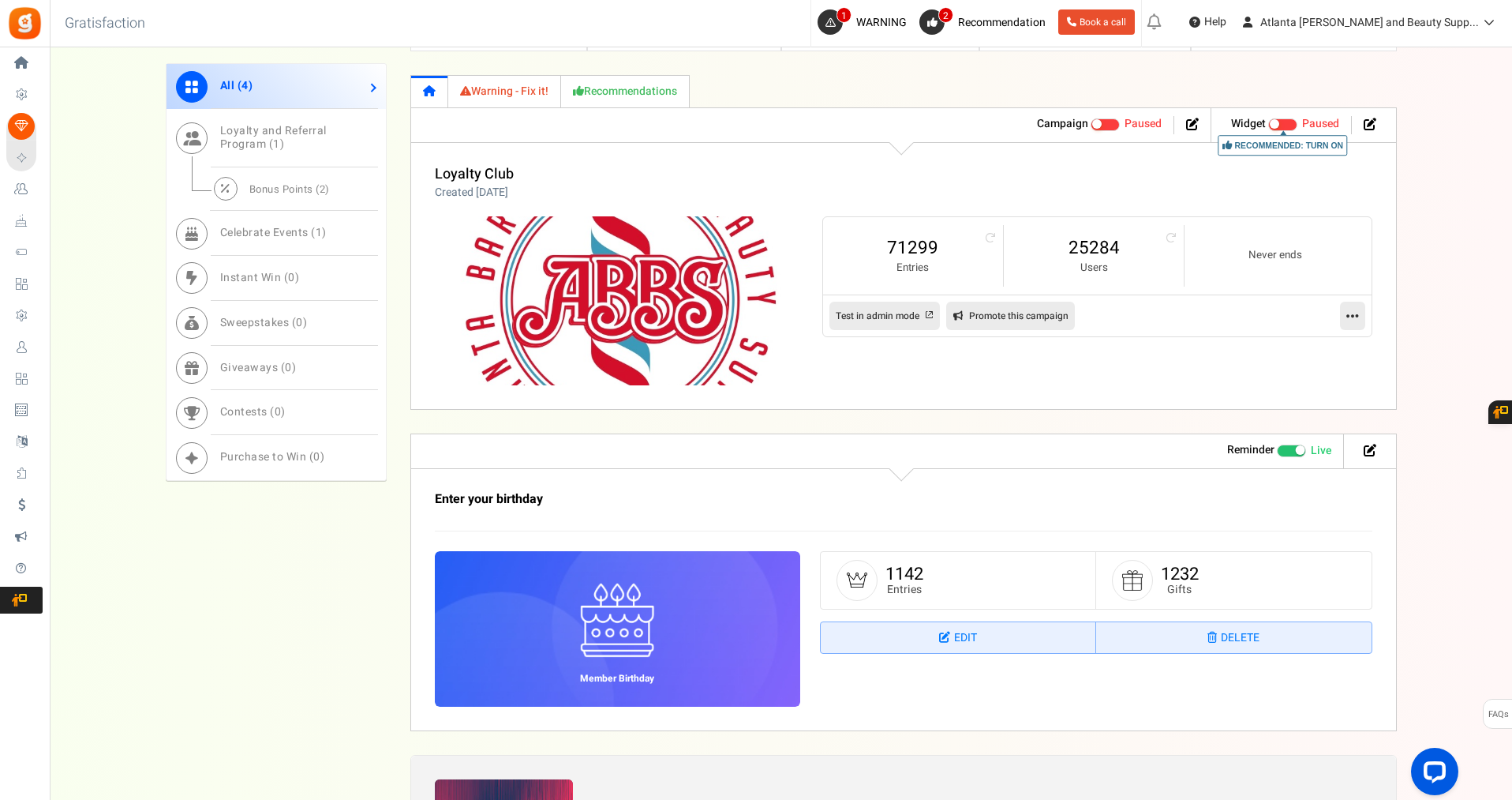
click at [1357, 313] on icon at bounding box center [1353, 315] width 13 height 14
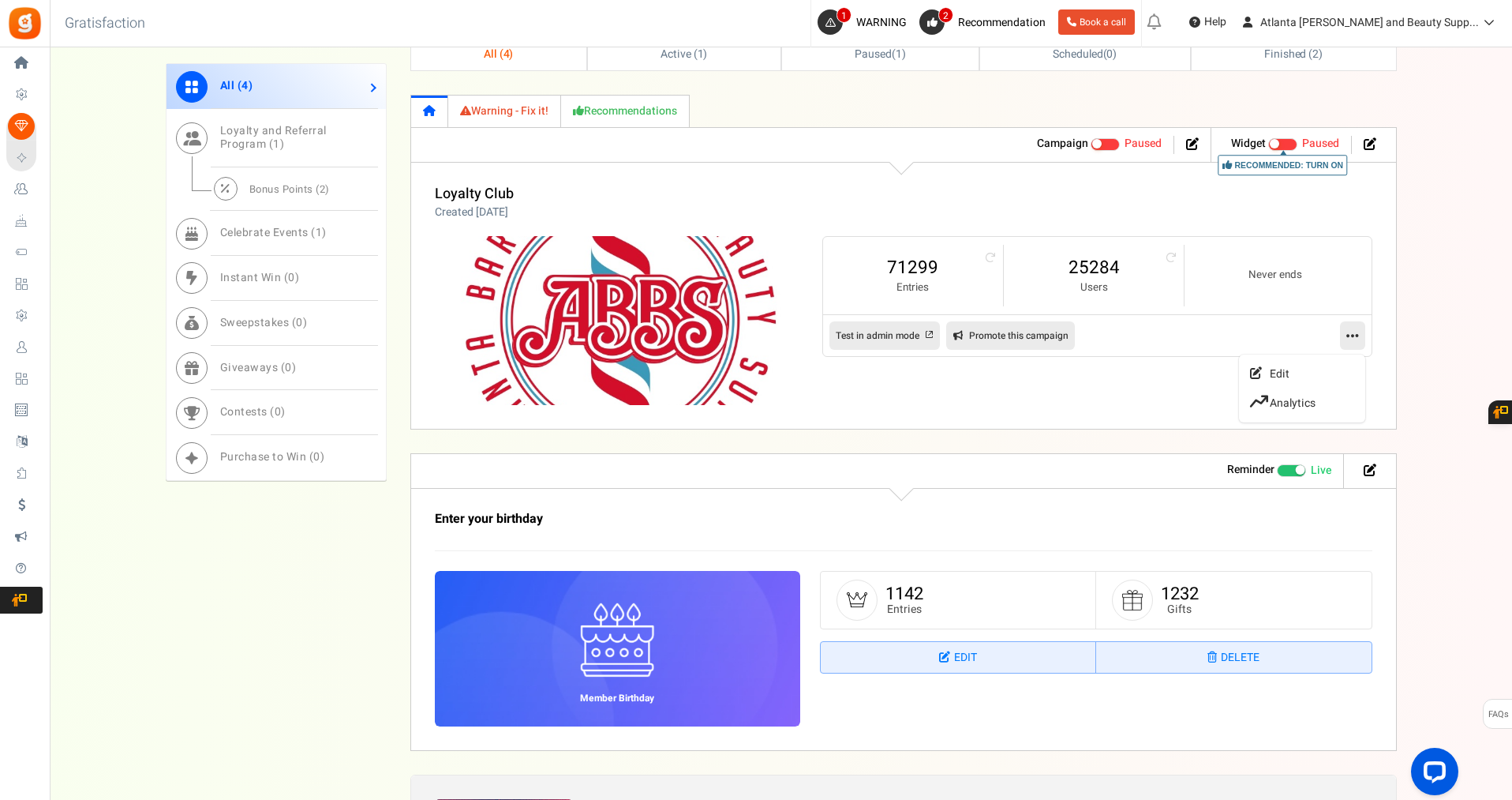
scroll to position [769, 0]
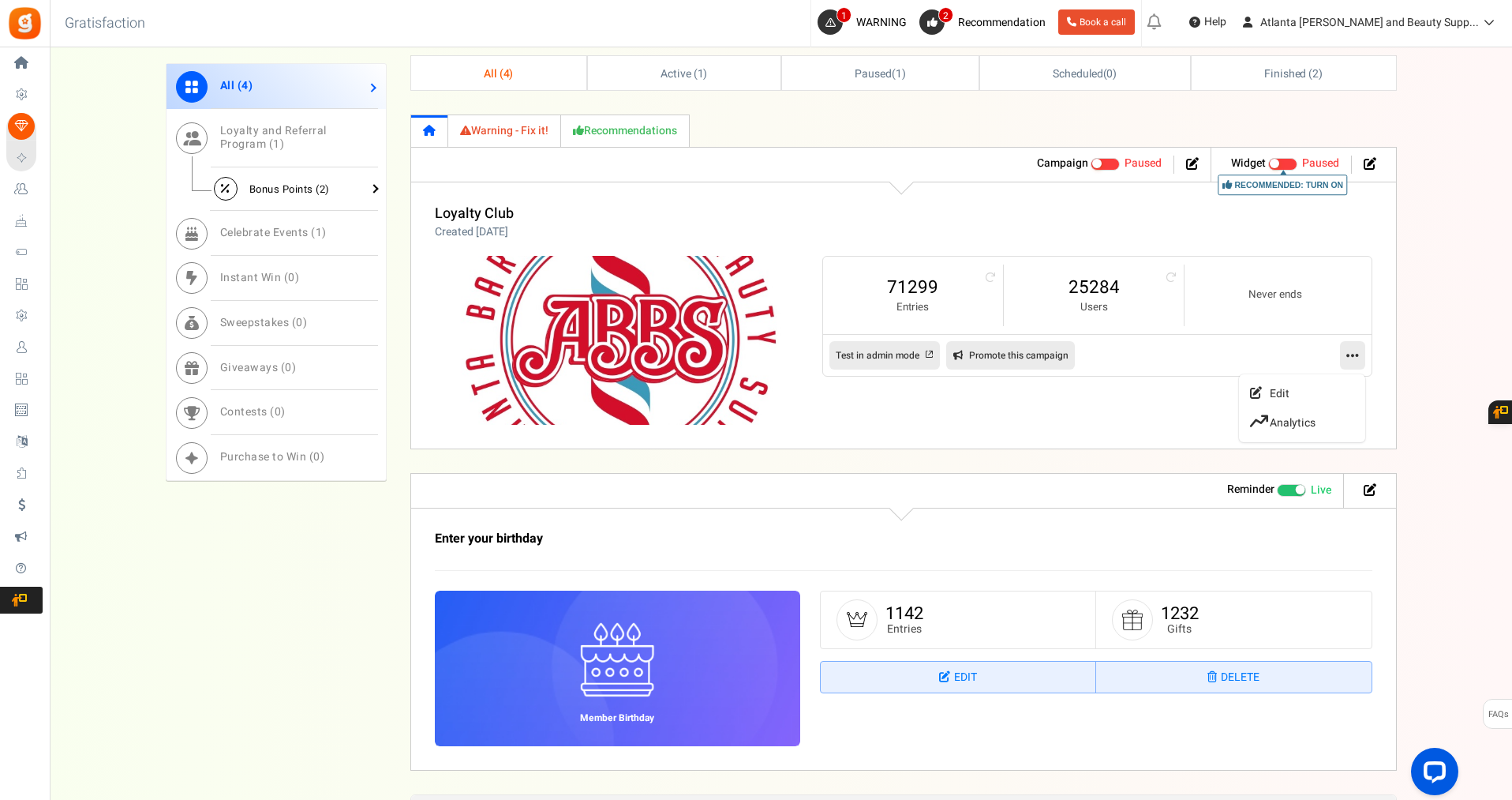
click at [256, 195] on span "Bonus Points ( 2 )" at bounding box center [290, 188] width 80 height 15
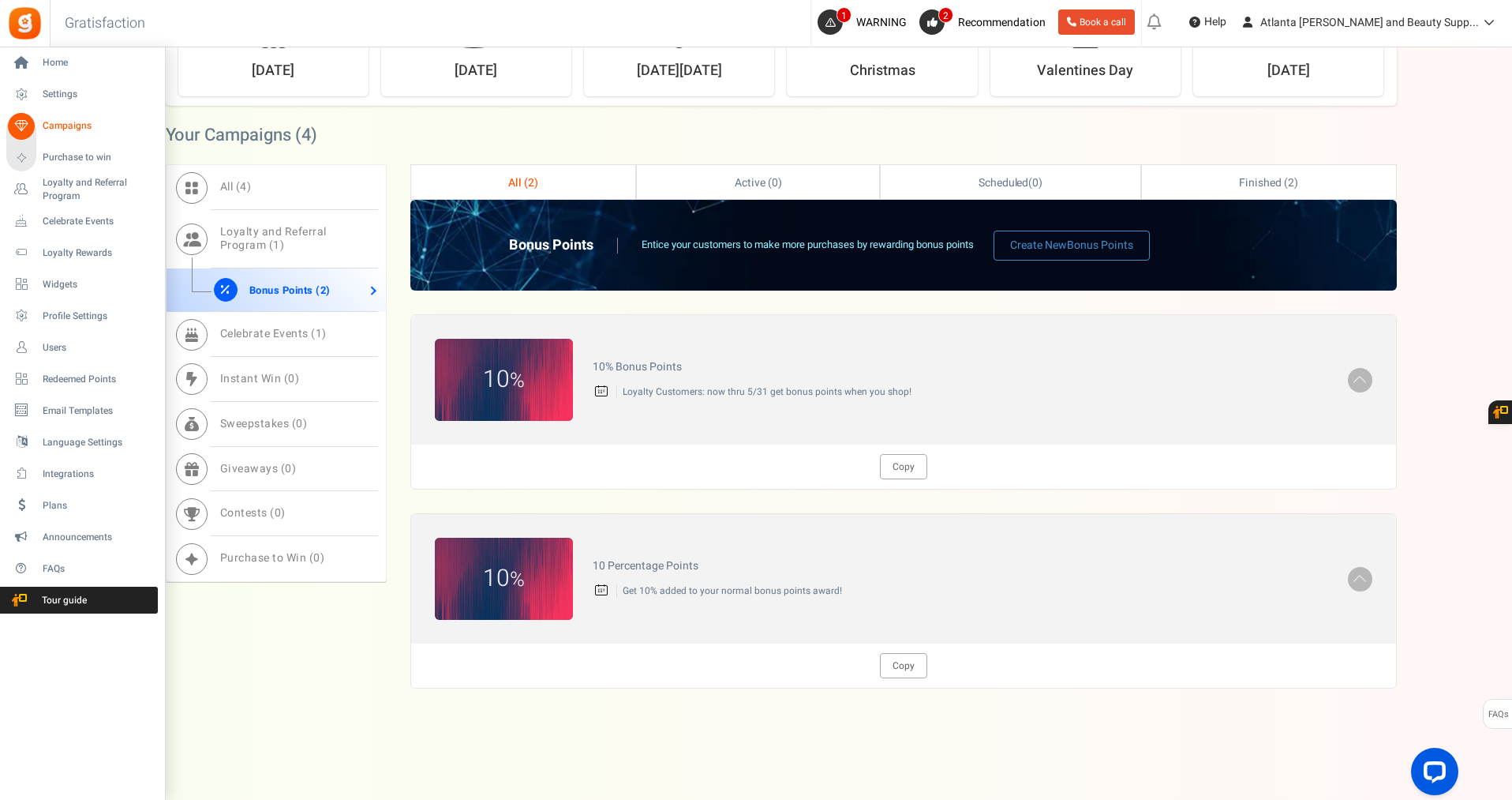
click at [78, 129] on span "Campaigns" at bounding box center [98, 126] width 111 height 13
click at [22, 127] on icon at bounding box center [20, 126] width 27 height 27
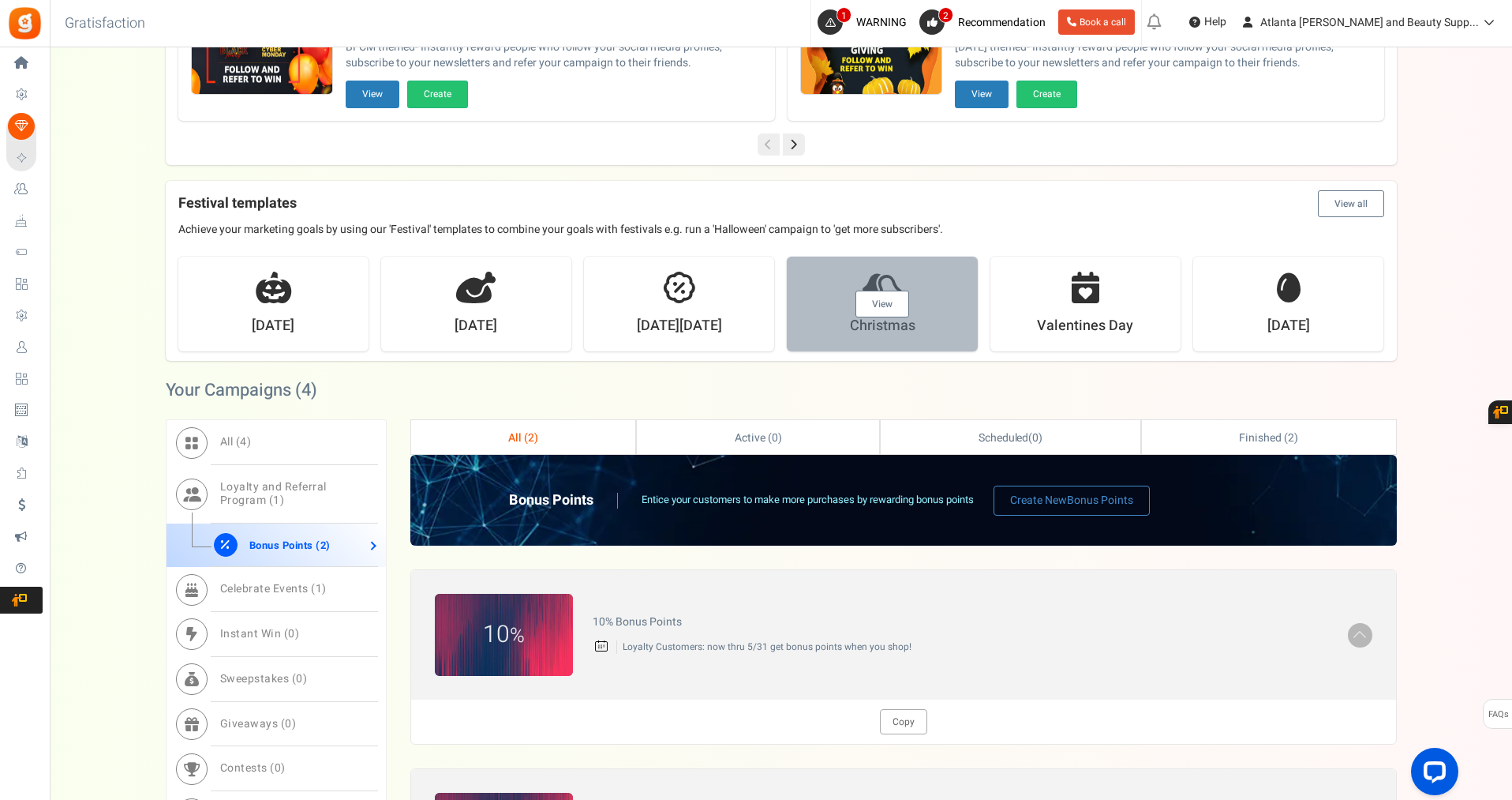
scroll to position [494, 0]
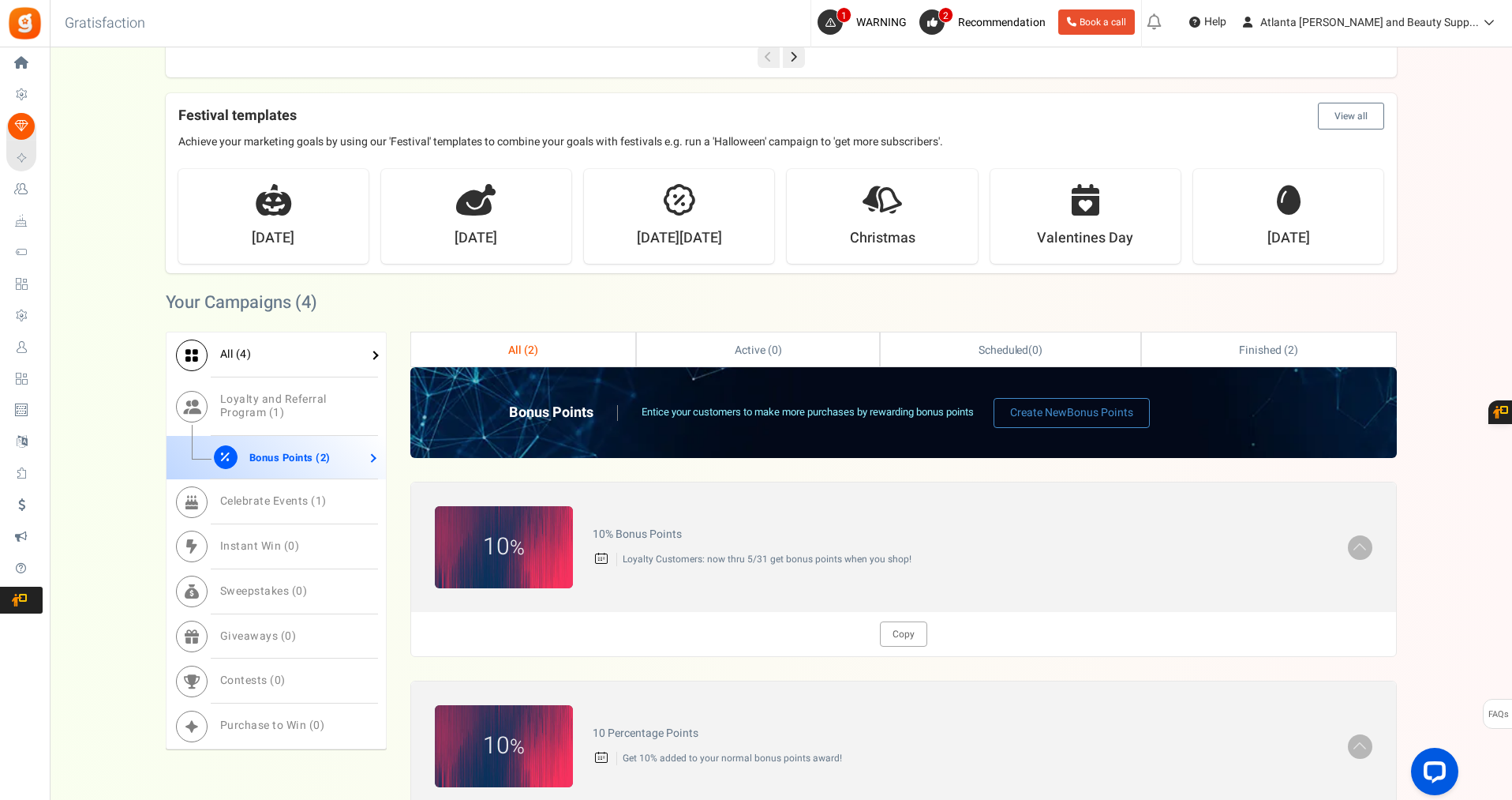
click at [233, 355] on link "All ( 4 )" at bounding box center [277, 355] width 220 height 45
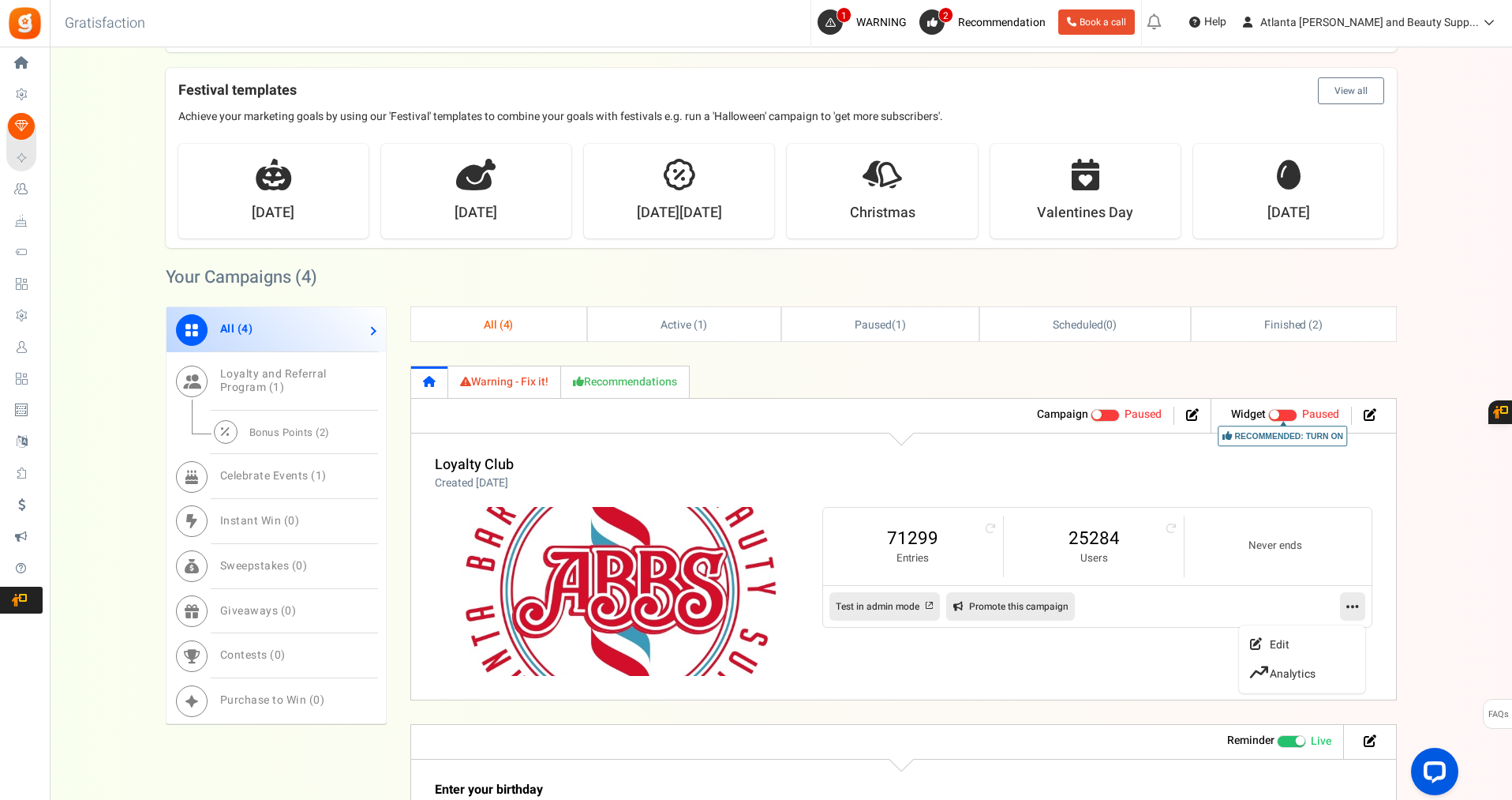
scroll to position [533, 0]
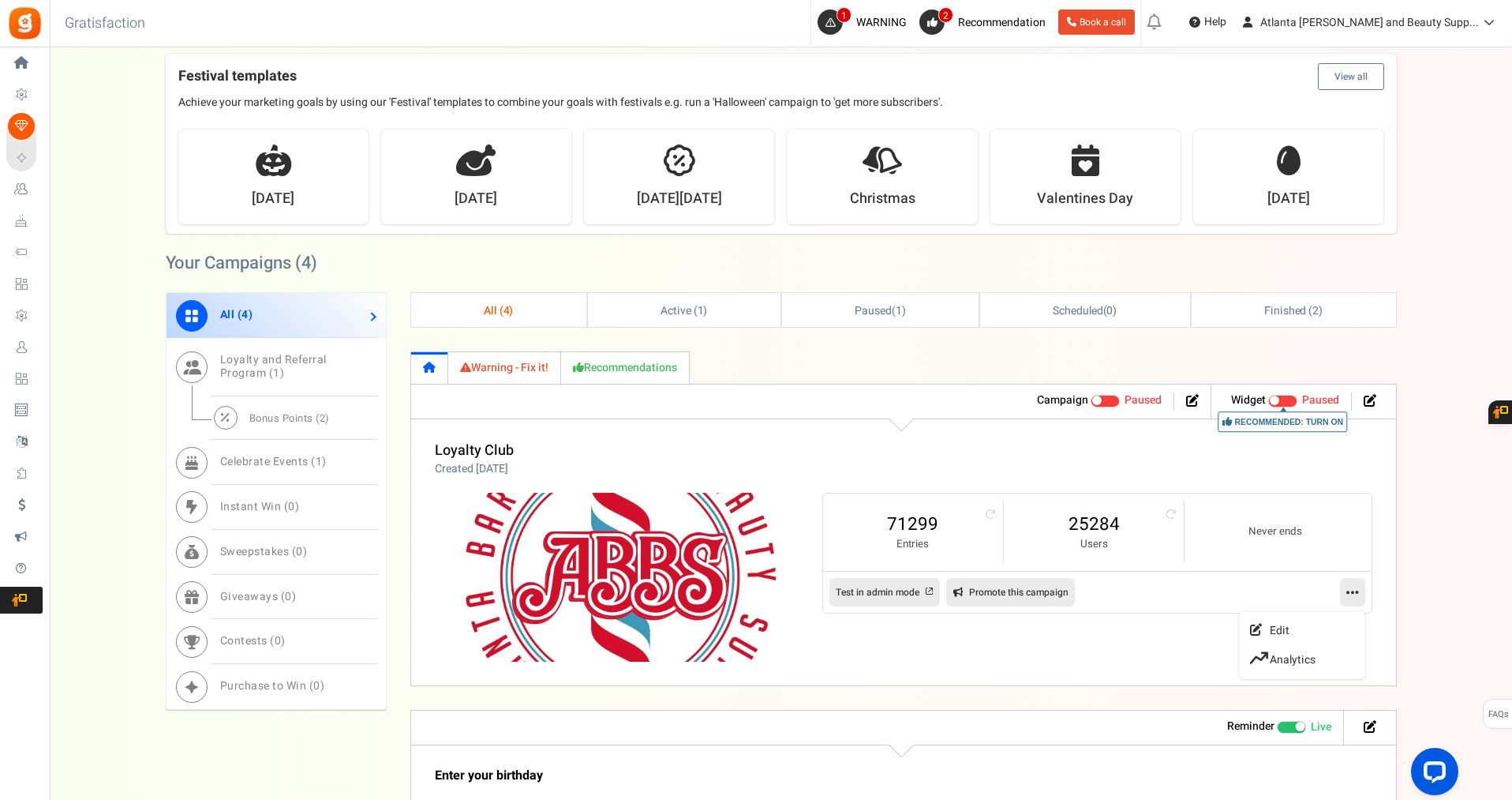
click at [1361, 594] on link at bounding box center [1352, 591] width 25 height 29
click at [1358, 592] on link at bounding box center [1352, 591] width 25 height 29
click at [1261, 639] on link "Edit" at bounding box center [1302, 630] width 116 height 29
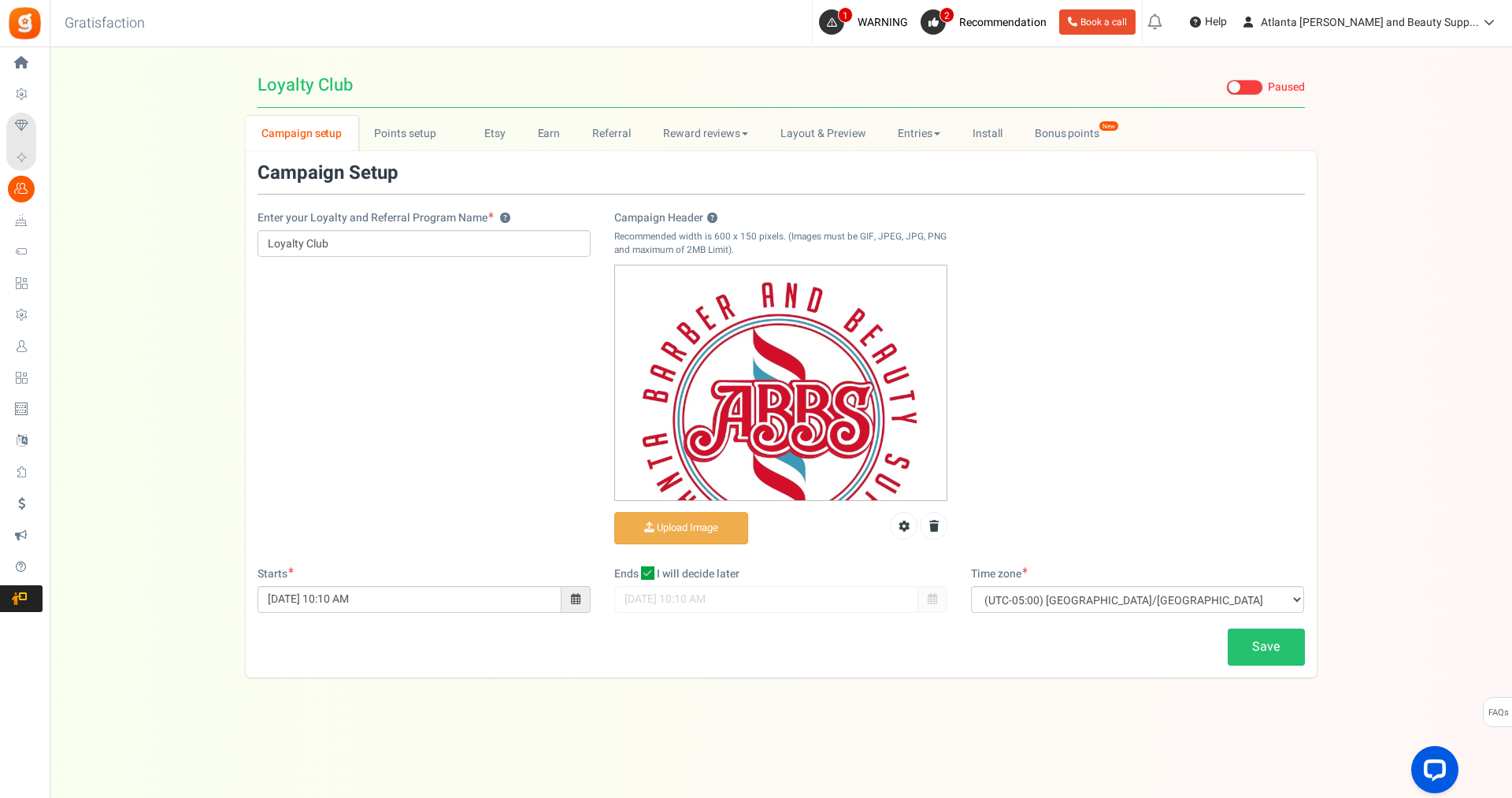
click at [649, 573] on icon at bounding box center [648, 572] width 13 height 13
click at [636, 573] on input "I will decide later" at bounding box center [630, 574] width 10 height 10
checkbox input "false"
click at [1236, 646] on link "Save" at bounding box center [1266, 647] width 77 height 37
click at [983, 123] on link "Install" at bounding box center [988, 134] width 62 height 35
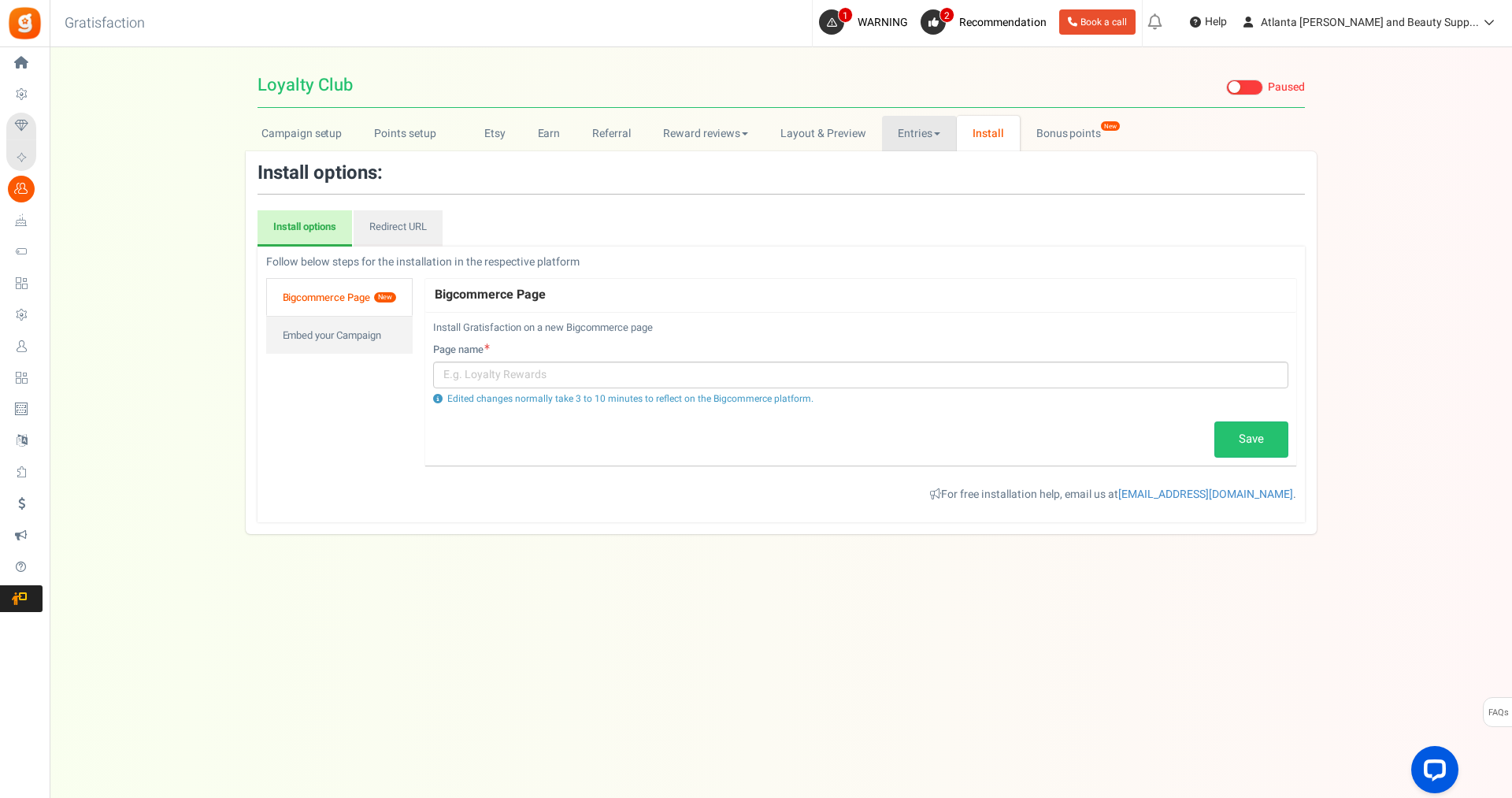
click at [912, 136] on link "Entries" at bounding box center [919, 134] width 75 height 35
click at [835, 137] on link "Layout & Preview" at bounding box center [823, 134] width 117 height 35
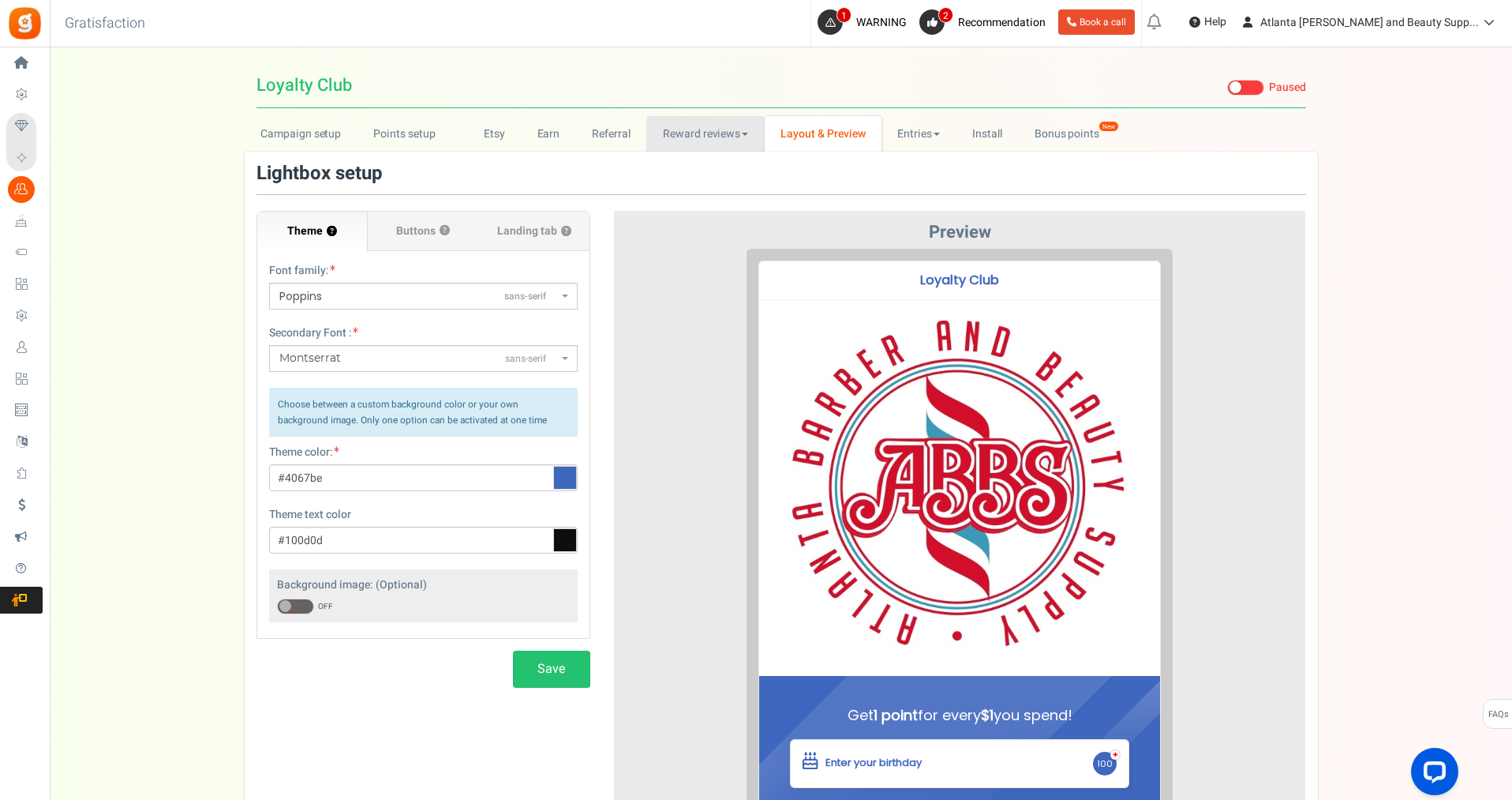
click at [695, 145] on link "Reward reviews" at bounding box center [705, 134] width 117 height 35
click at [601, 142] on link "Referral" at bounding box center [612, 134] width 71 height 35
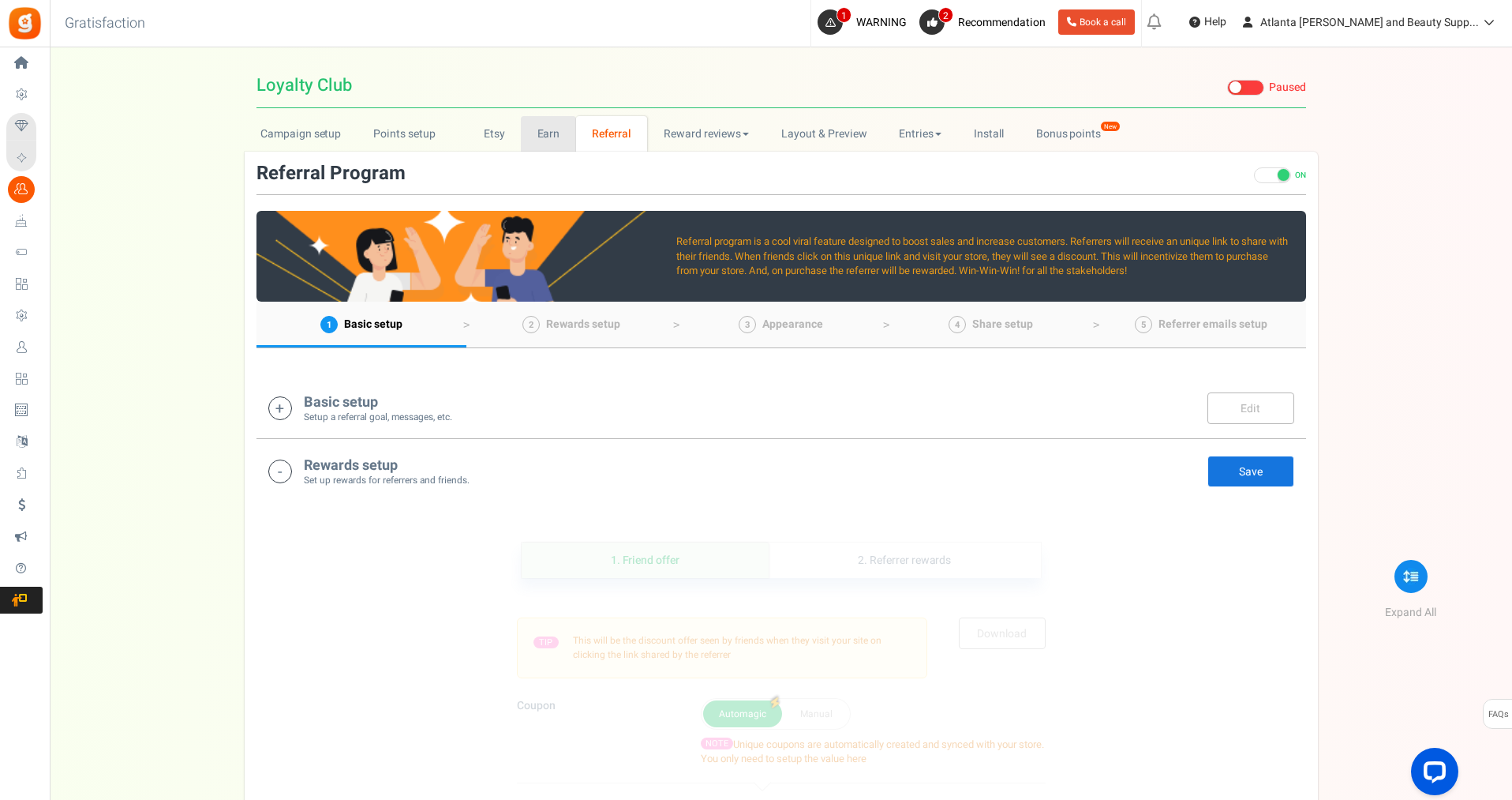
click at [529, 137] on link "Earn" at bounding box center [547, 134] width 55 height 35
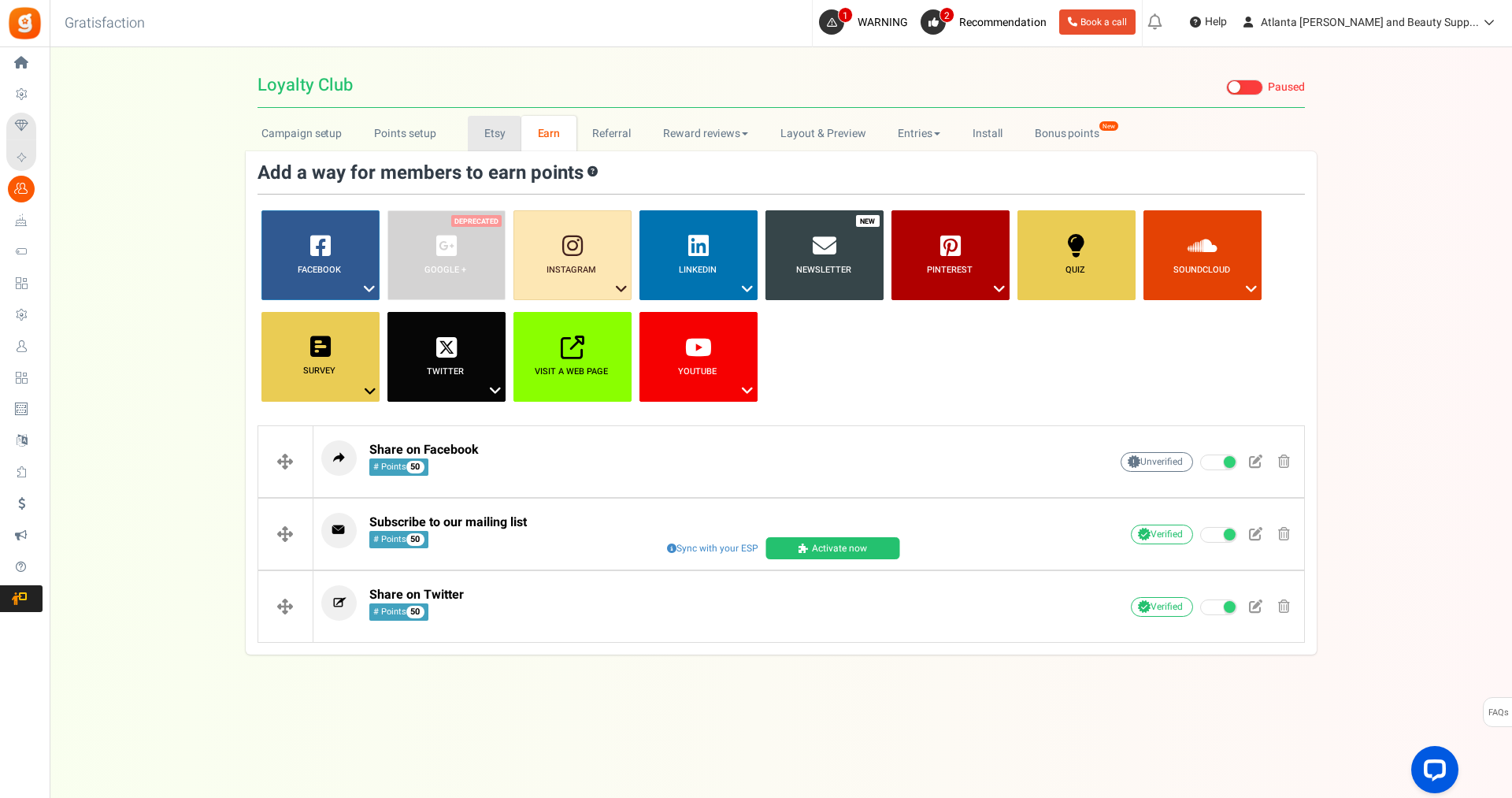
click at [497, 125] on link "Etsy" at bounding box center [494, 134] width 54 height 35
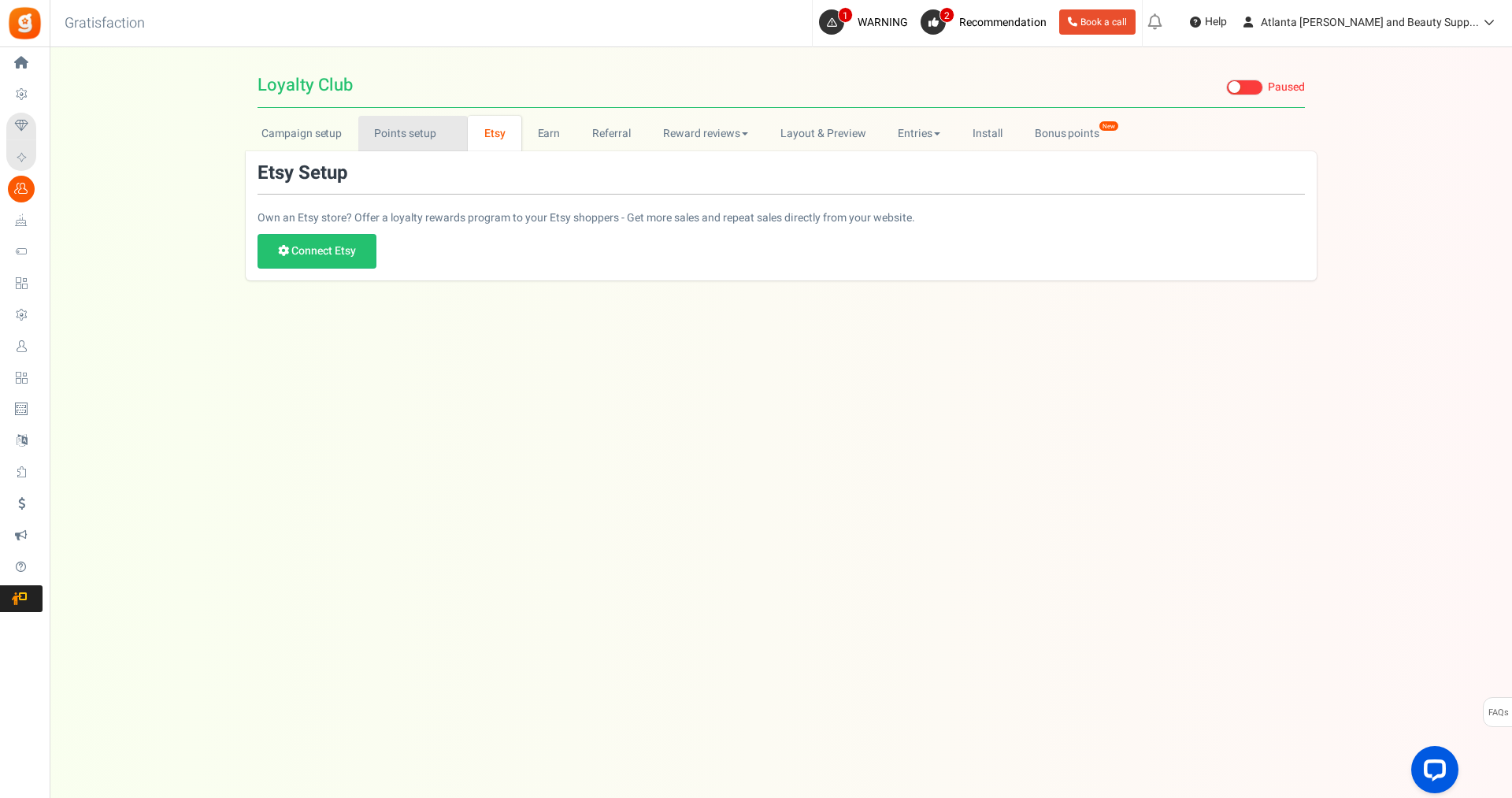
click at [403, 130] on link "Points setup New" at bounding box center [414, 134] width 110 height 35
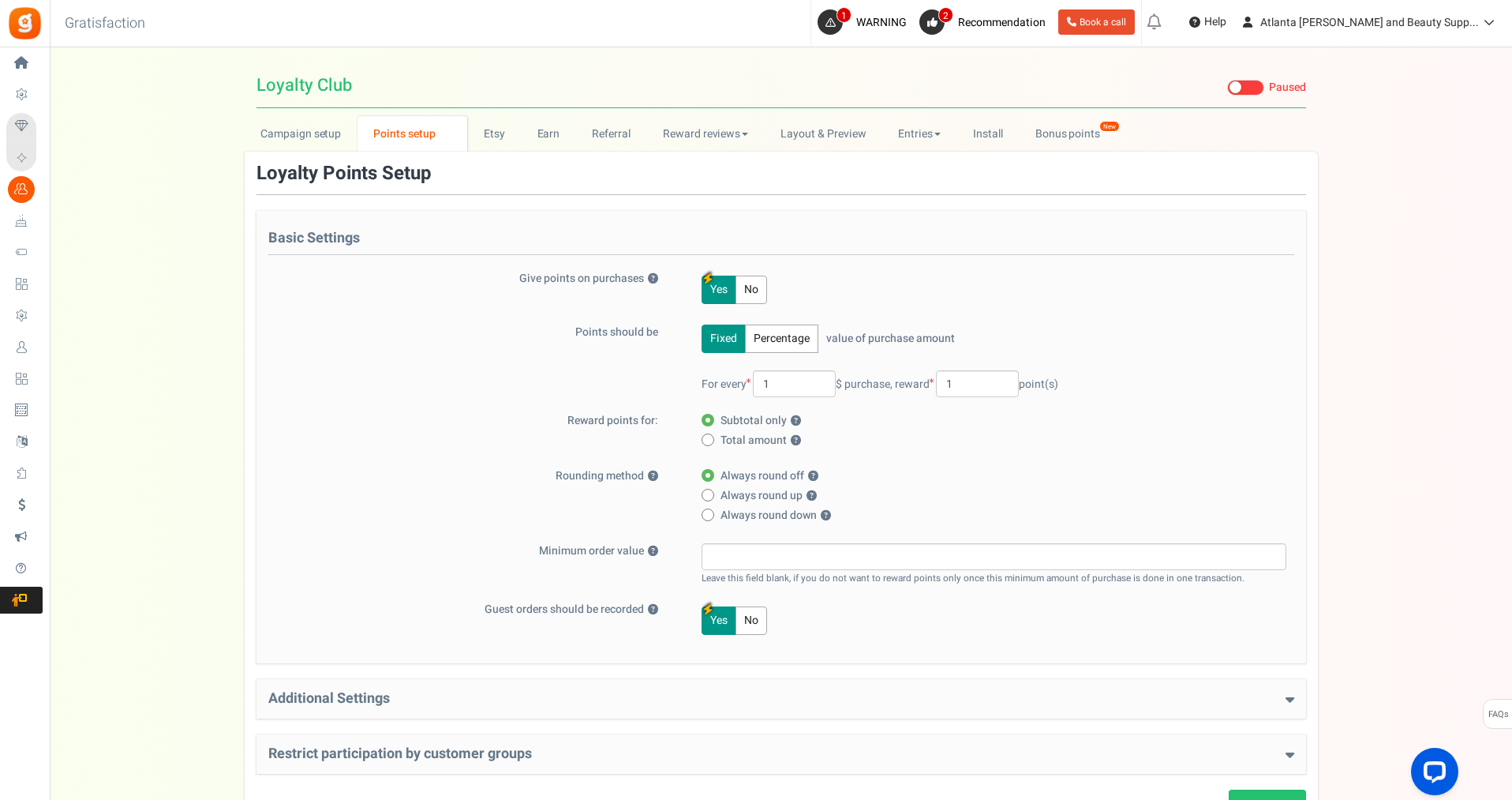
click at [749, 285] on button "No" at bounding box center [751, 290] width 32 height 29
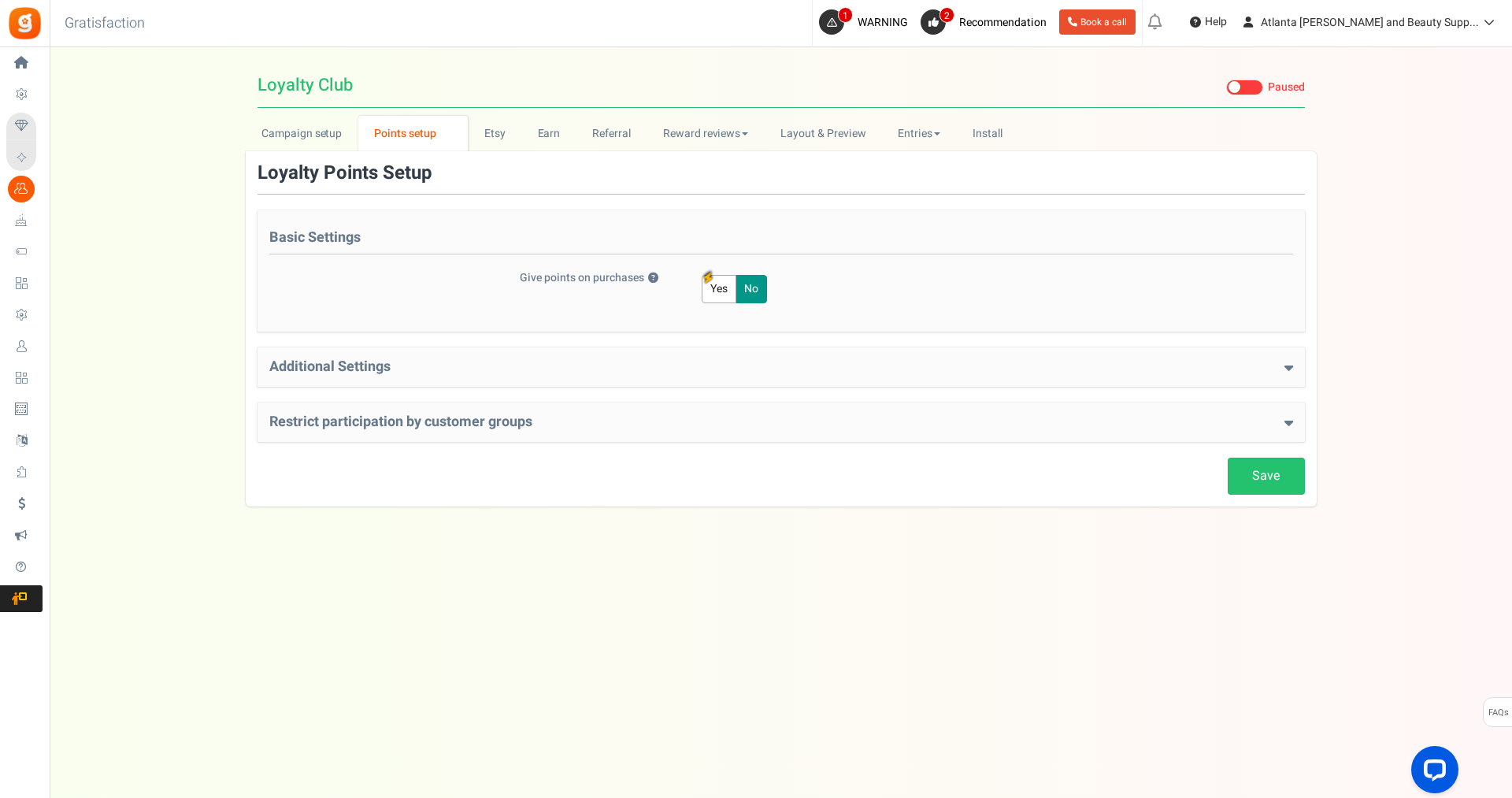
click at [720, 278] on button "Yes" at bounding box center [718, 289] width 34 height 29
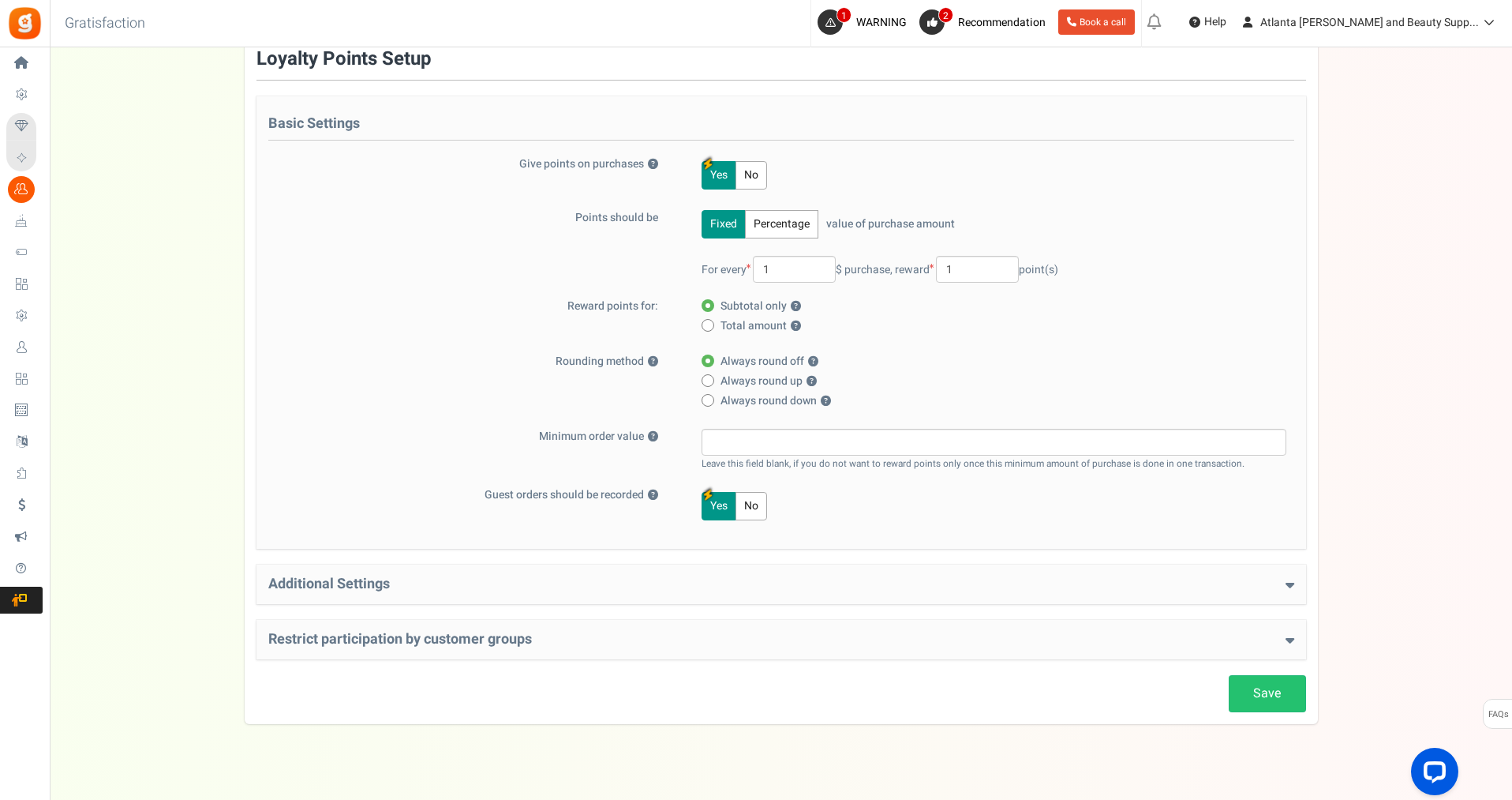
click at [1299, 582] on div "Additional Settings Welcome Bonus ? Yes No Enter Welcome Points 50 Welcome Note…" at bounding box center [780, 584] width 1049 height 39
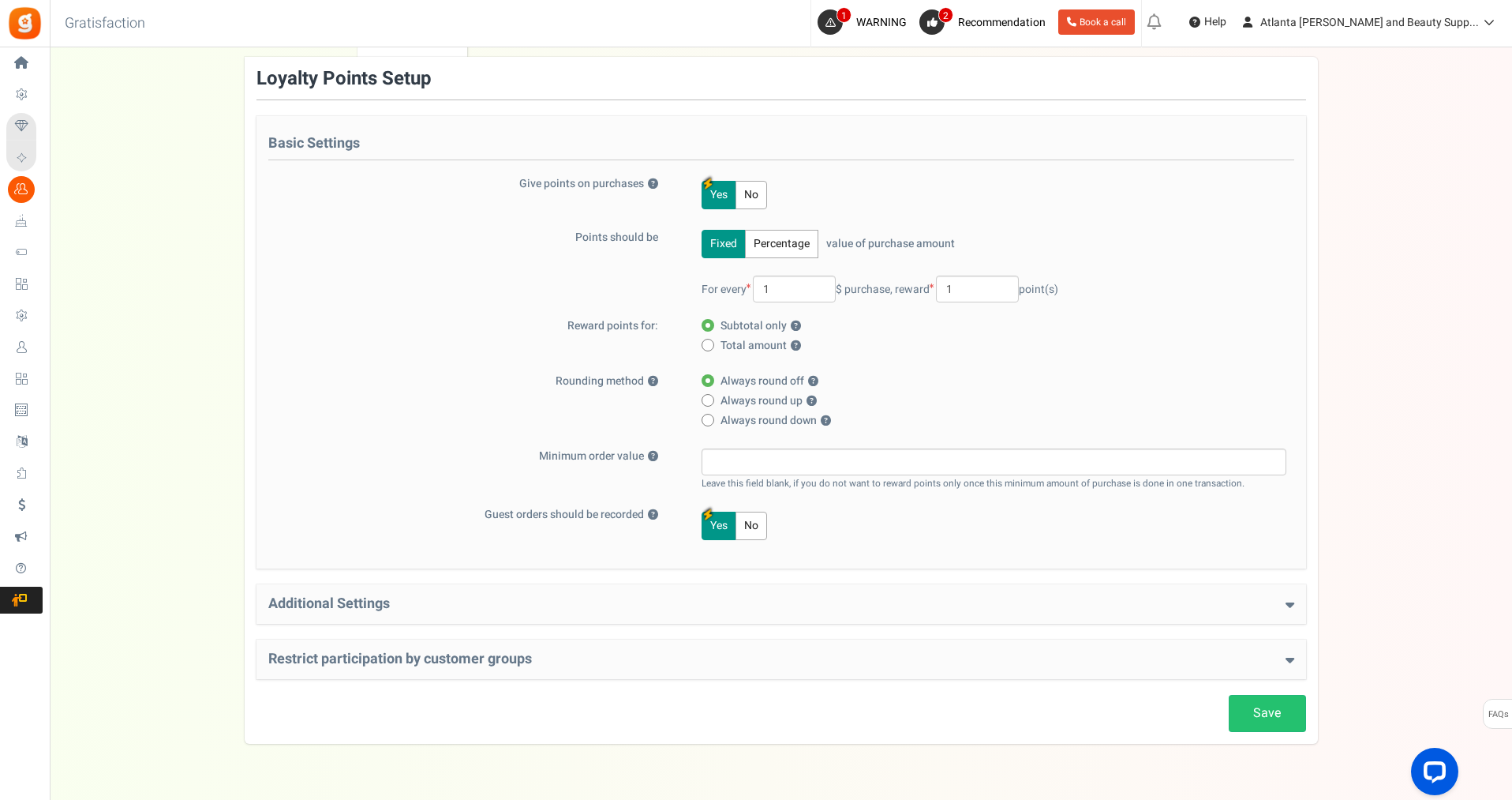
click at [1286, 596] on h4 "Additional Settings" at bounding box center [781, 603] width 1026 height 16
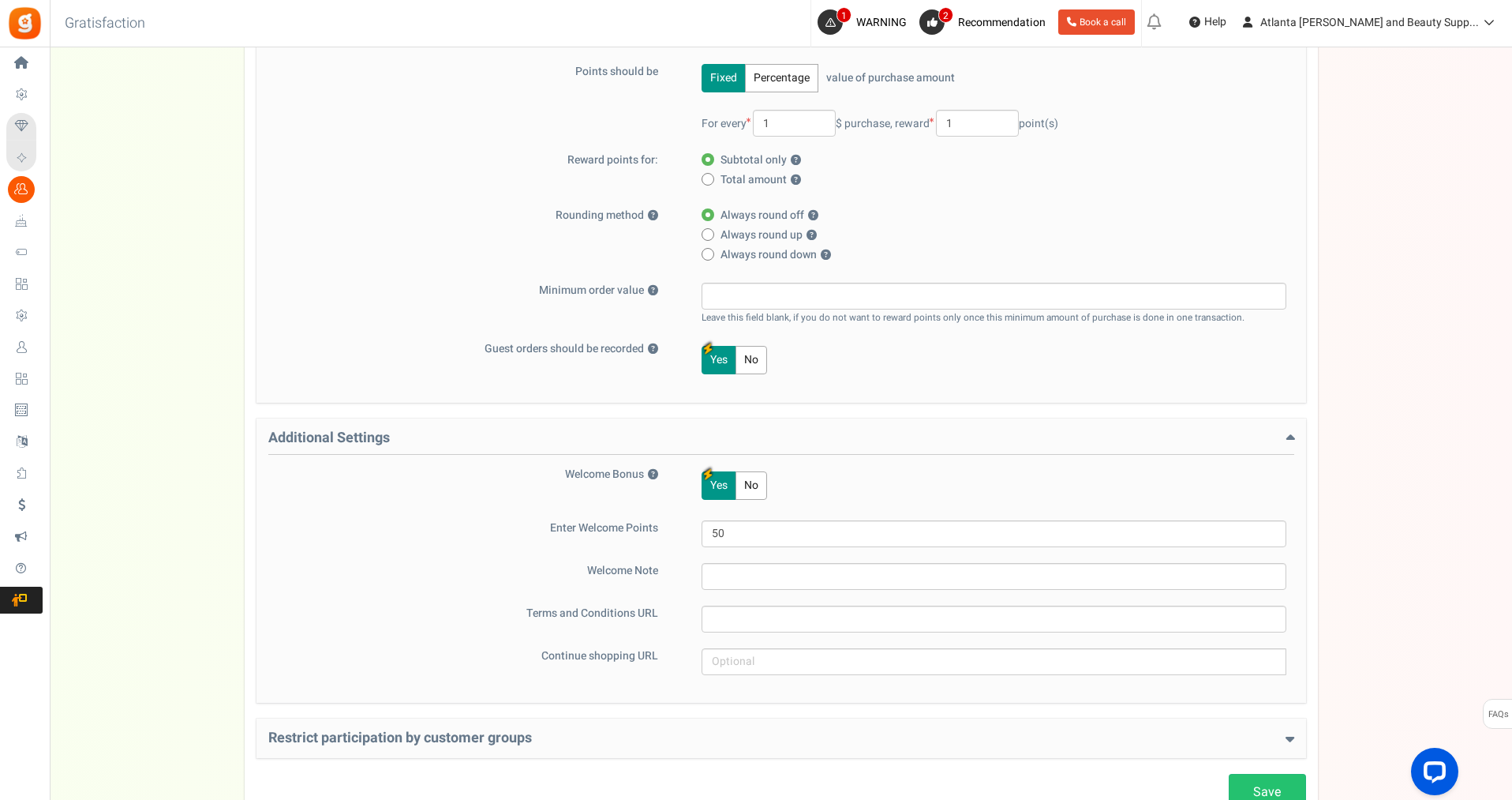
scroll to position [272, 0]
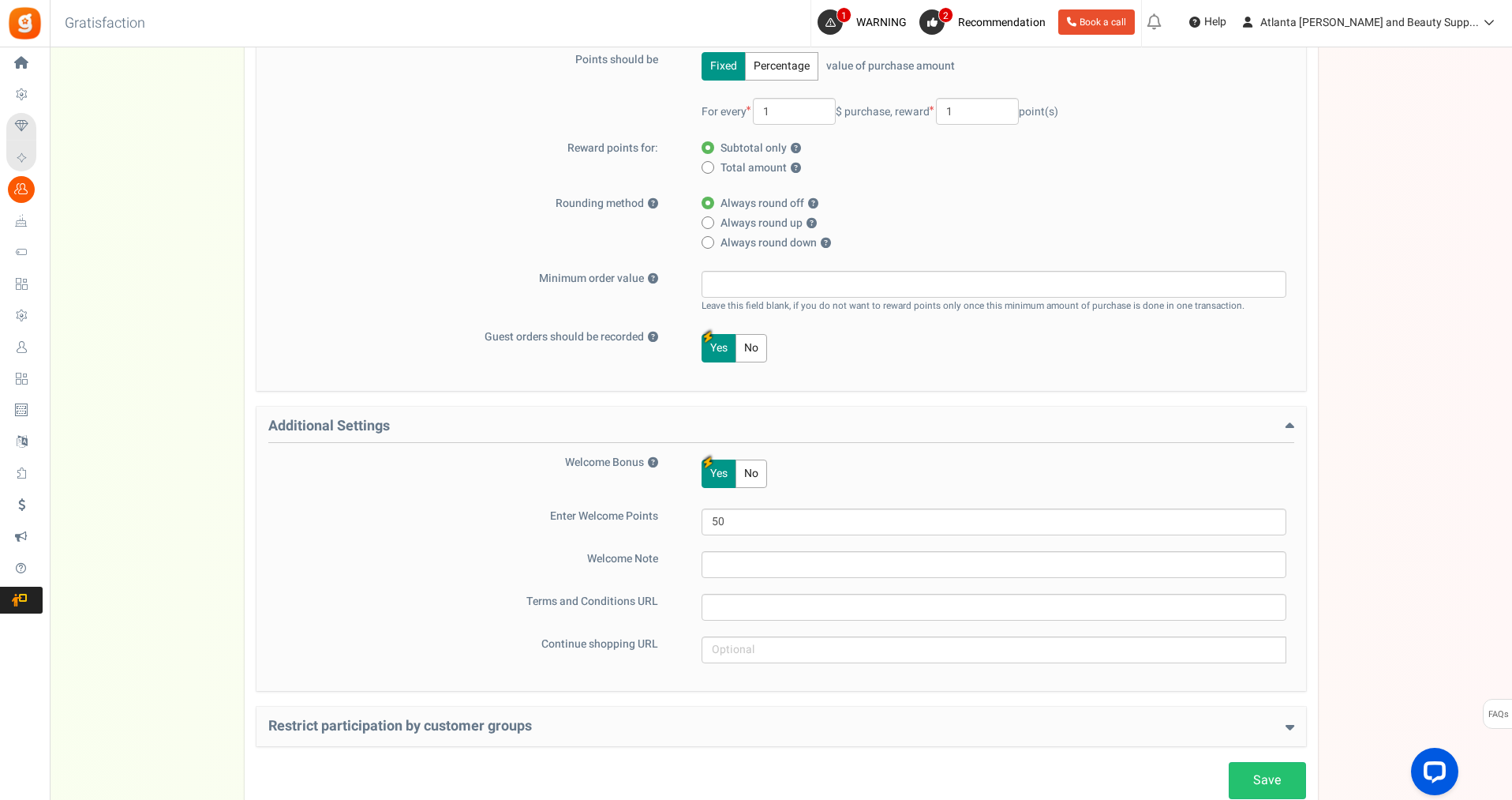
click at [756, 470] on button "No" at bounding box center [751, 473] width 32 height 29
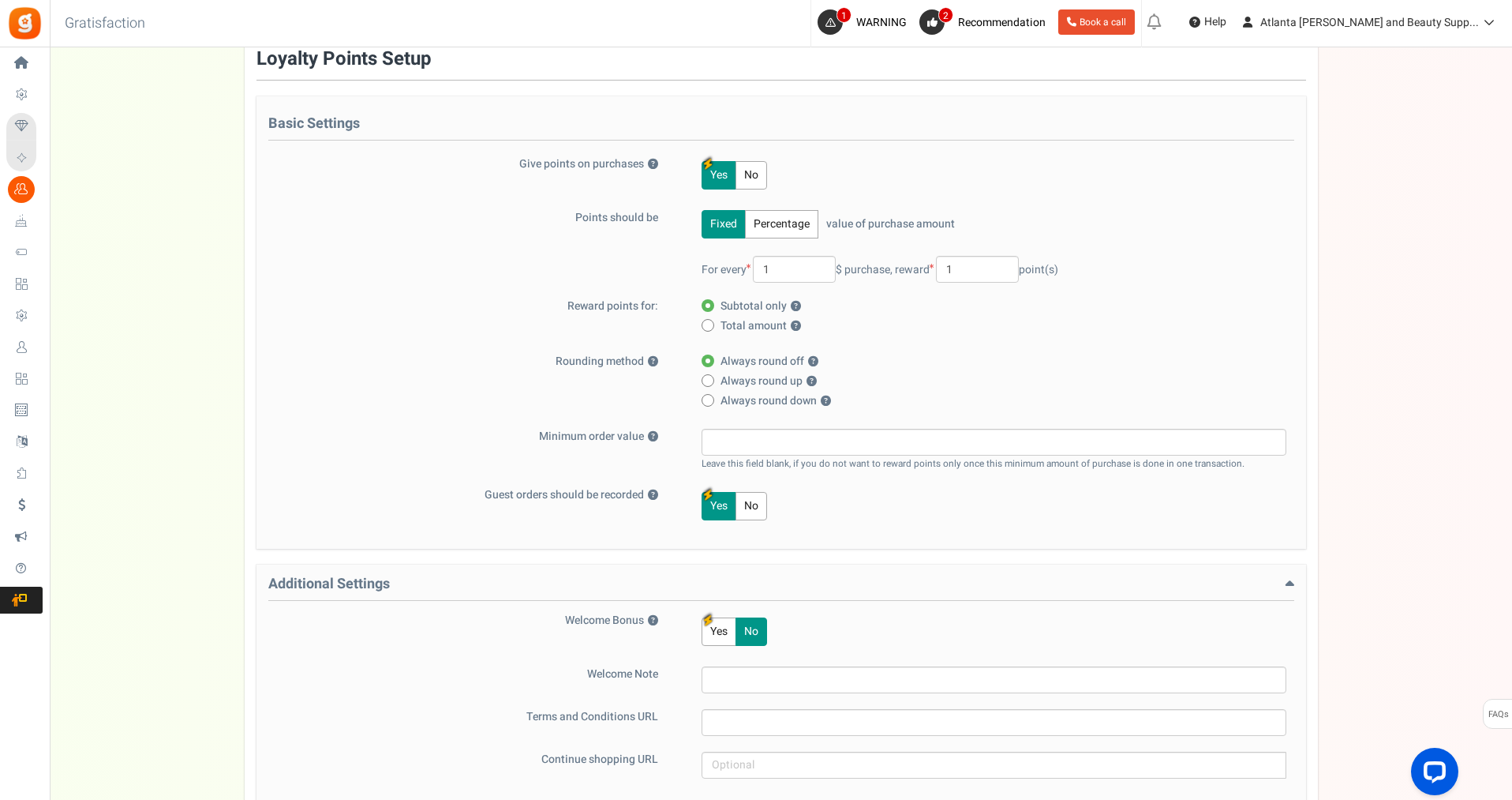
click at [754, 166] on button "No" at bounding box center [751, 175] width 32 height 29
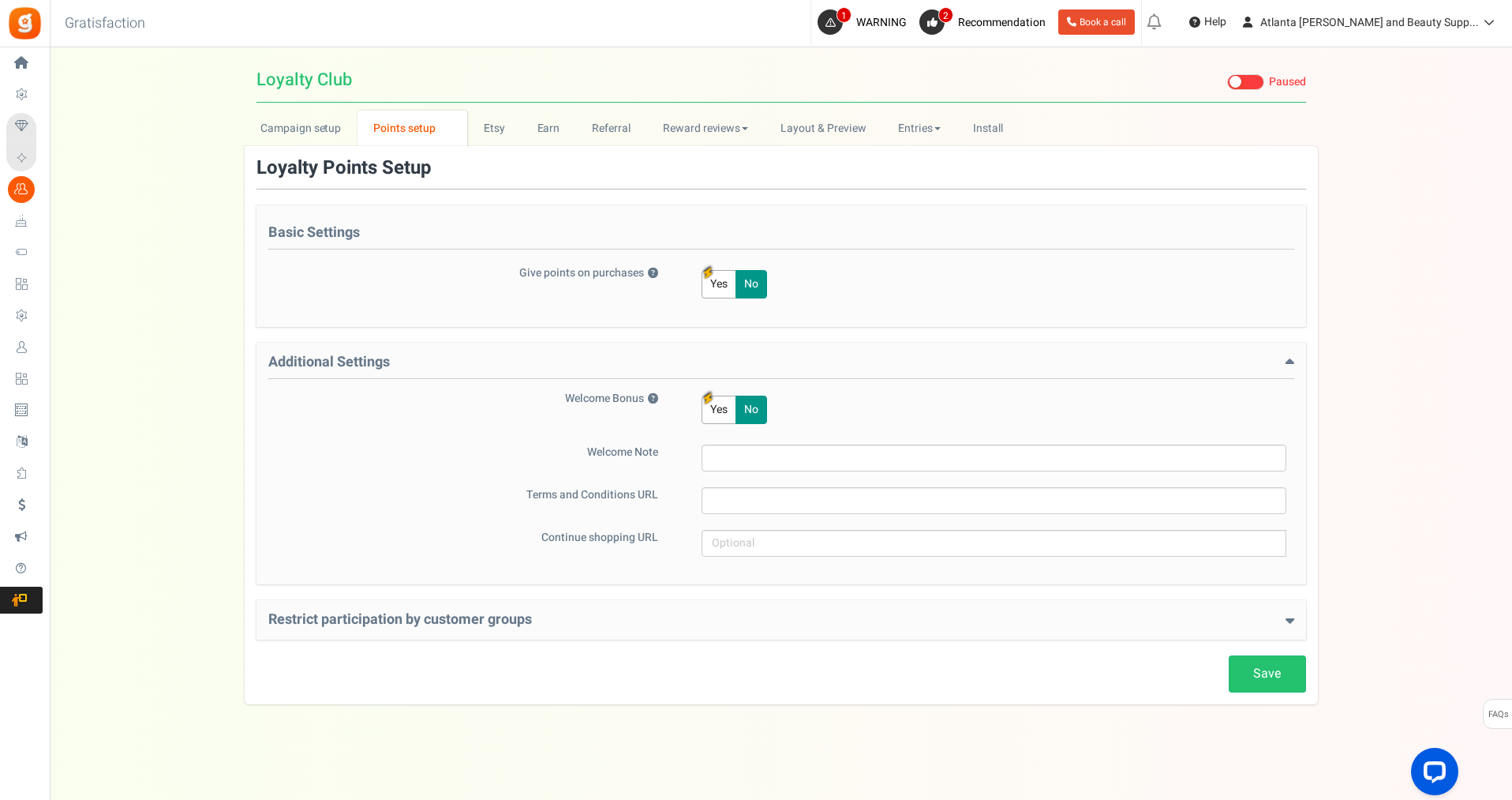
click at [1291, 620] on icon at bounding box center [1289, 619] width 8 height 14
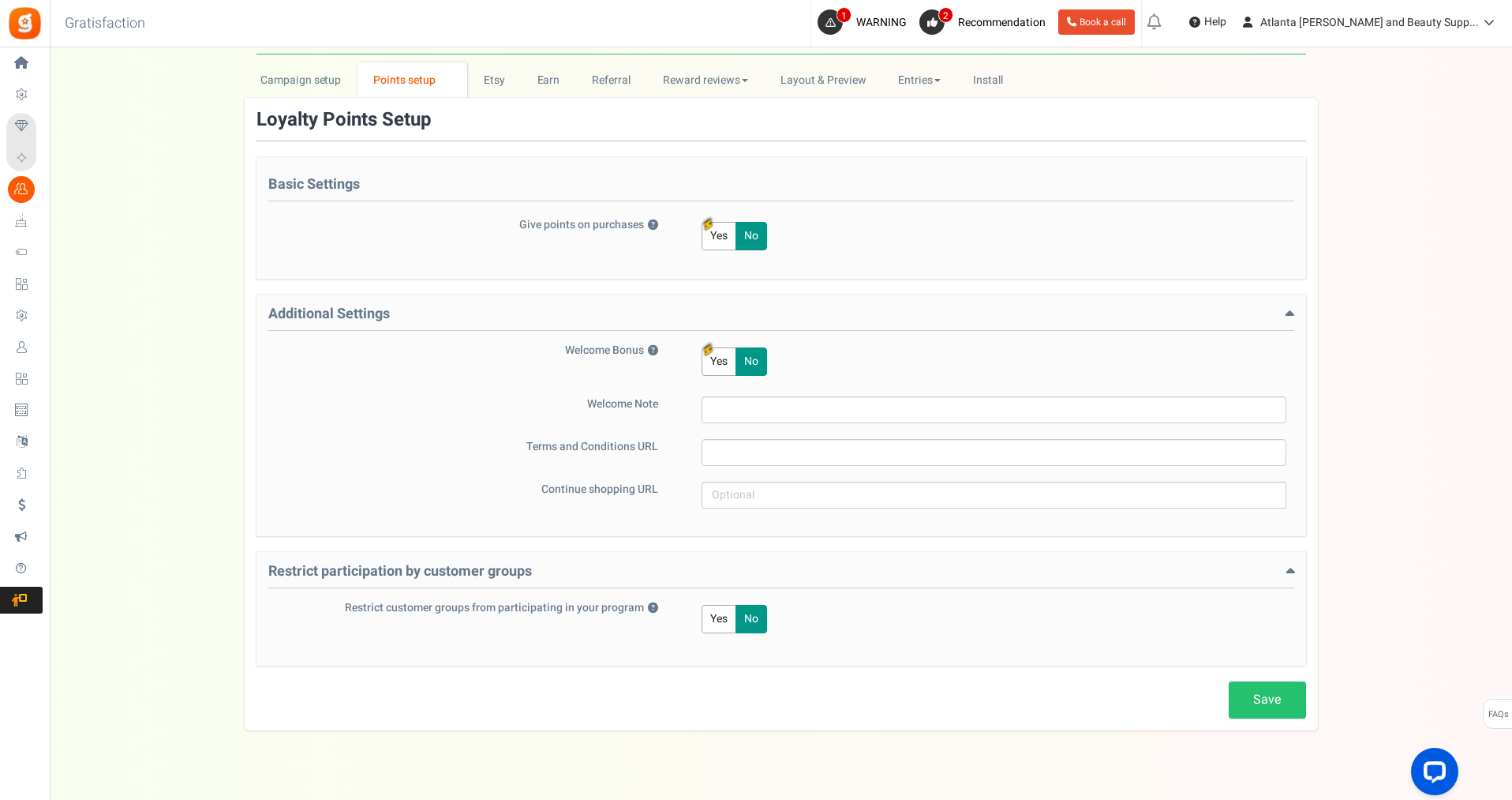
scroll to position [80, 0]
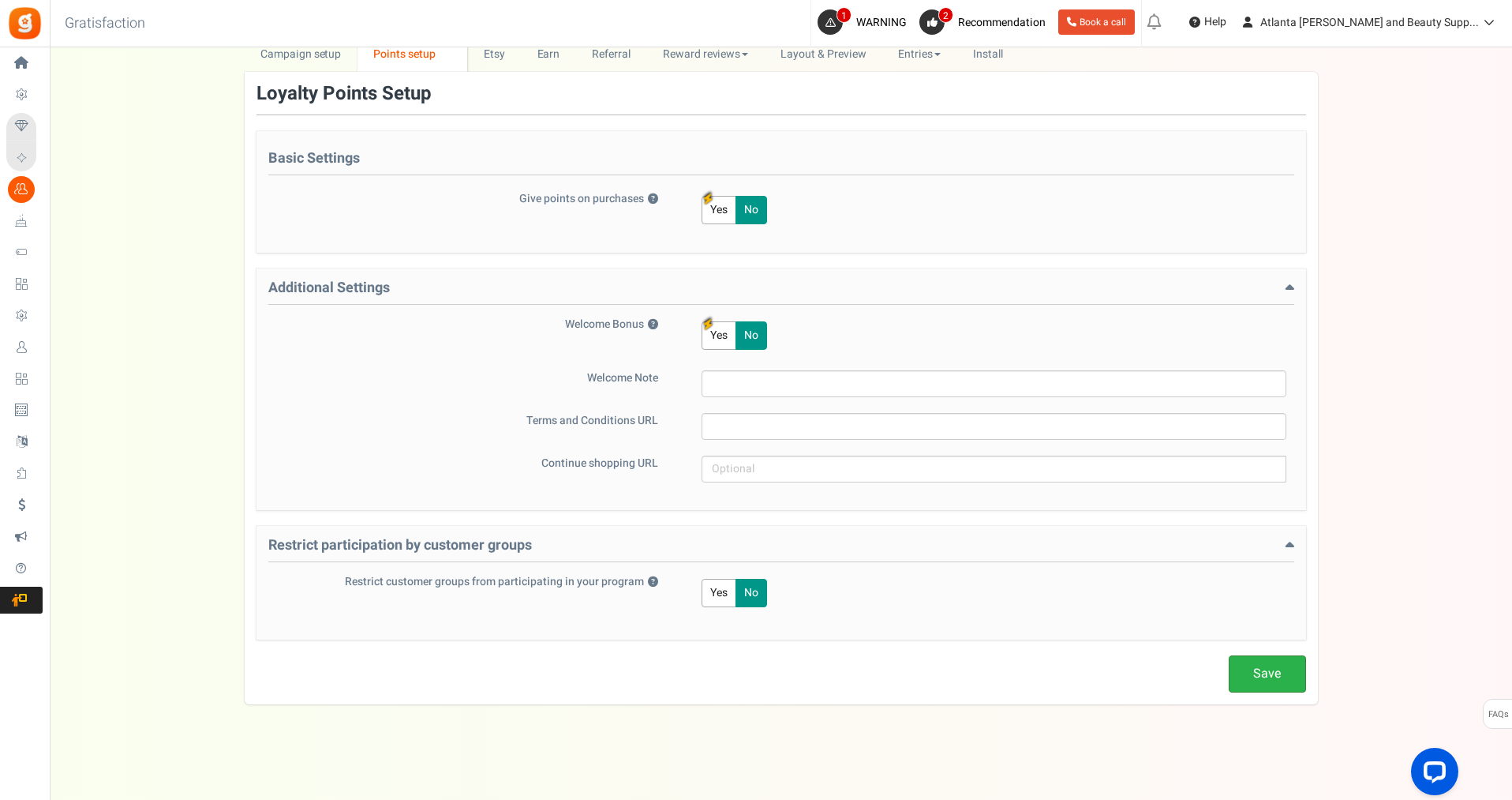
click at [1287, 671] on link "Save" at bounding box center [1267, 673] width 77 height 37
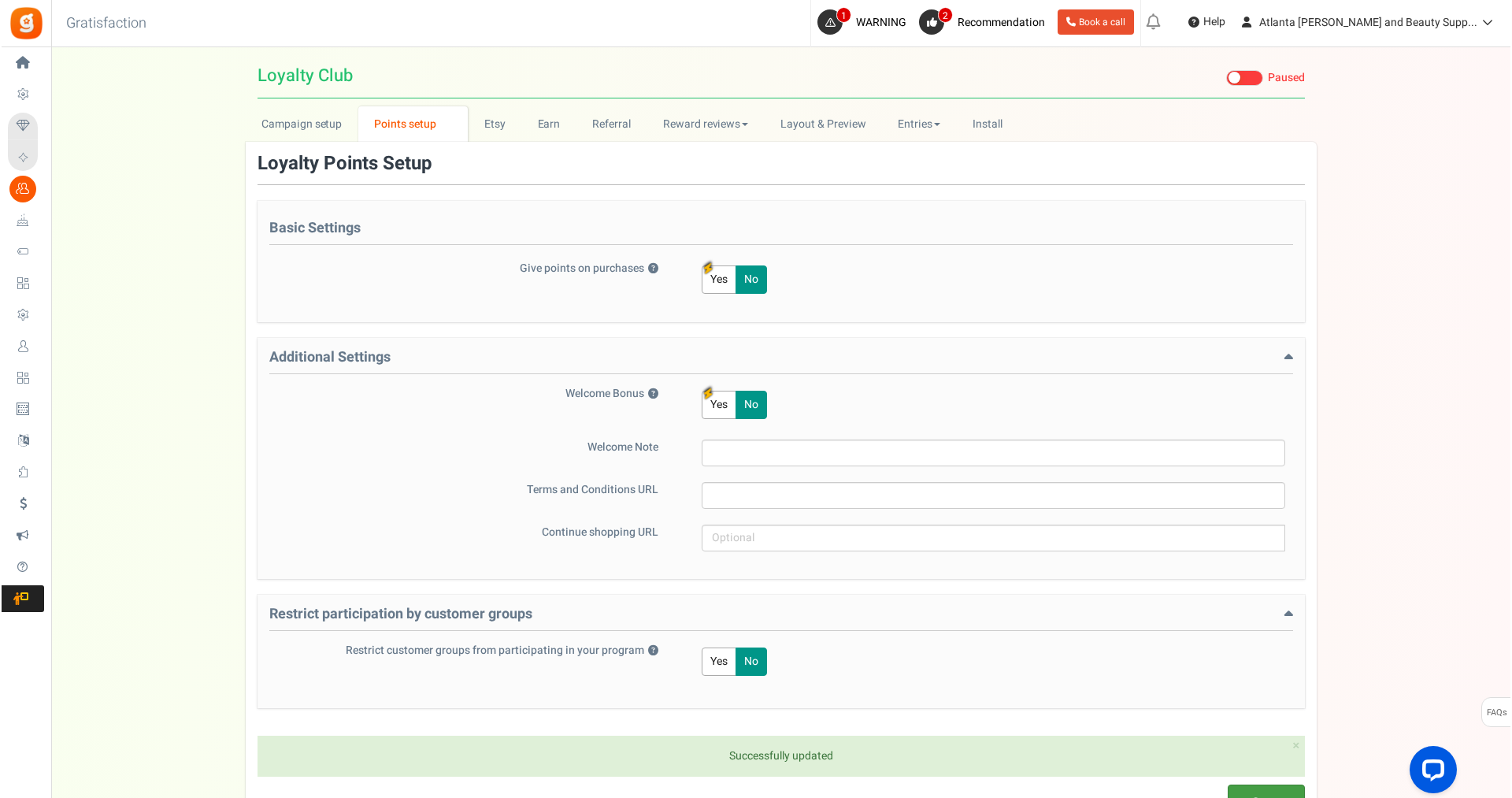
scroll to position [0, 0]
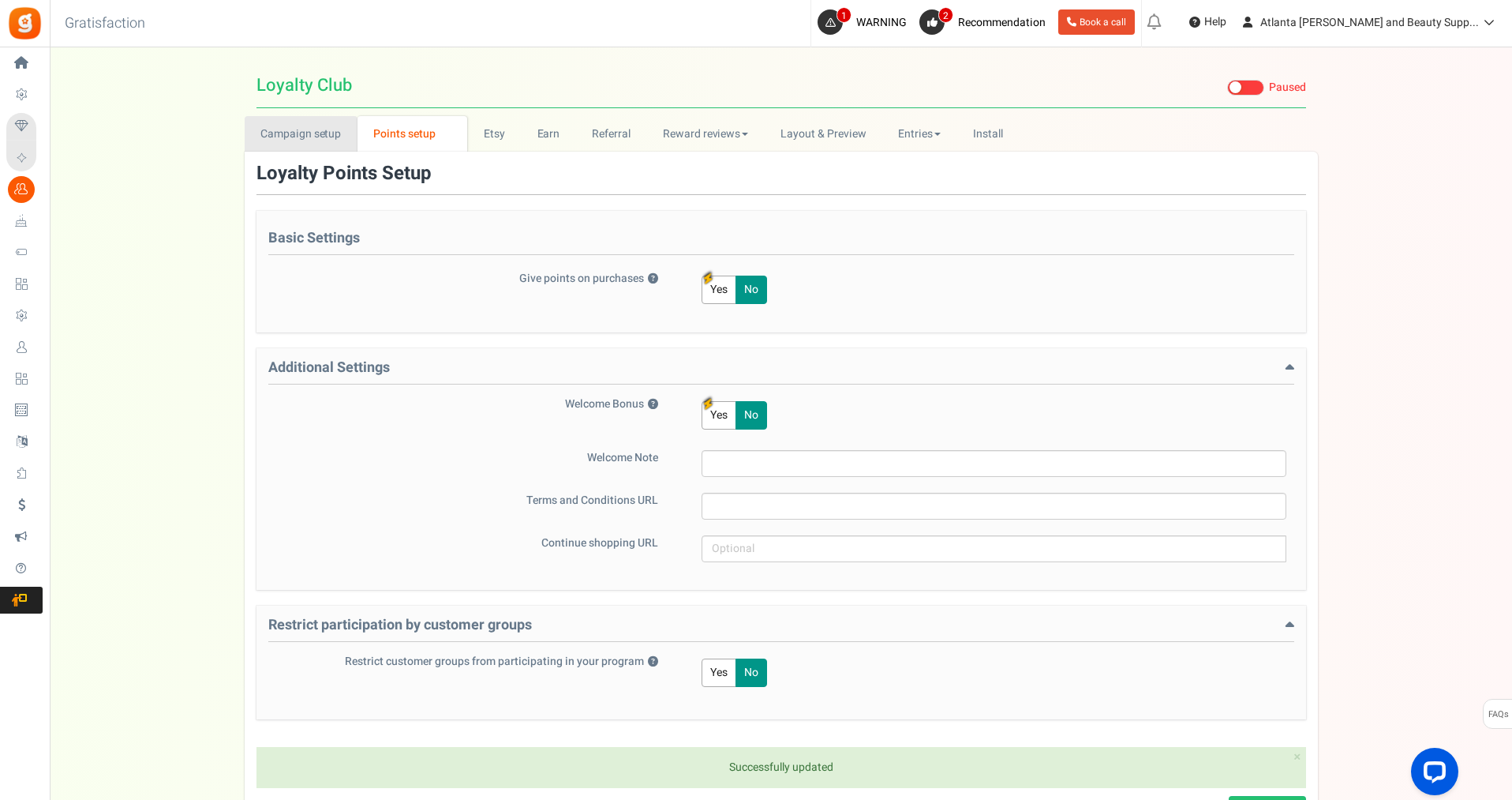
click at [314, 133] on link "Campaign setup" at bounding box center [301, 134] width 113 height 35
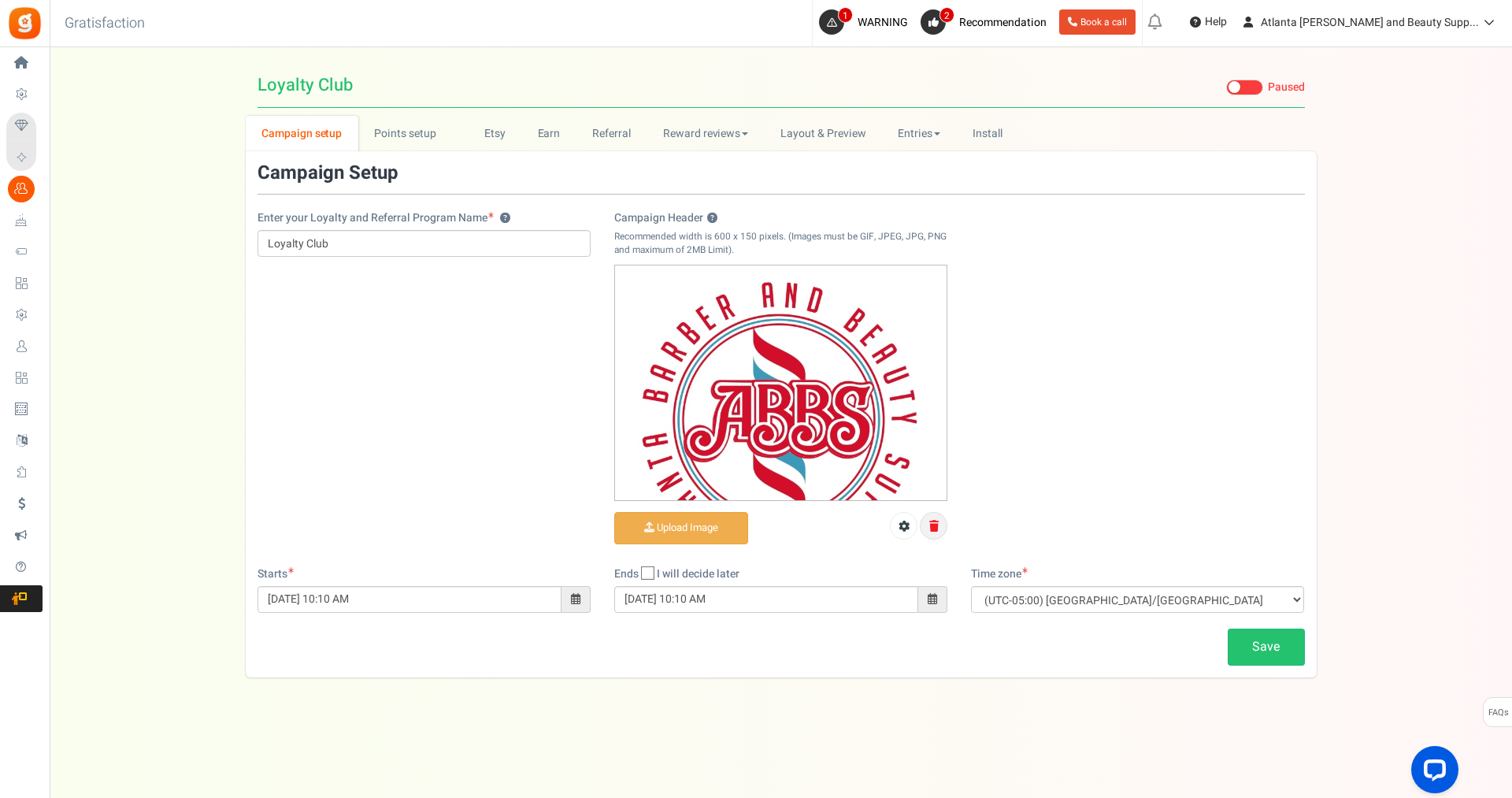
click at [935, 529] on icon at bounding box center [934, 526] width 9 height 11
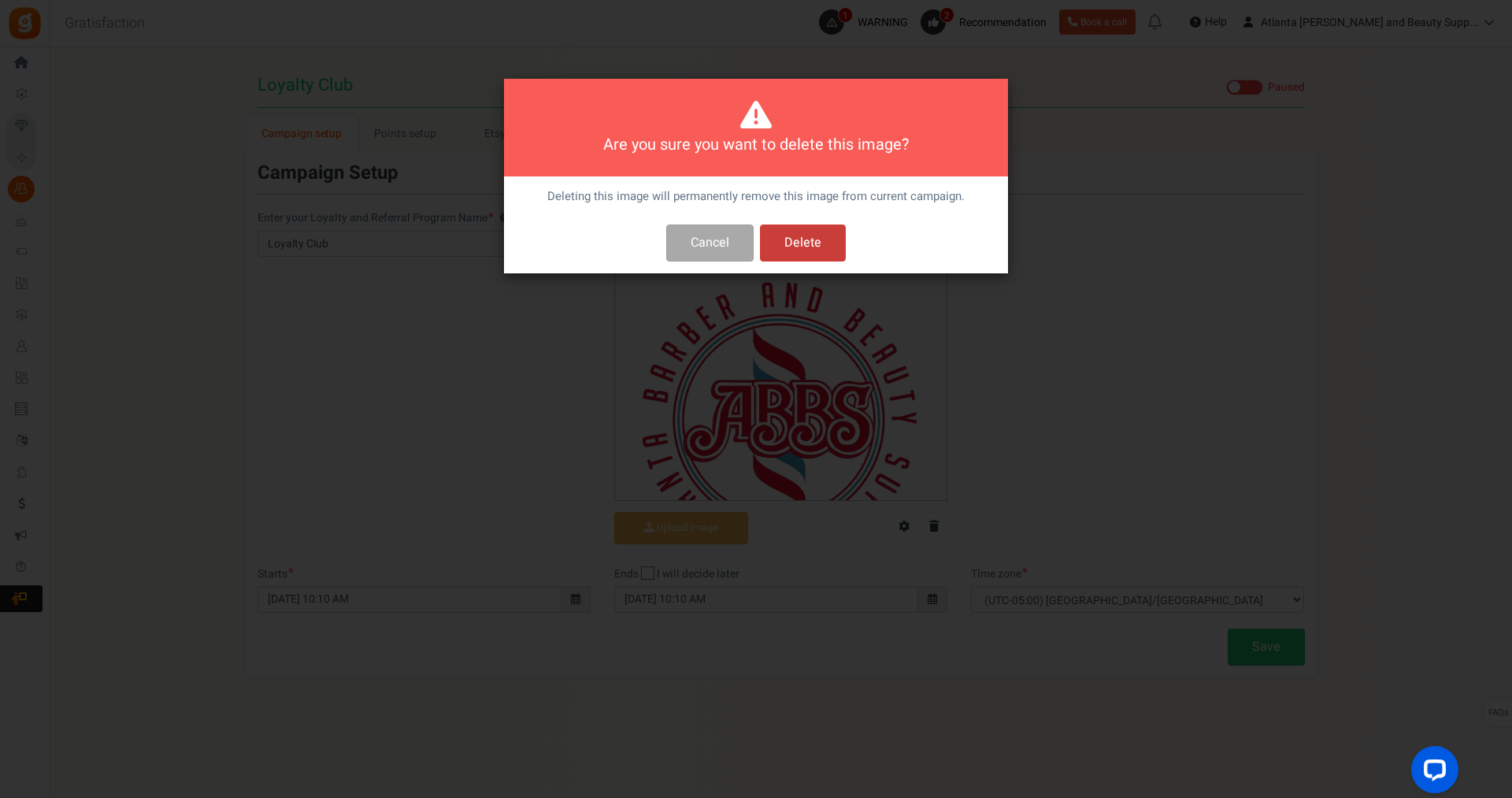
click at [815, 248] on button "Delete" at bounding box center [803, 243] width 85 height 37
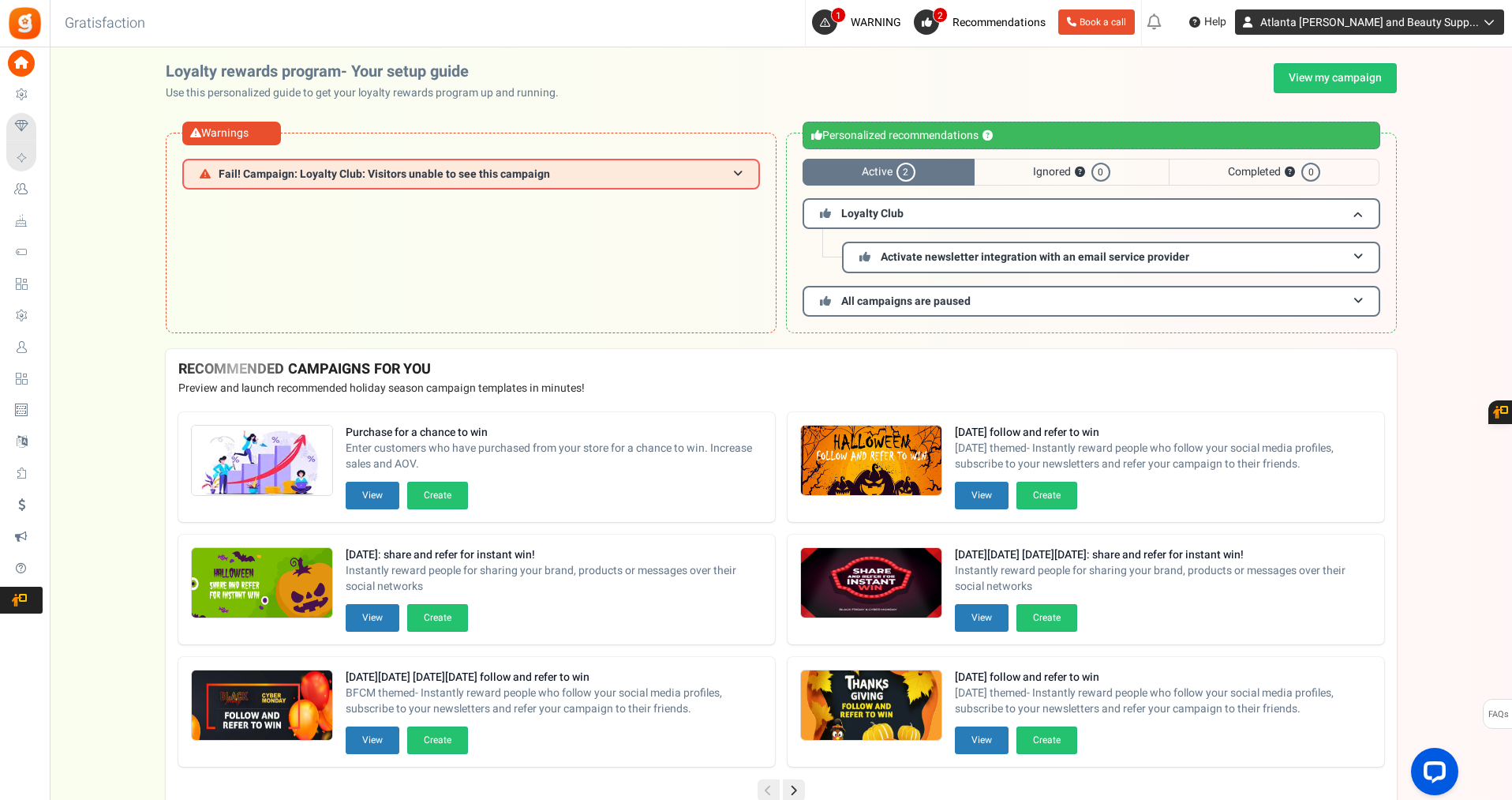
click at [1448, 19] on span "Atlanta [PERSON_NAME] and Beauty Supp..." at bounding box center [1370, 22] width 219 height 17
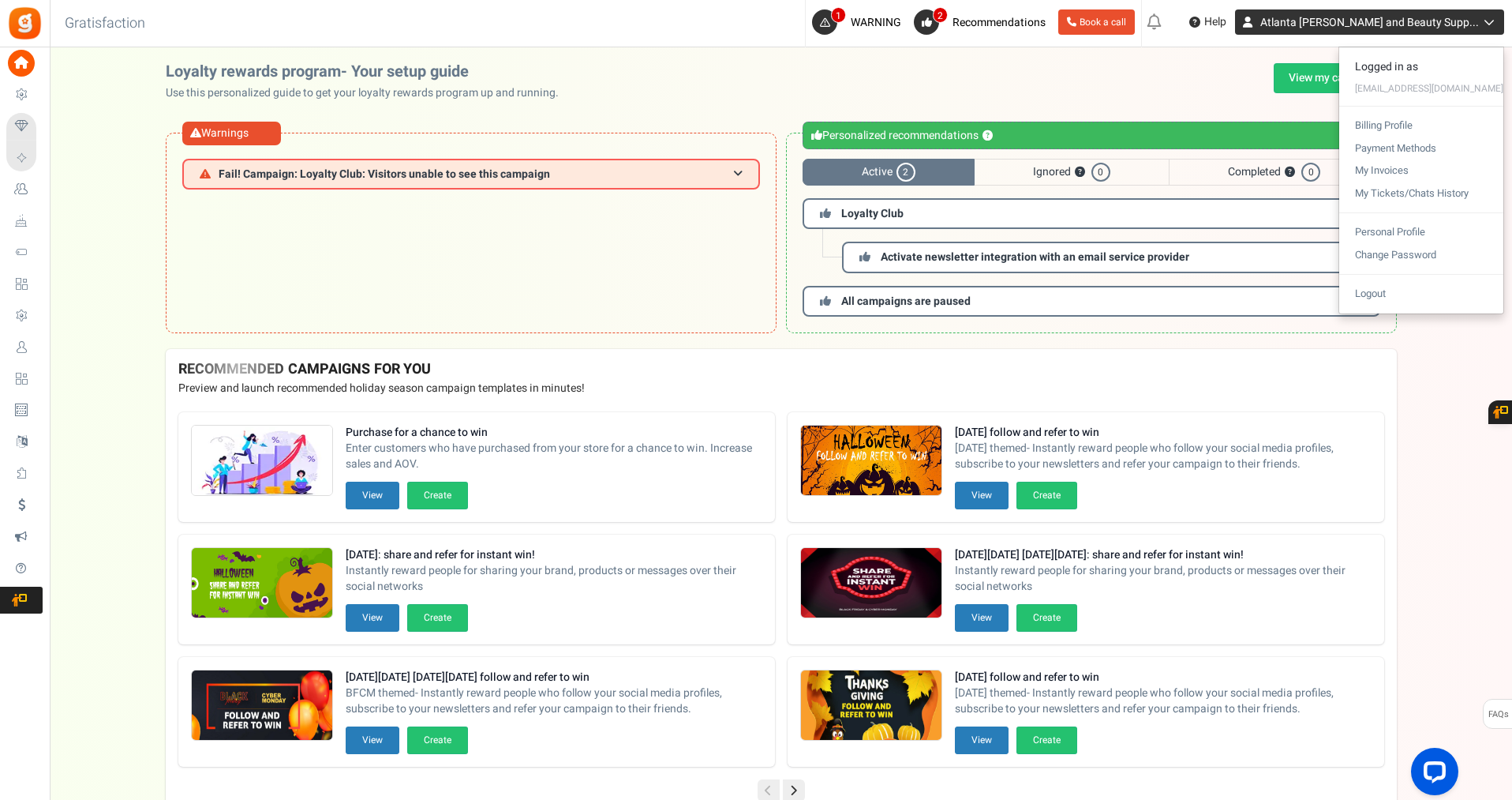
click at [1448, 16] on span "Atlanta [PERSON_NAME] and Beauty Supp..." at bounding box center [1370, 22] width 219 height 17
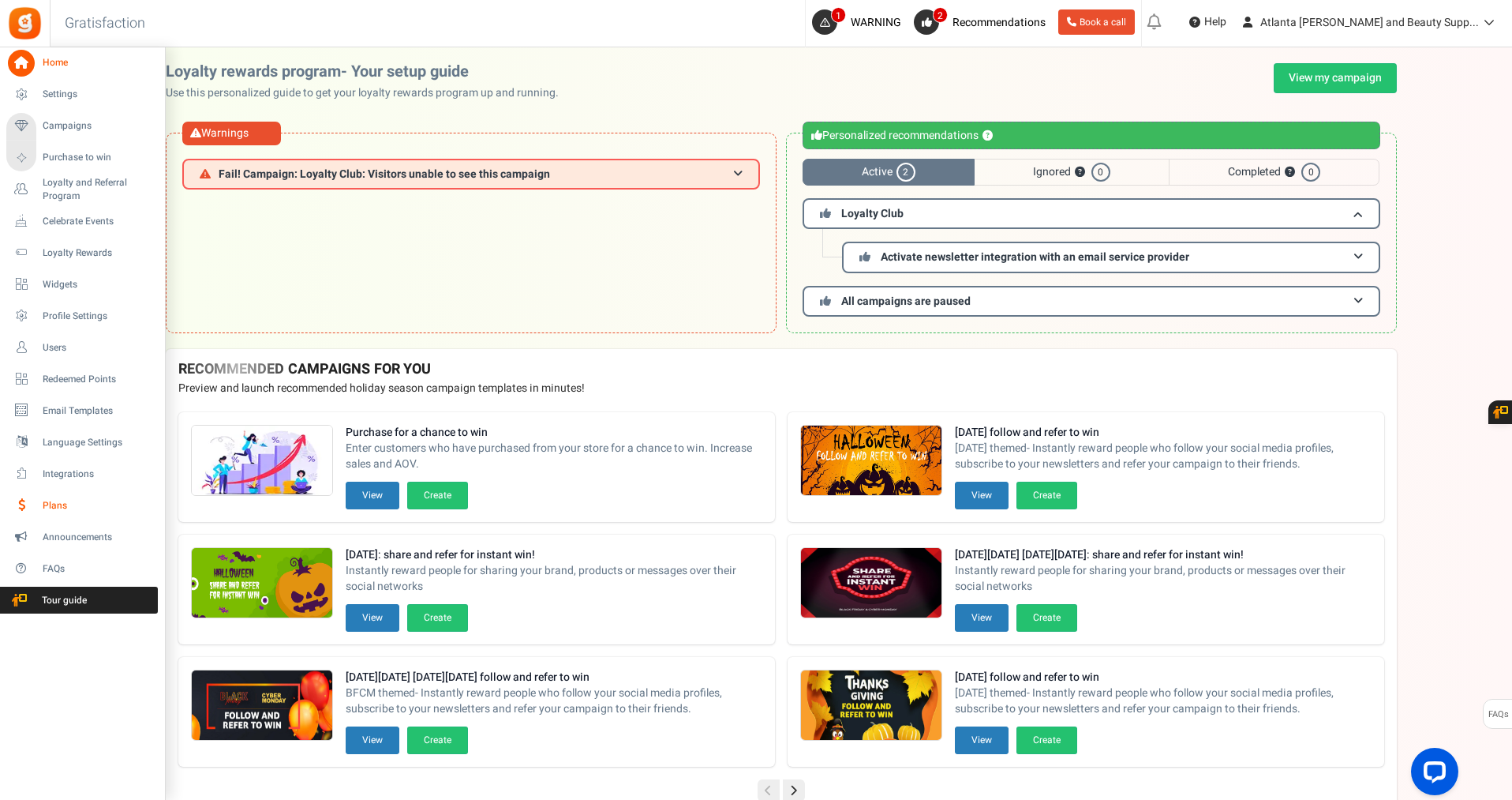
click at [64, 500] on span "Plans" at bounding box center [98, 506] width 111 height 13
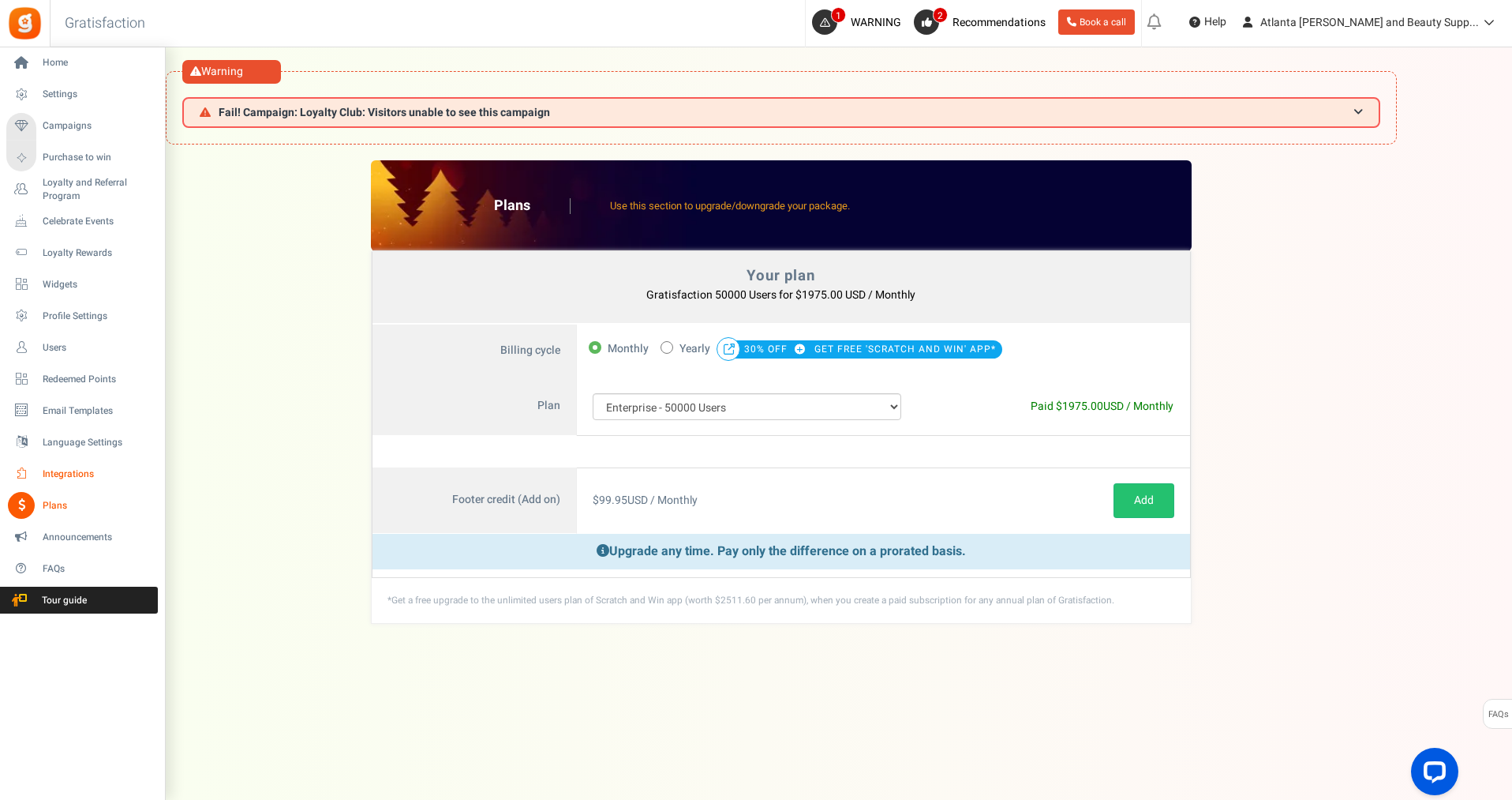
click at [61, 472] on span "Integrations" at bounding box center [98, 474] width 111 height 13
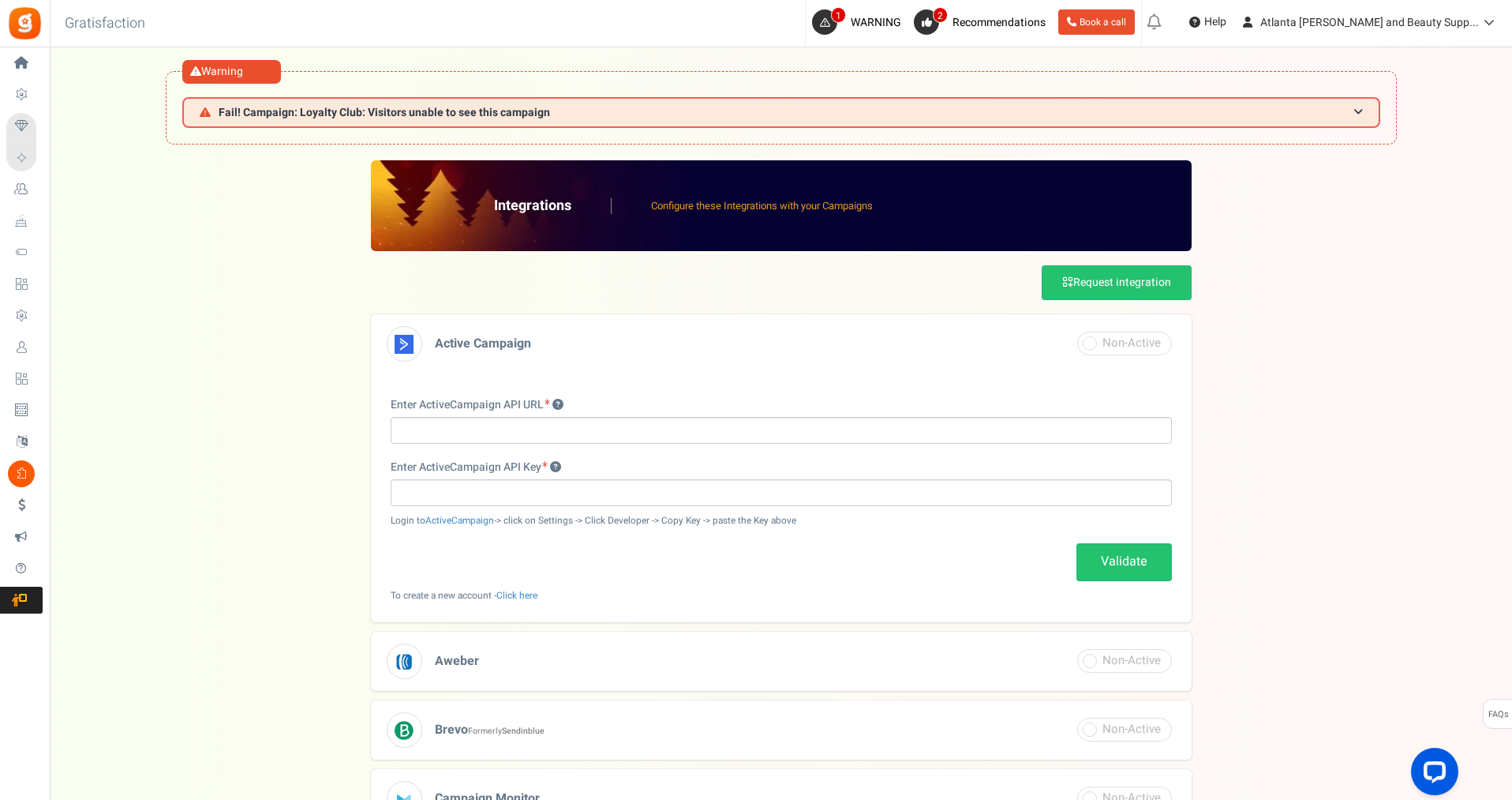
click at [465, 339] on span "Active Campaign" at bounding box center [482, 344] width 96 height 19
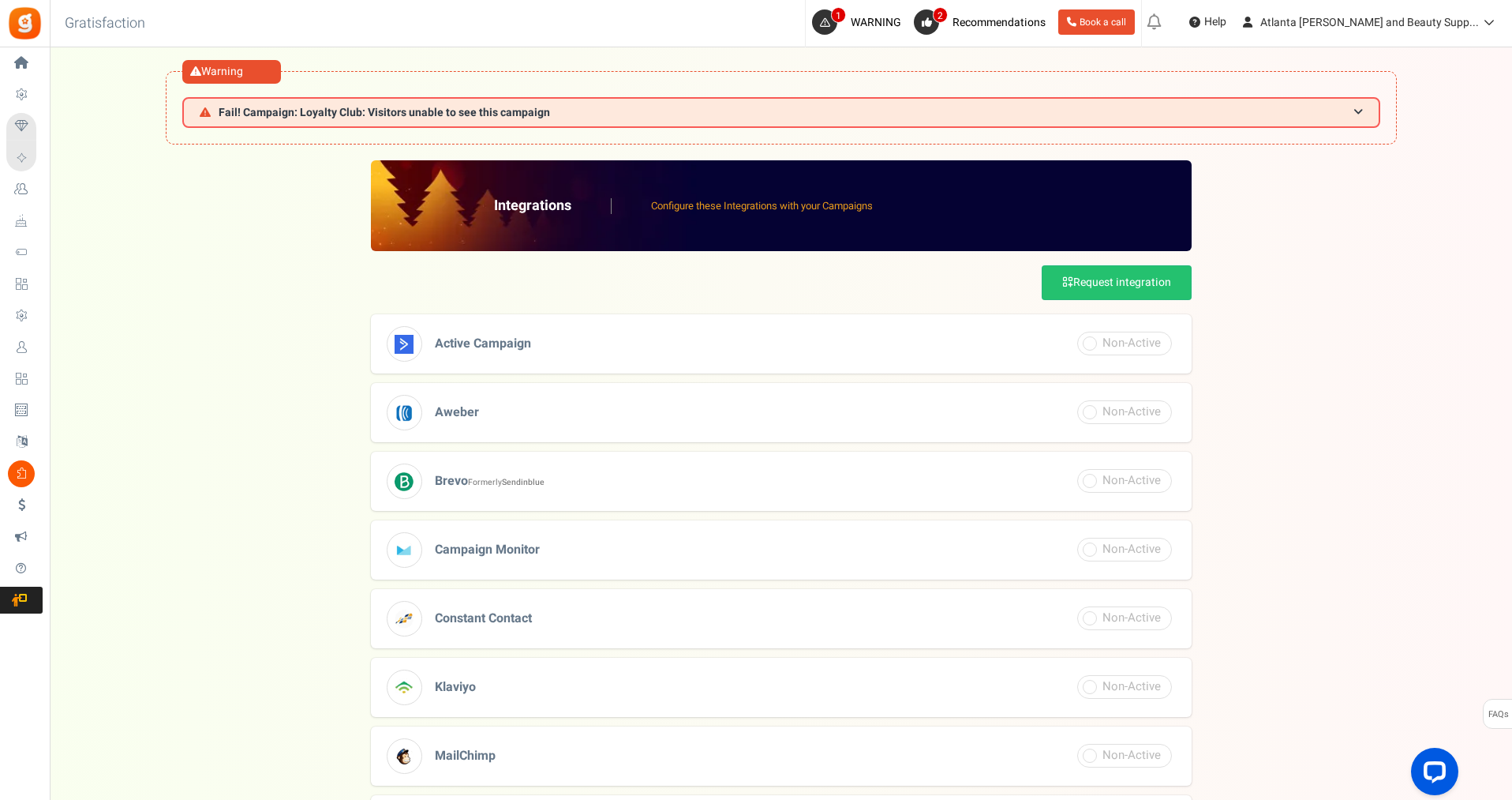
click at [488, 340] on span "Active Campaign" at bounding box center [482, 344] width 96 height 19
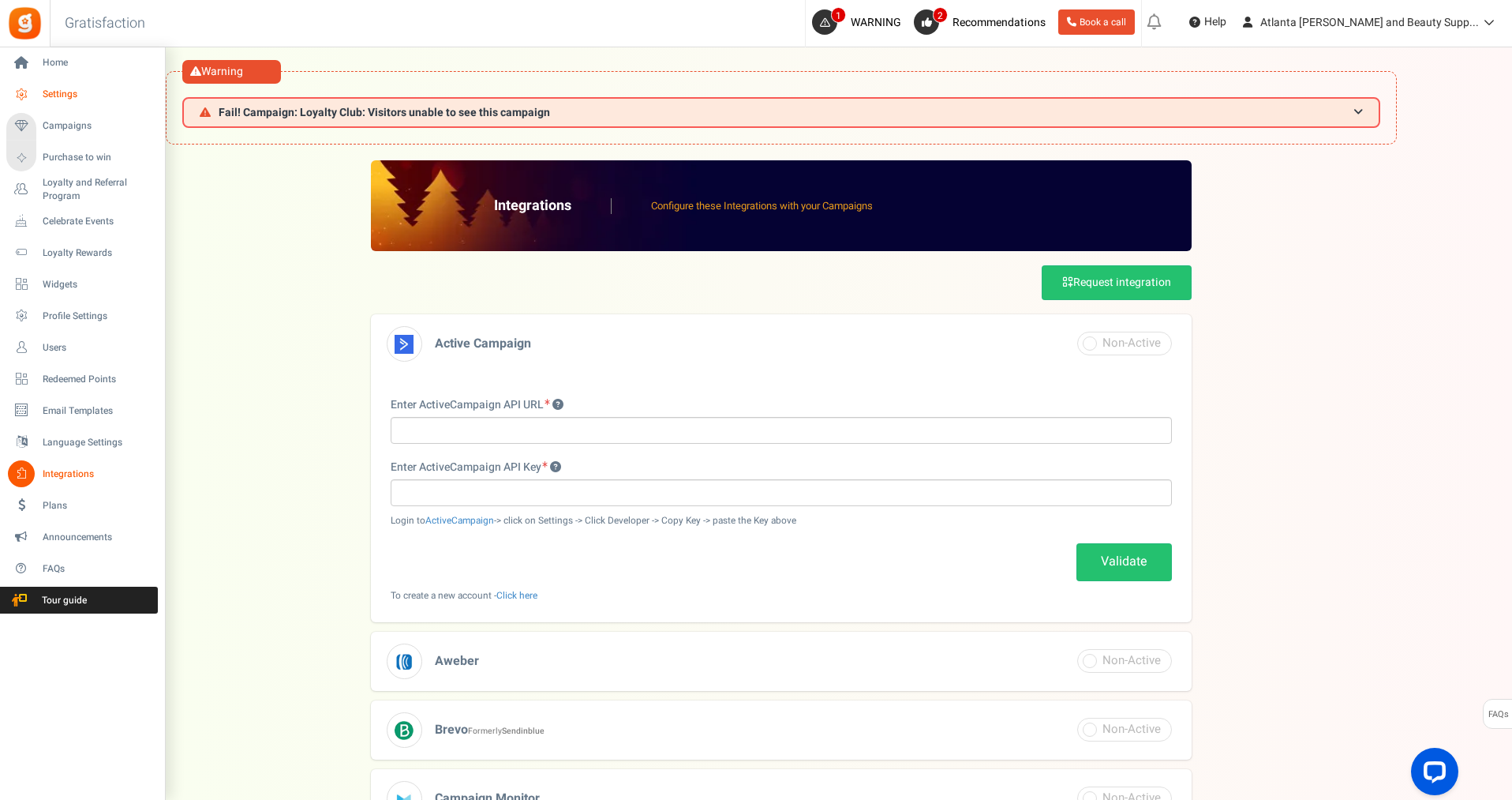
click at [50, 92] on span "Settings" at bounding box center [98, 94] width 111 height 13
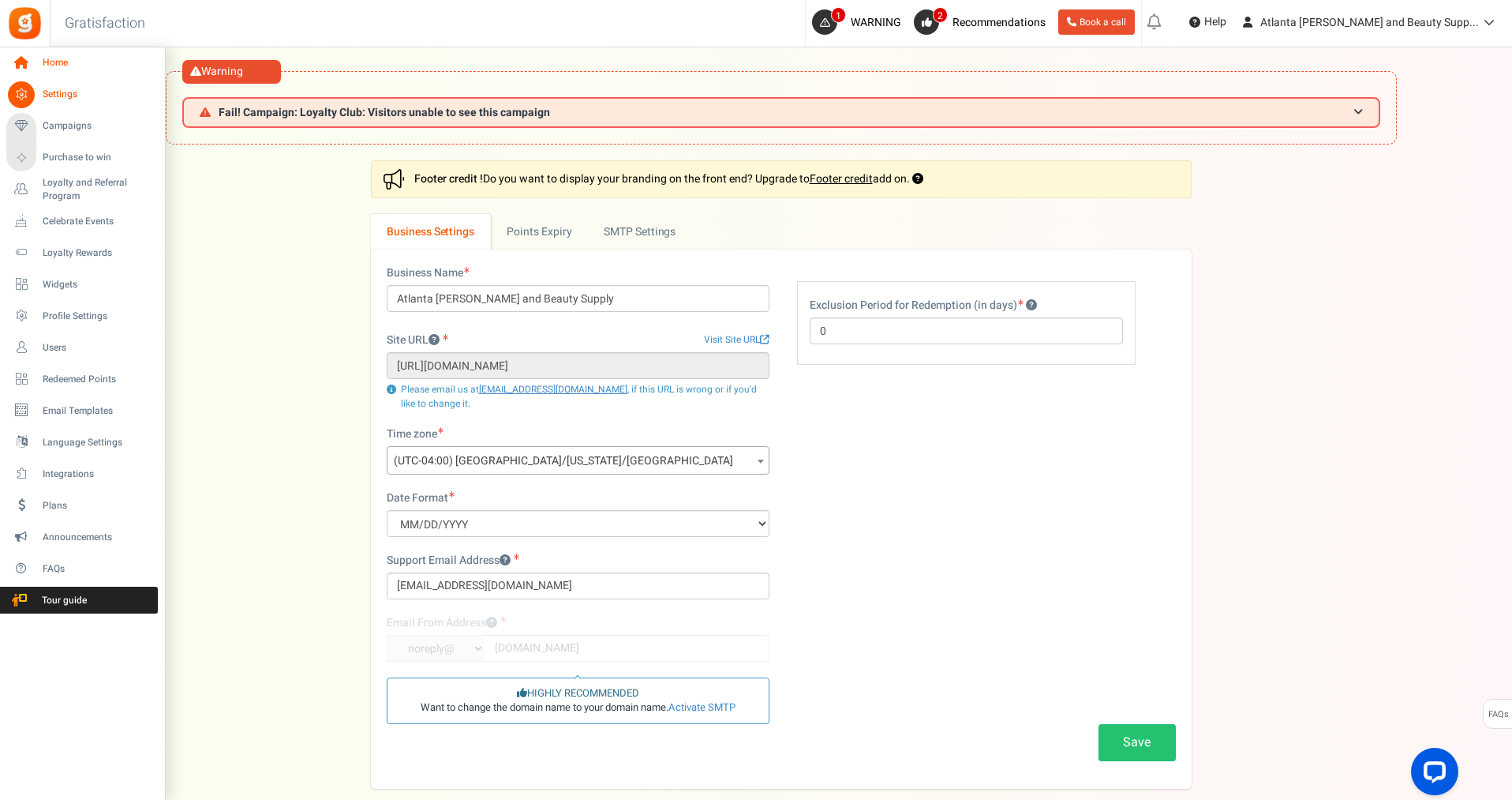
click at [64, 56] on span "Home" at bounding box center [98, 62] width 111 height 13
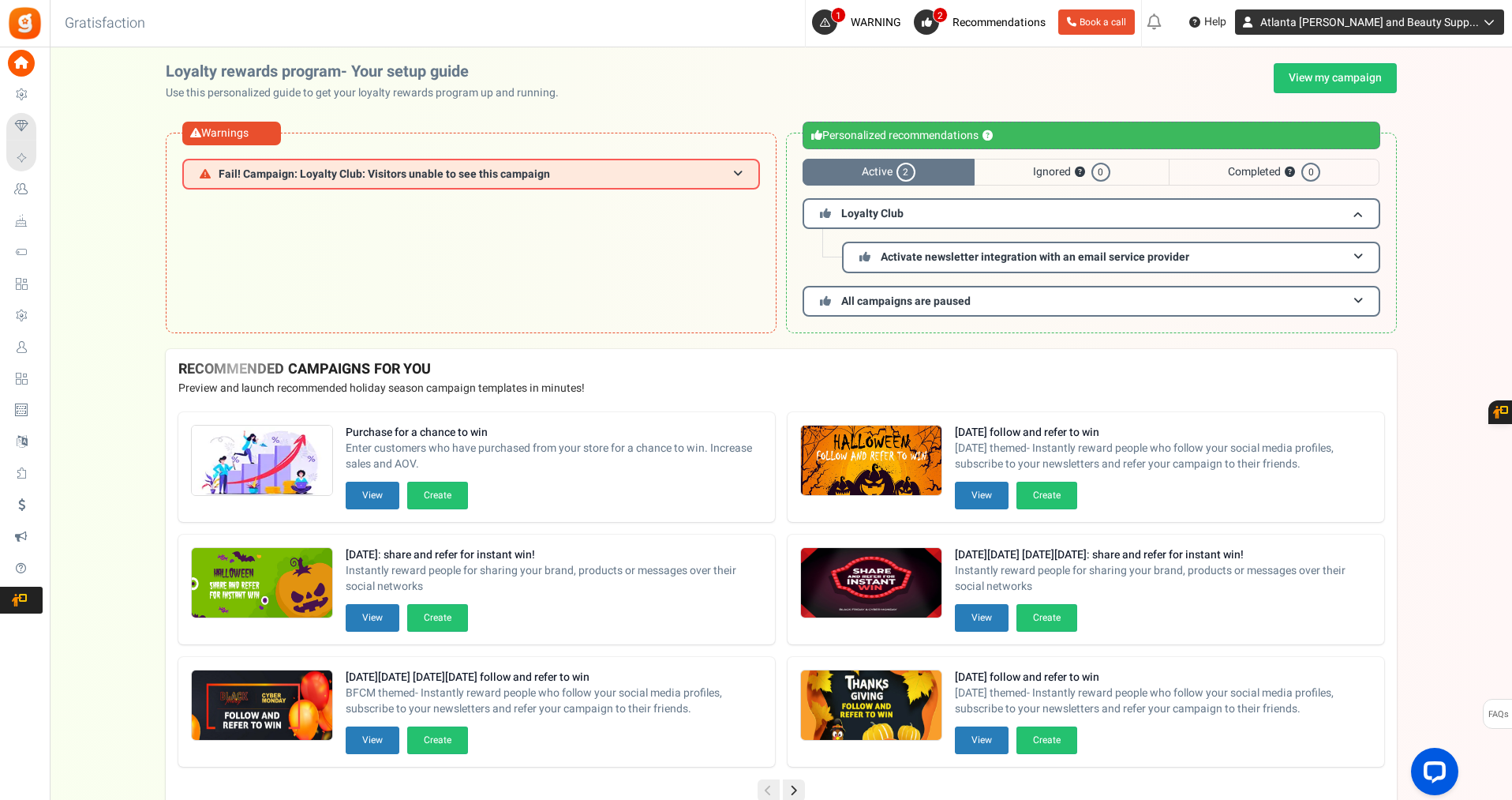
click at [1411, 27] on span "Atlanta [PERSON_NAME] and Beauty Supp..." at bounding box center [1370, 22] width 219 height 17
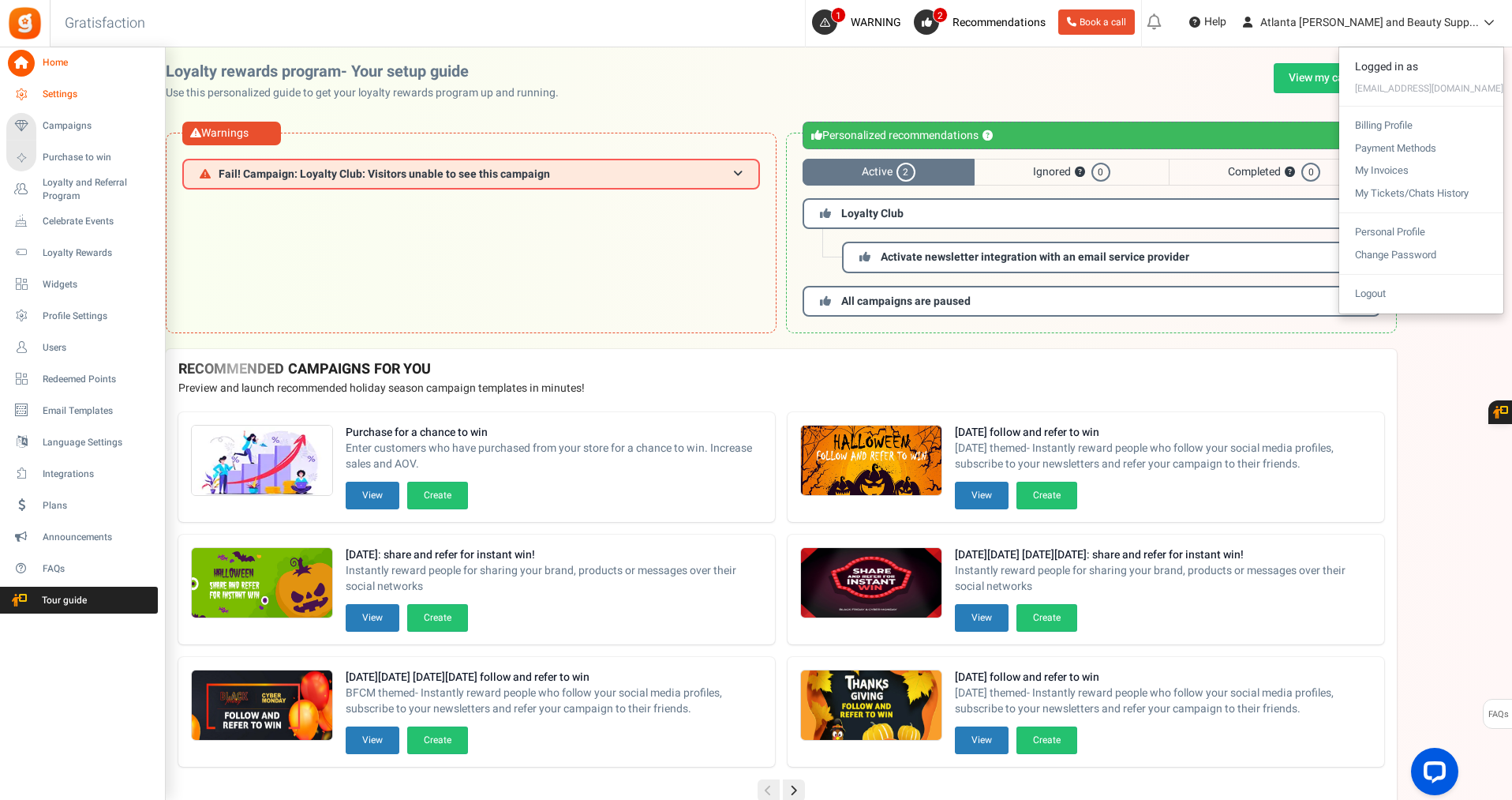
click at [29, 98] on icon at bounding box center [20, 94] width 27 height 27
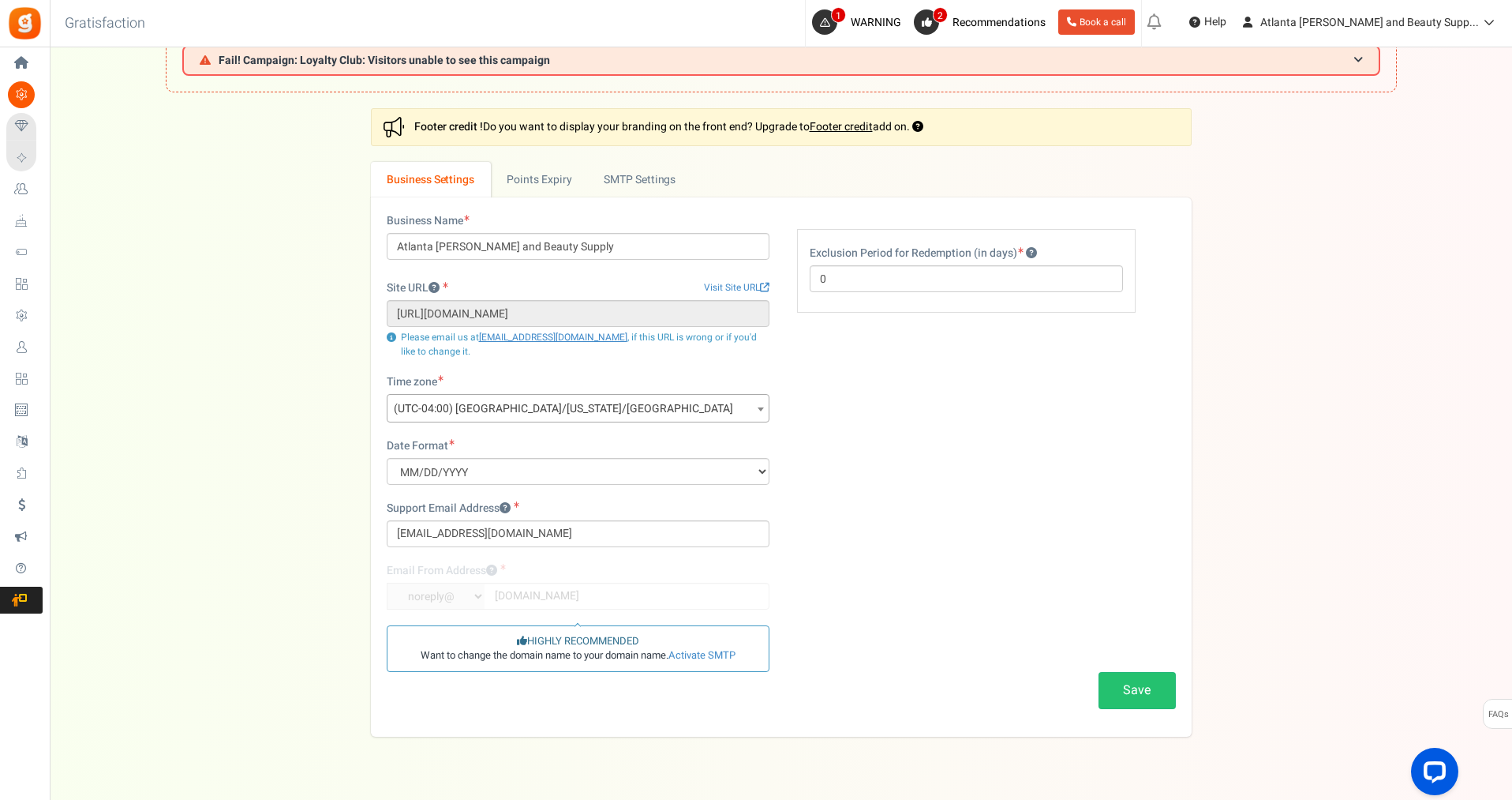
scroll to position [25, 0]
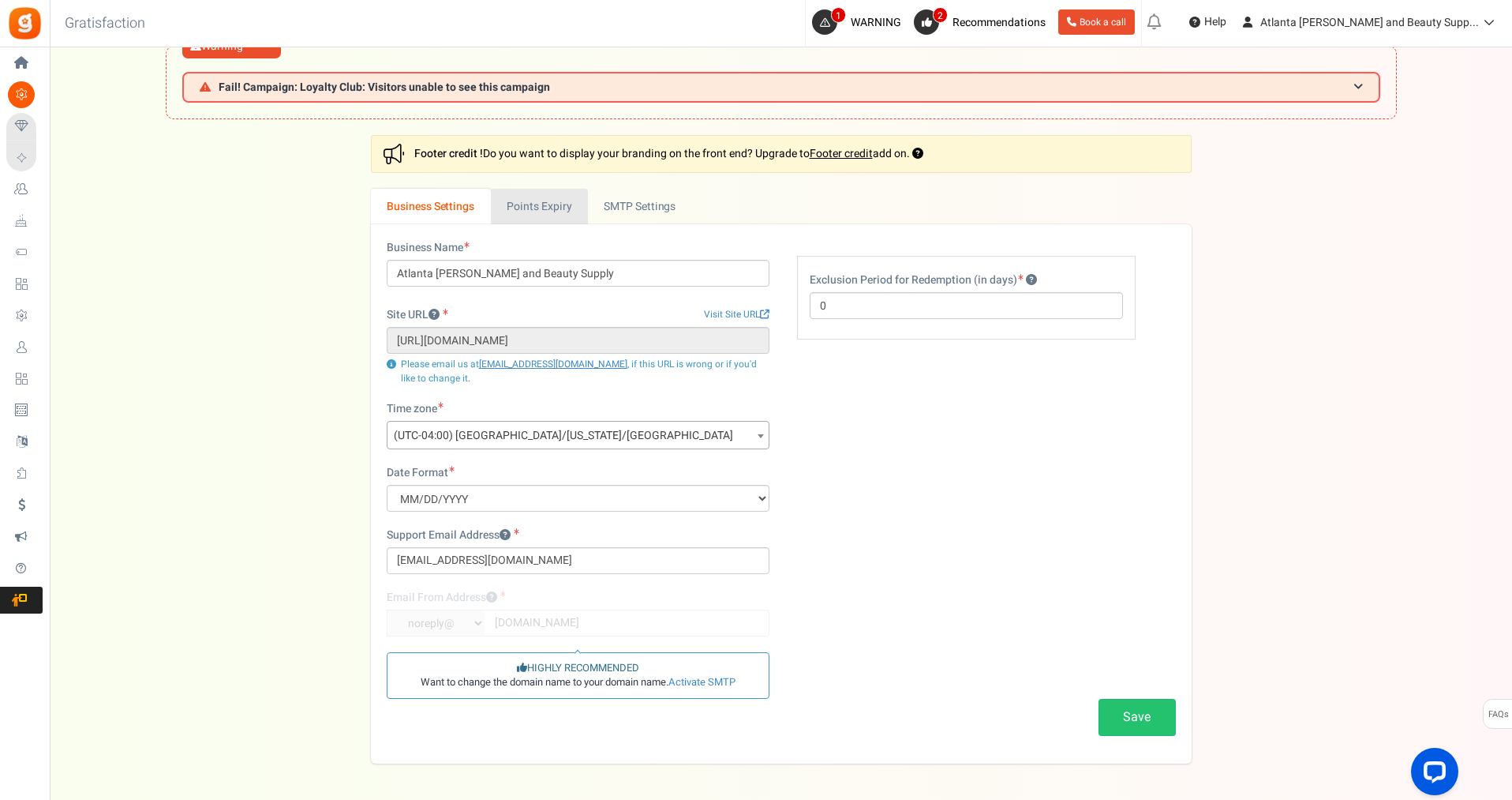
click at [545, 210] on link "Points Expiry" at bounding box center [539, 207] width 97 height 35
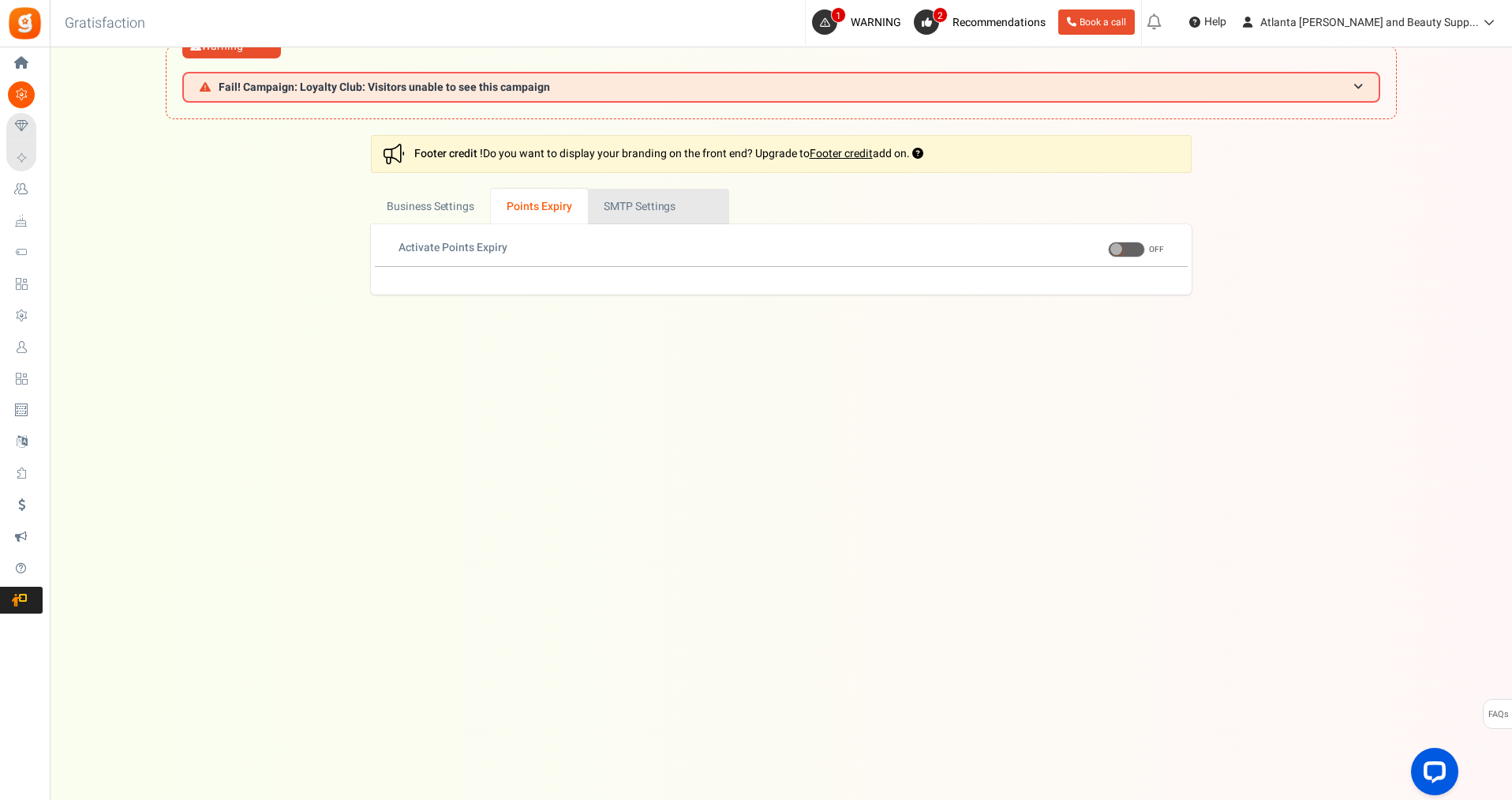
click at [671, 205] on link "Active SMTP Settings" at bounding box center [658, 207] width 142 height 35
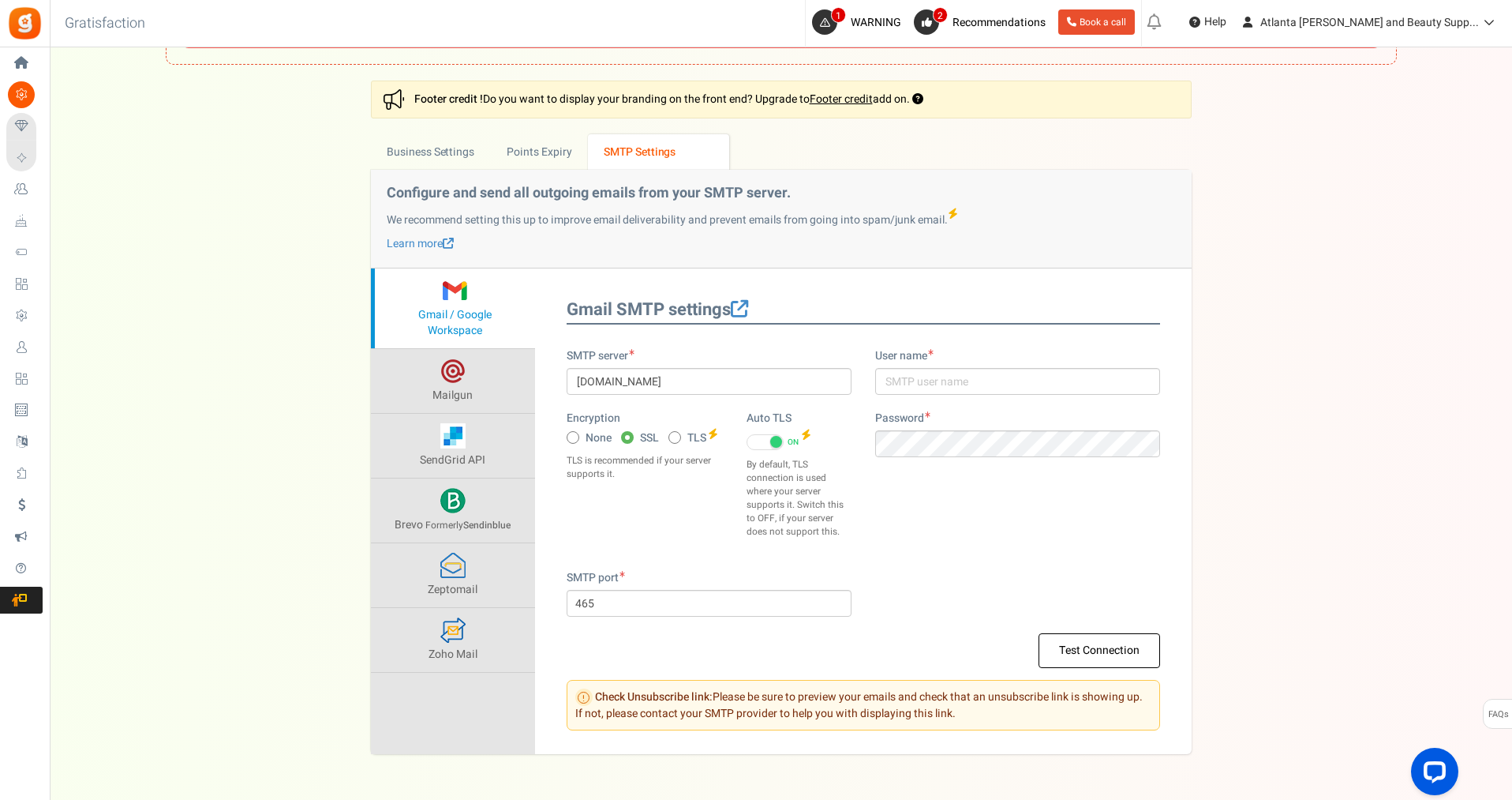
scroll to position [0, 0]
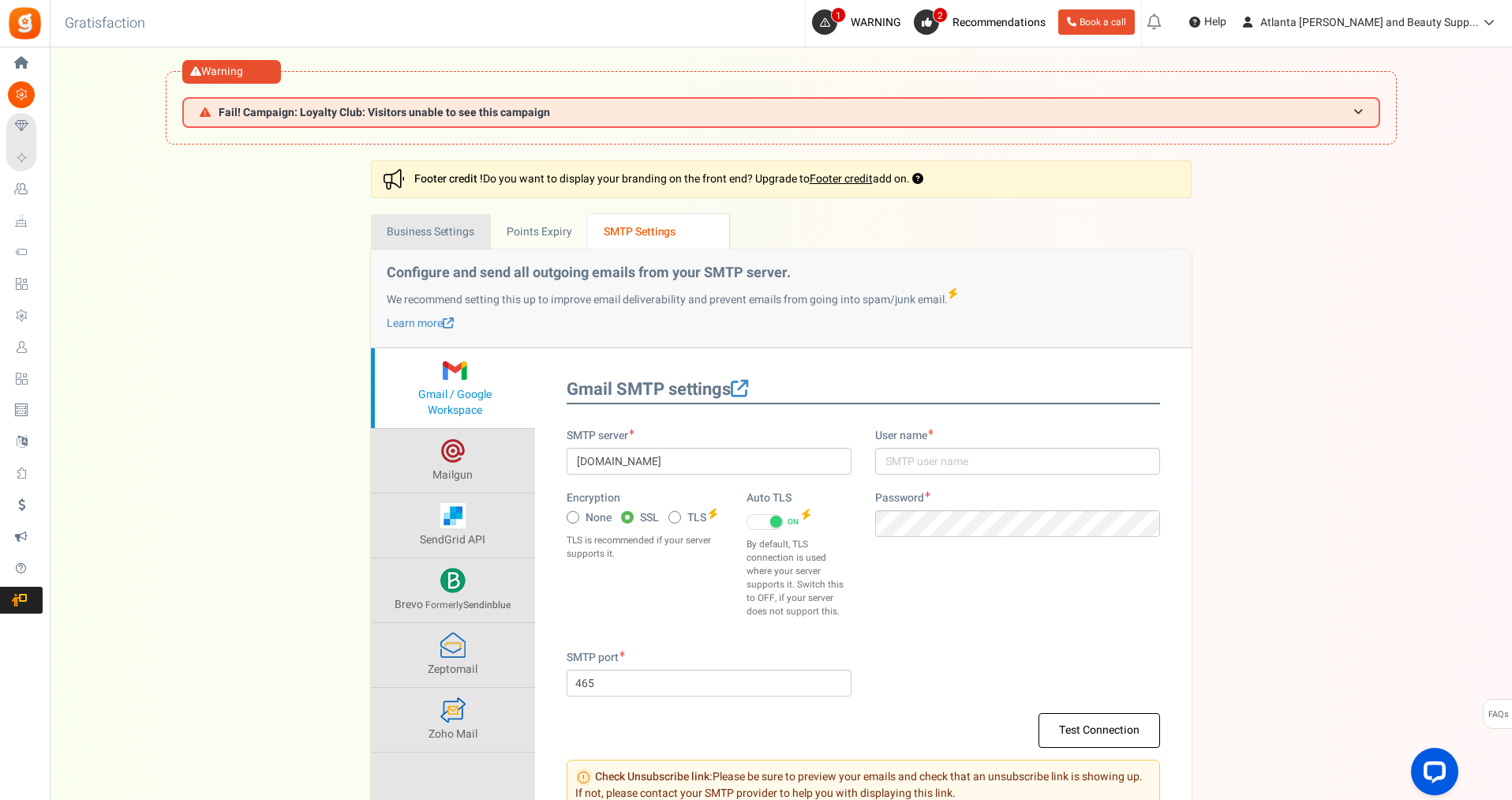
click at [447, 236] on link "Business Settings" at bounding box center [430, 232] width 120 height 35
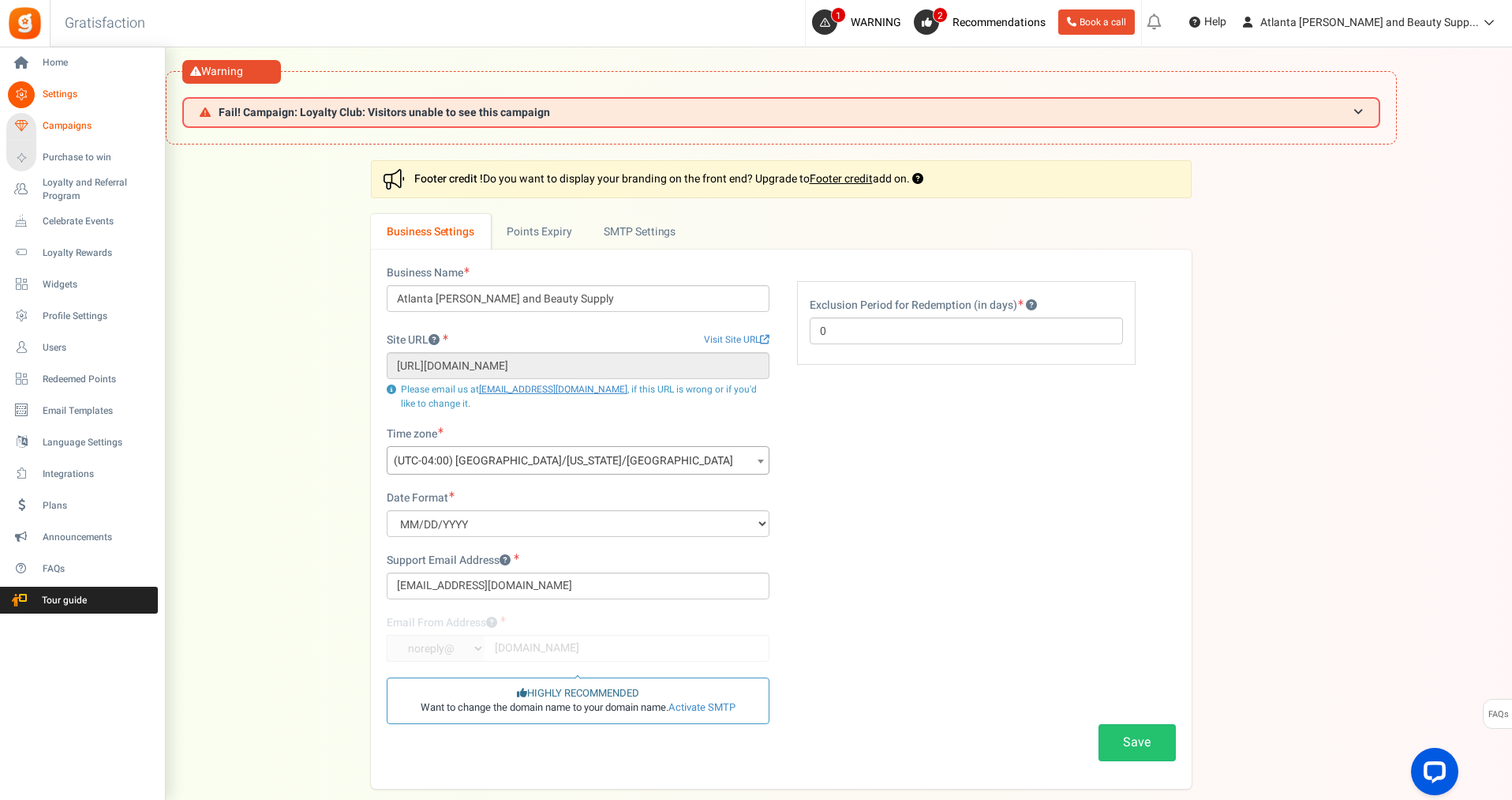
click at [62, 125] on span "Campaigns" at bounding box center [98, 126] width 111 height 13
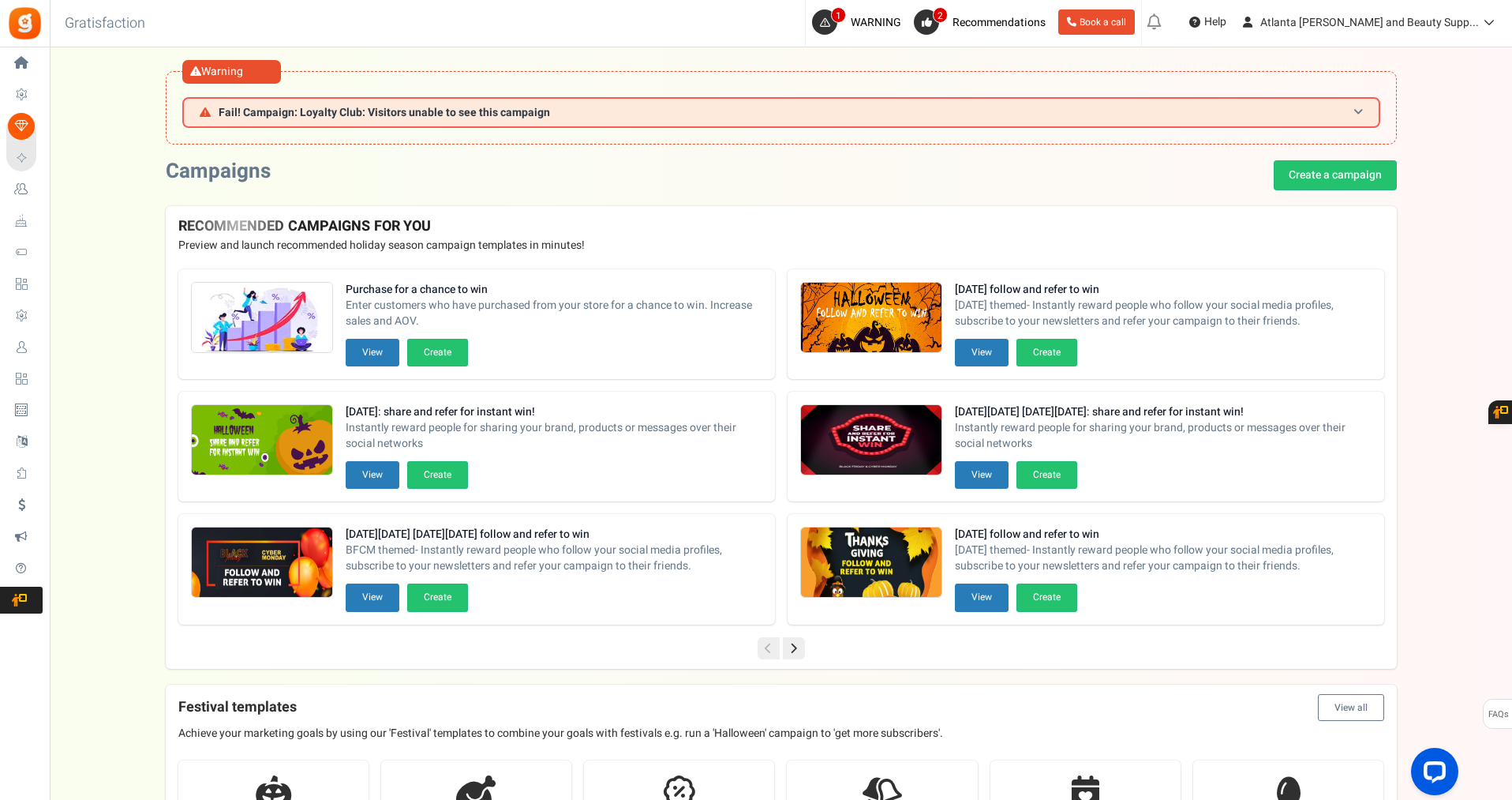
click at [1358, 115] on span at bounding box center [1358, 112] width 9 height 12
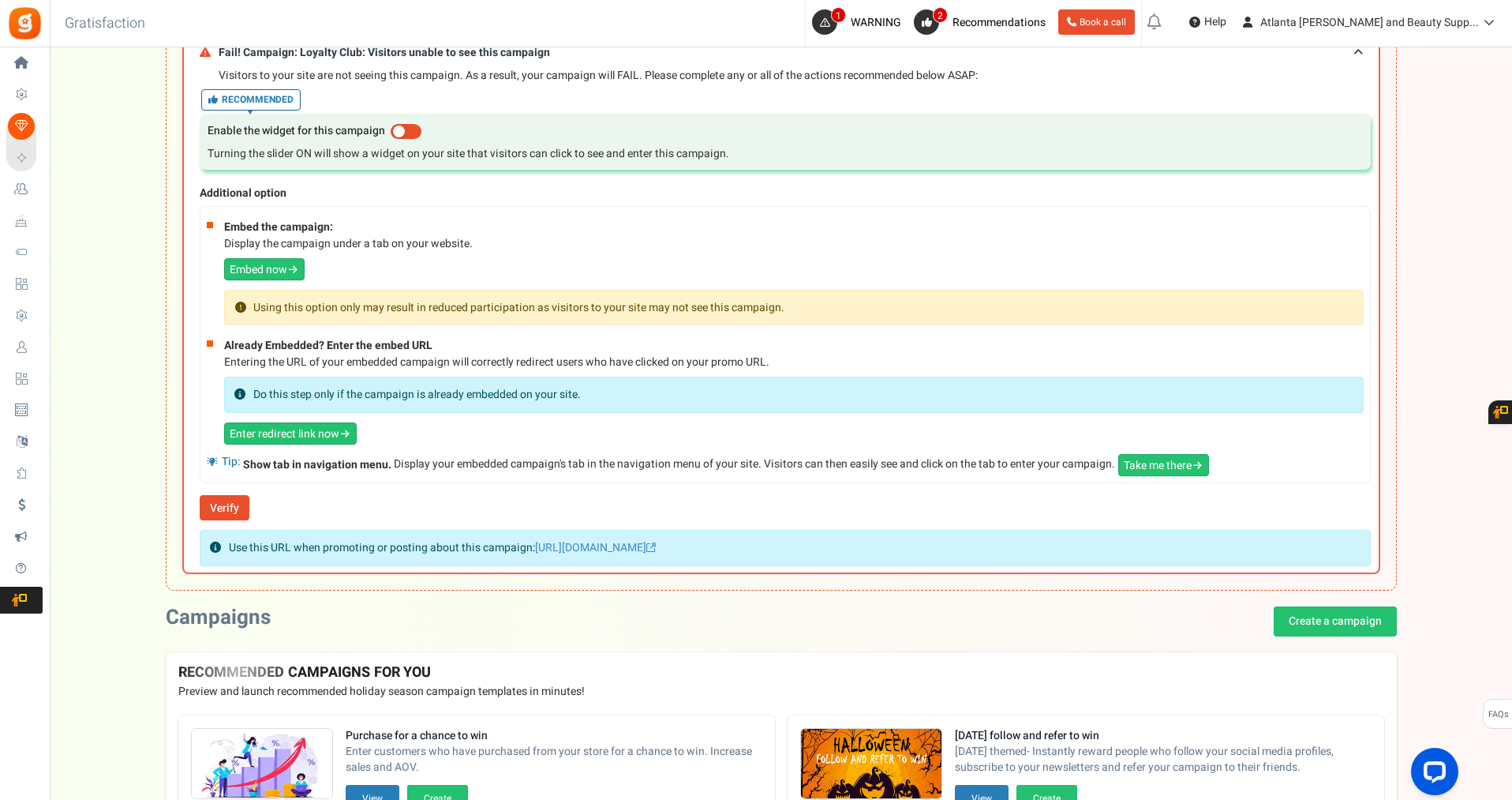
scroll to position [60, 0]
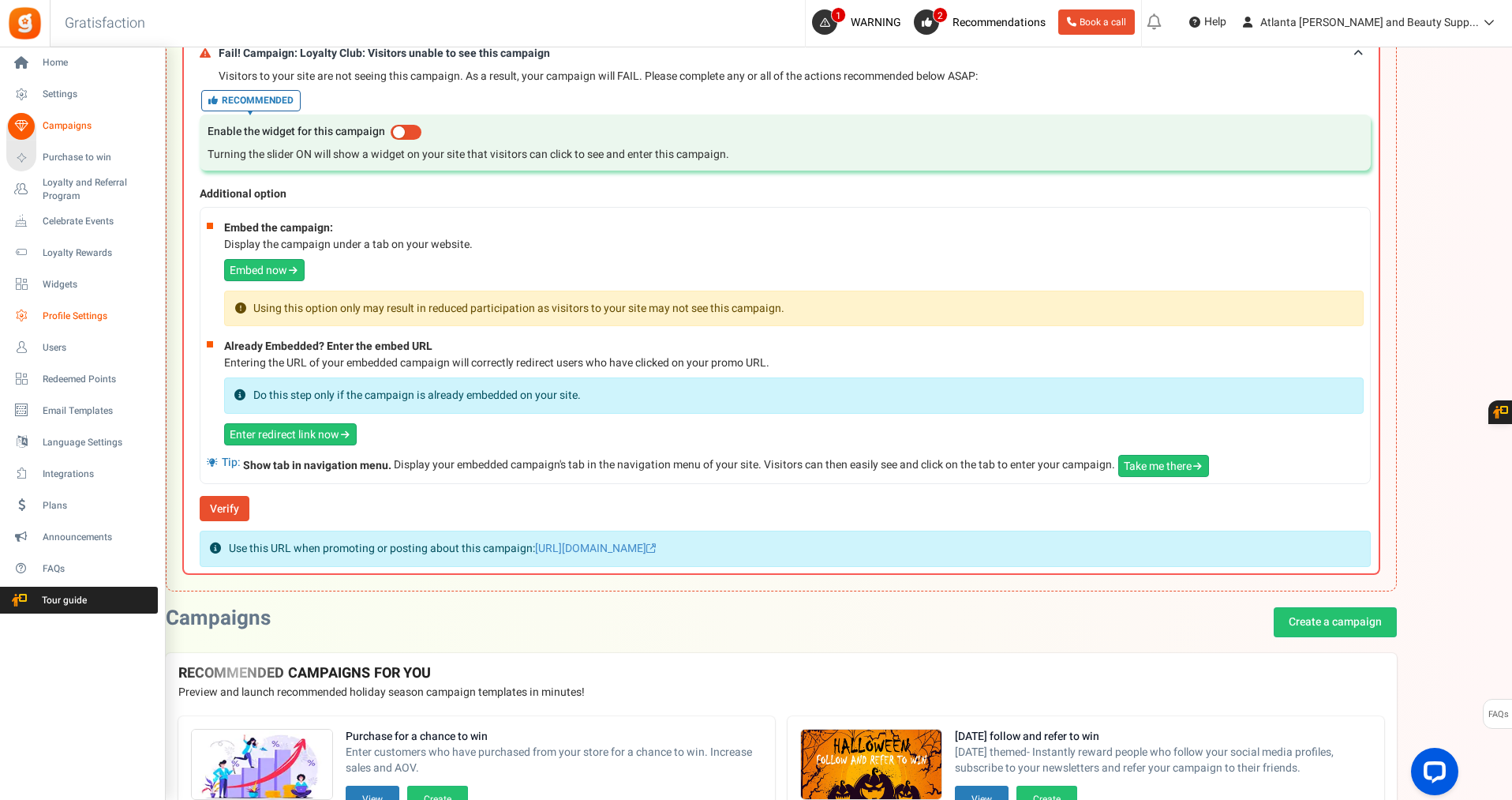
click at [71, 314] on span "Profile Settings" at bounding box center [98, 316] width 111 height 13
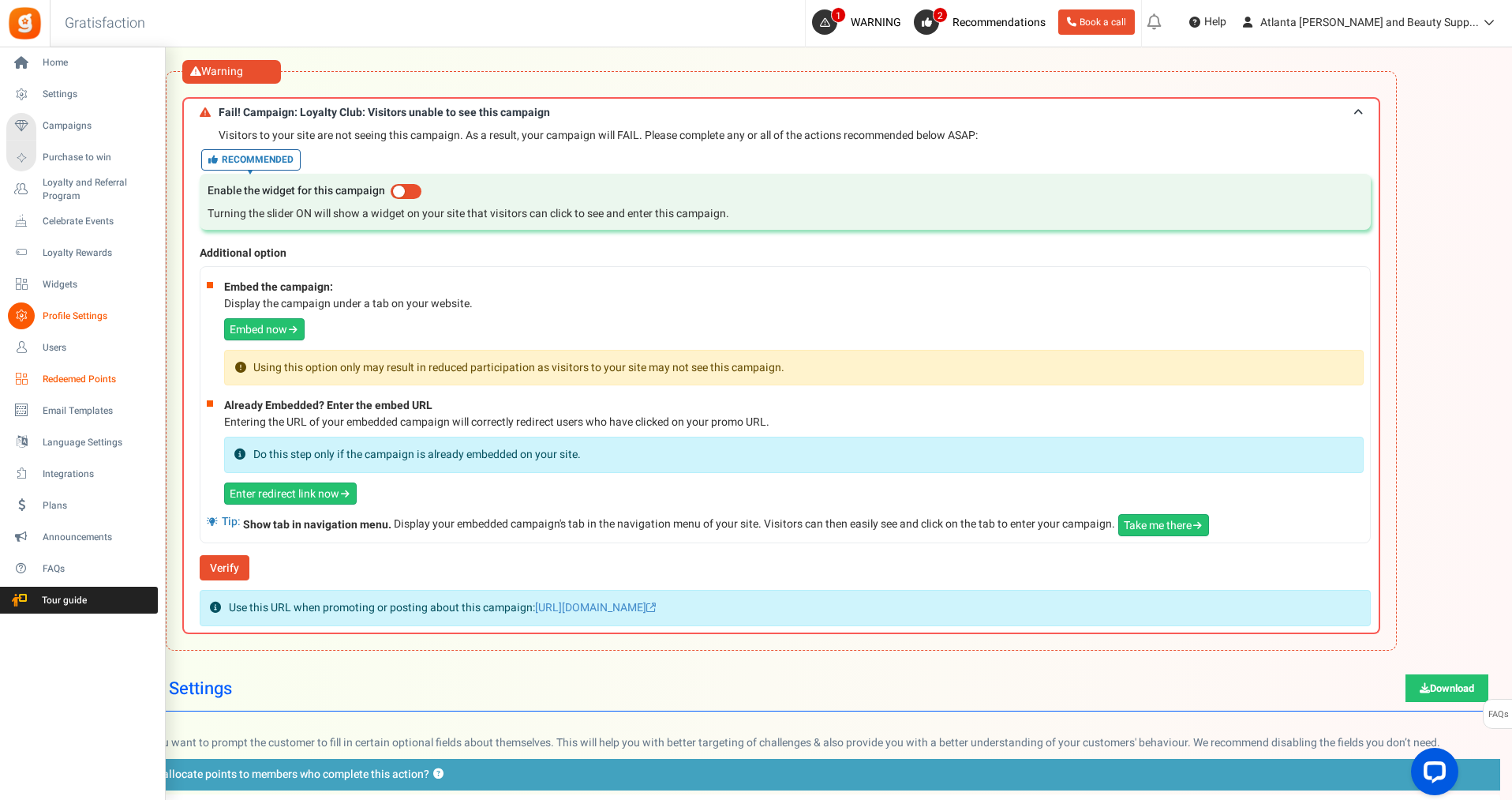
click at [46, 383] on span "Redeemed Points" at bounding box center [98, 379] width 111 height 13
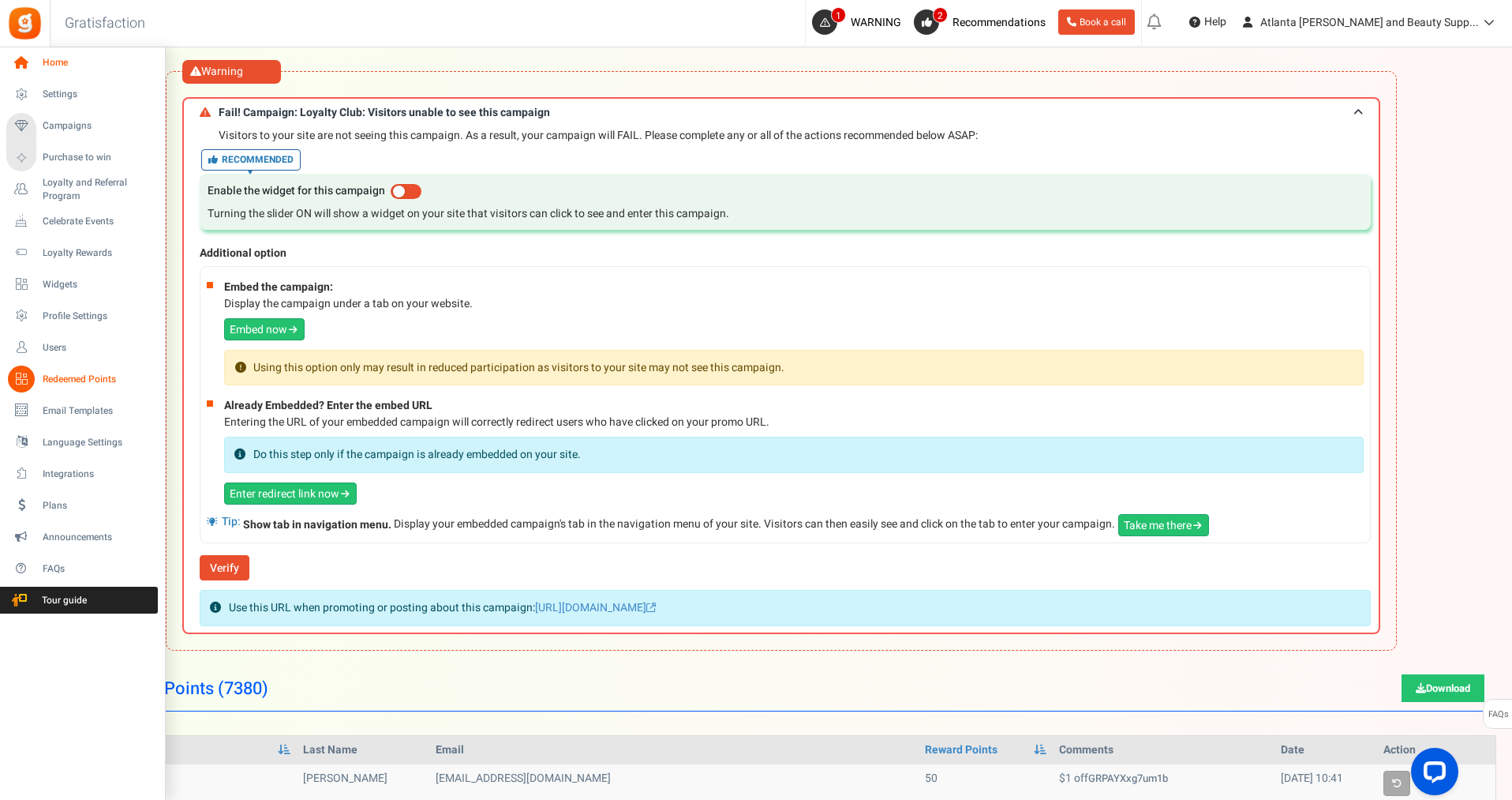
click at [61, 60] on span "Home" at bounding box center [98, 62] width 111 height 13
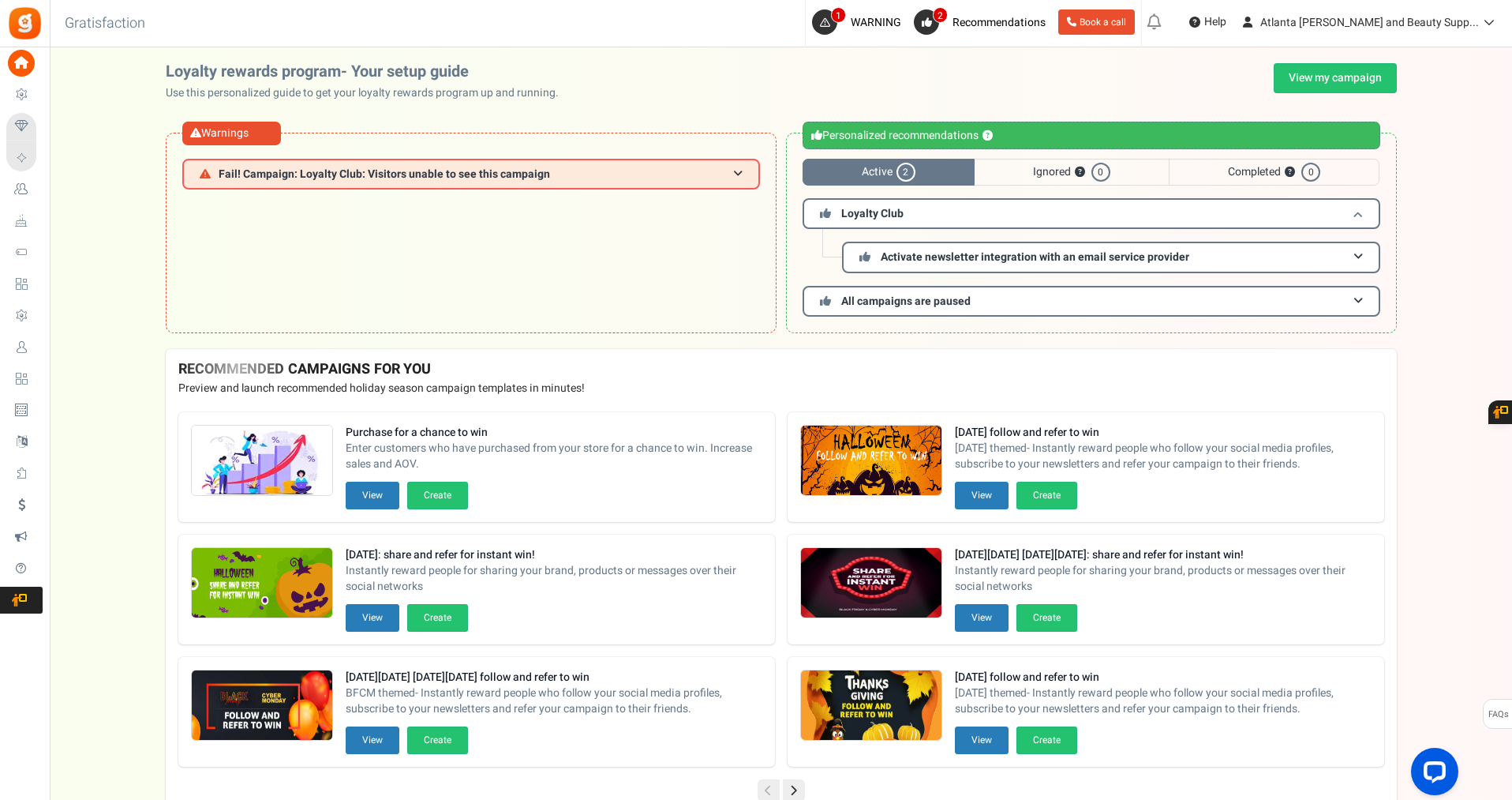
click at [1355, 210] on span at bounding box center [1358, 213] width 9 height 12
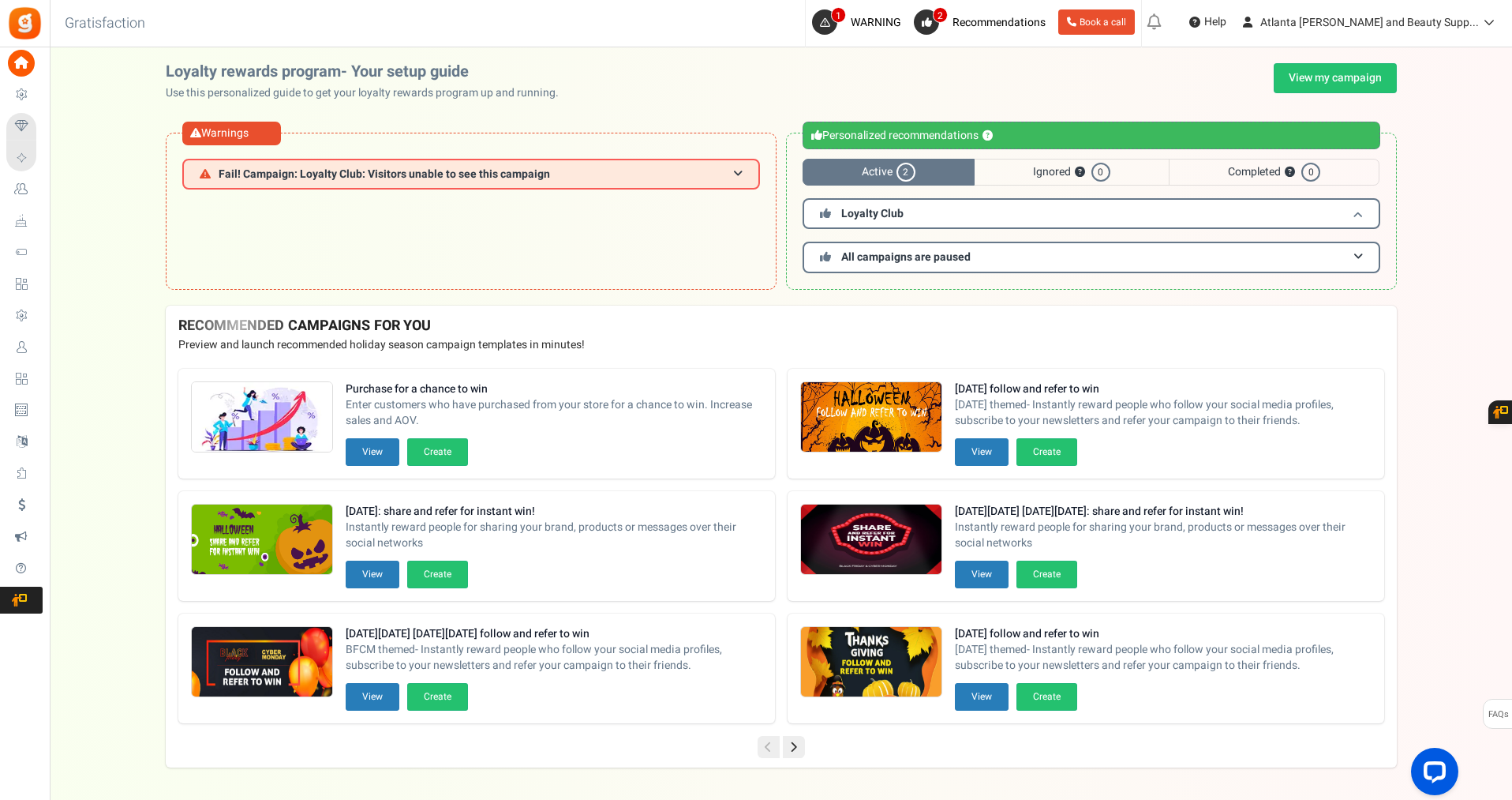
click at [1357, 210] on span at bounding box center [1358, 213] width 9 height 12
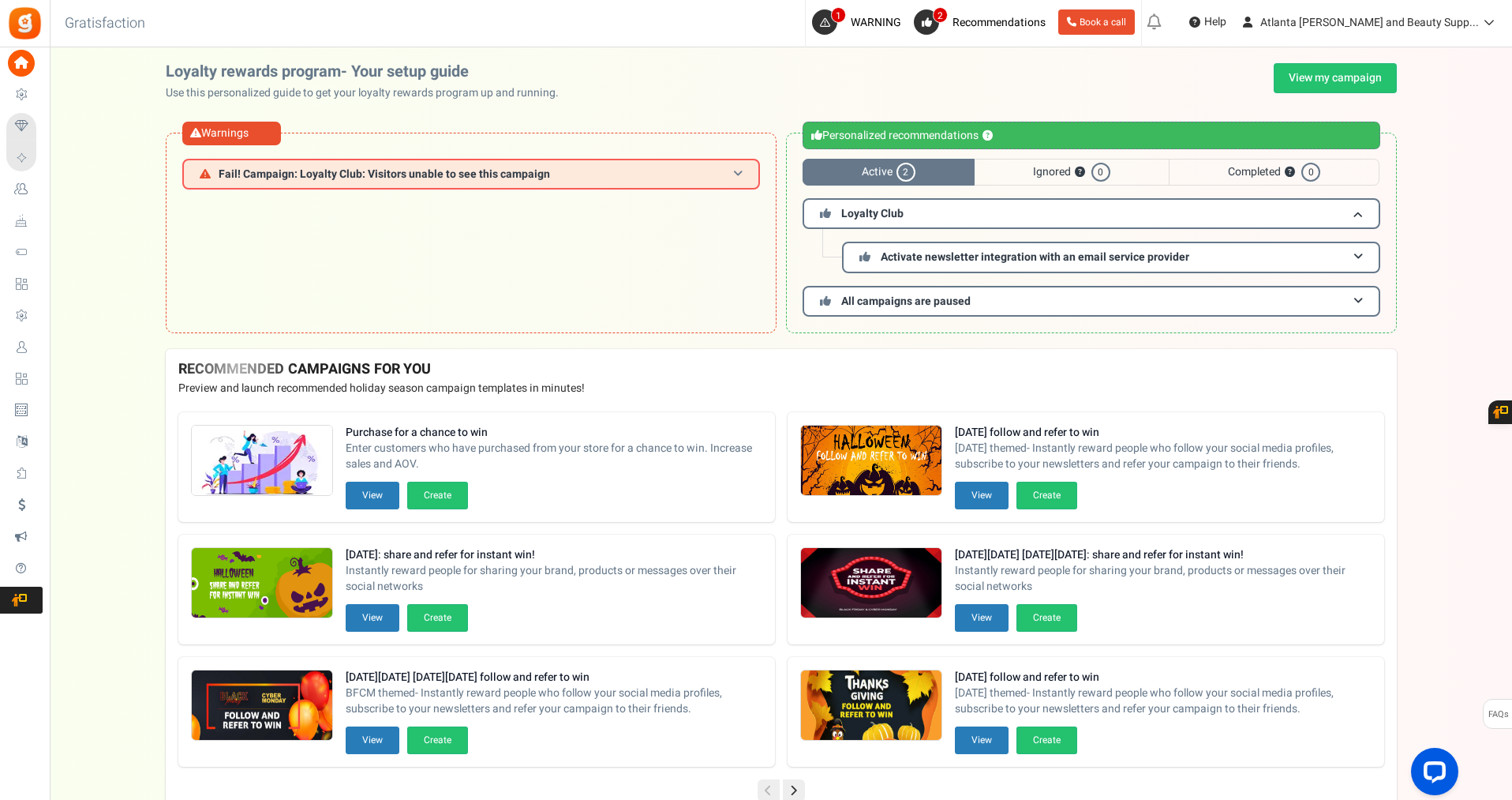
click at [729, 171] on h3 "Fail! Campaign: Loyalty Club: Visitors unable to see this campaign" at bounding box center [471, 173] width 577 height 31
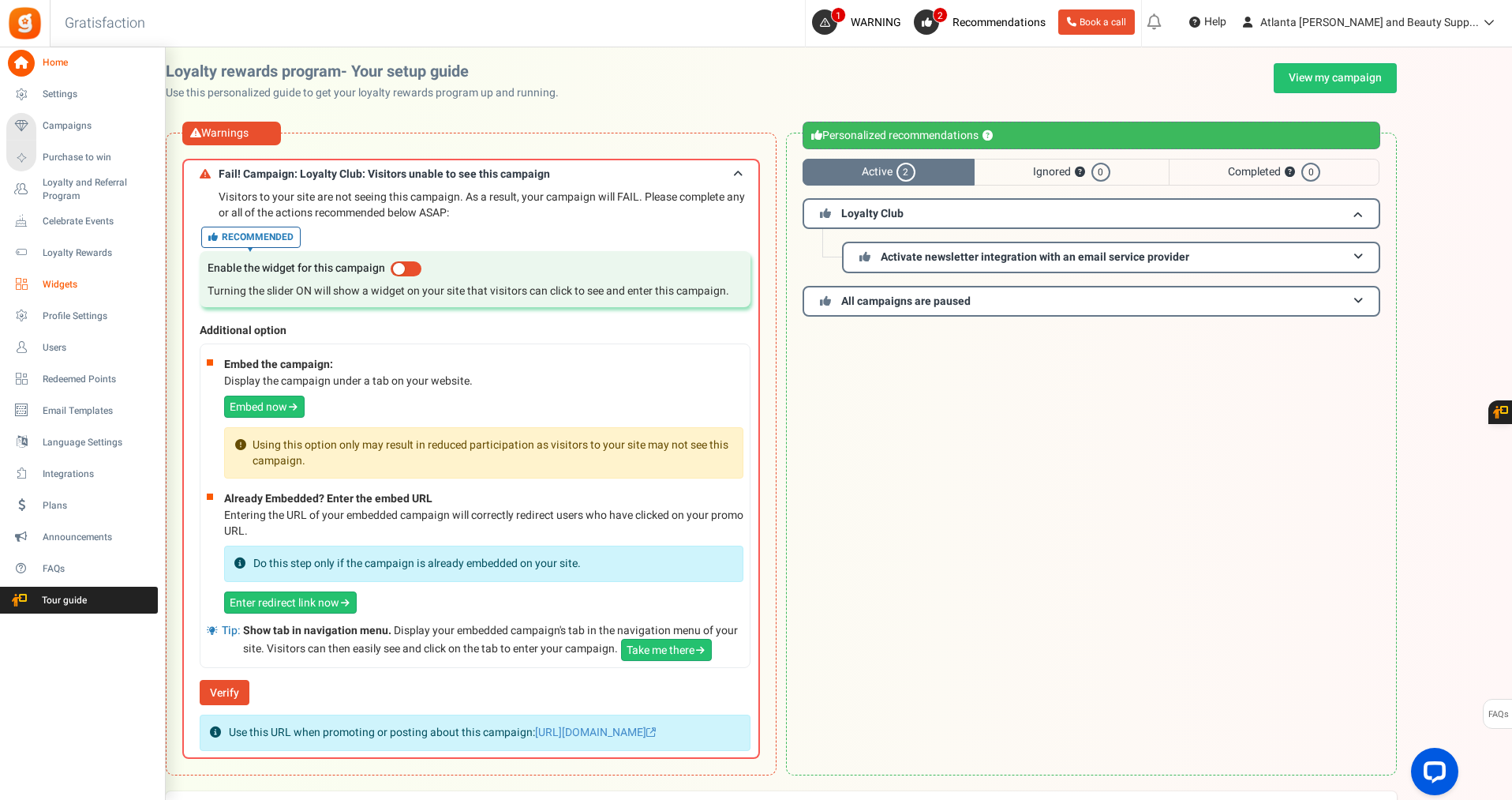
click at [65, 287] on span "Widgets" at bounding box center [98, 284] width 111 height 13
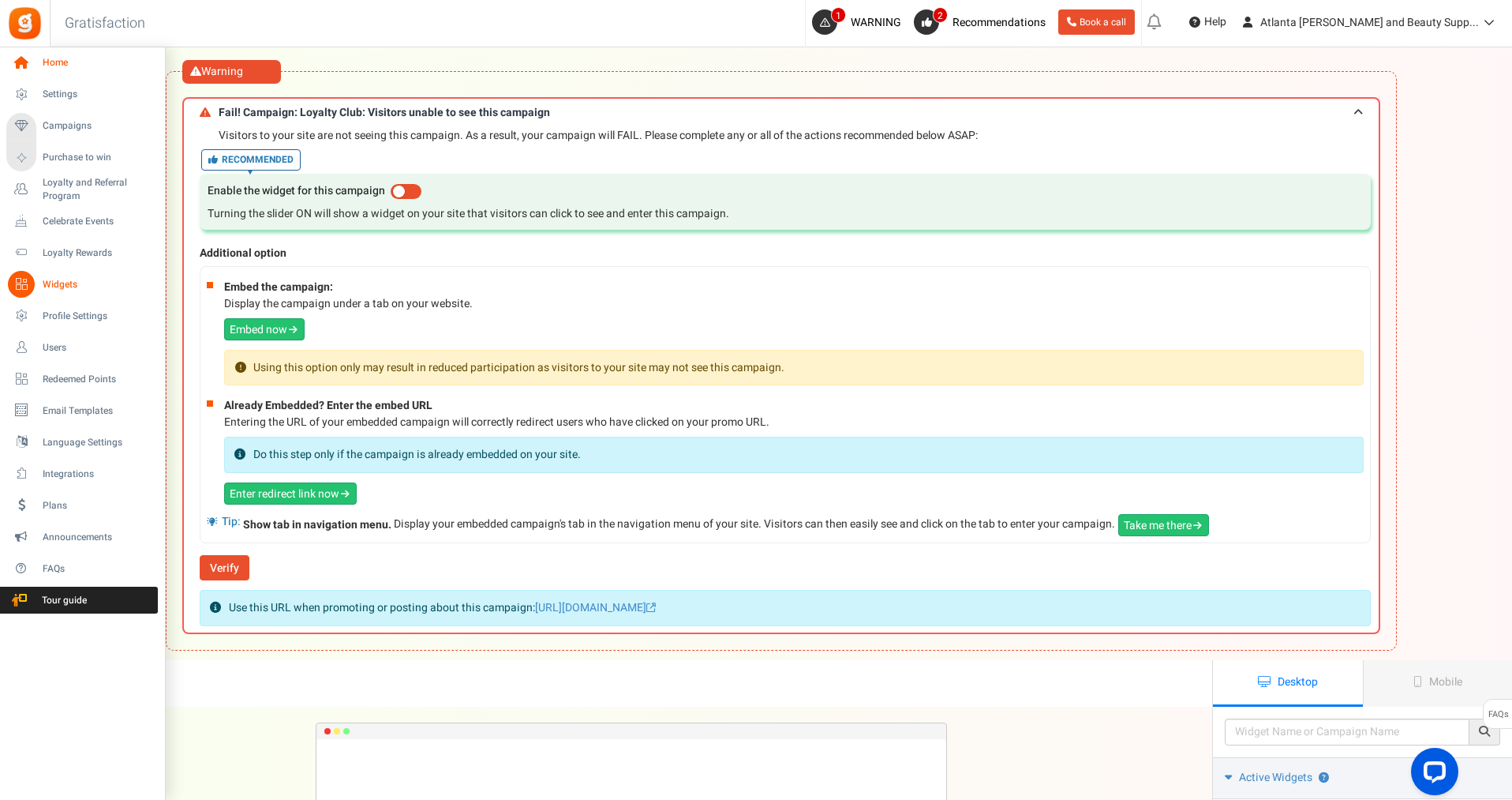
click at [33, 67] on icon at bounding box center [20, 62] width 27 height 27
